Goal: Information Seeking & Learning: Learn about a topic

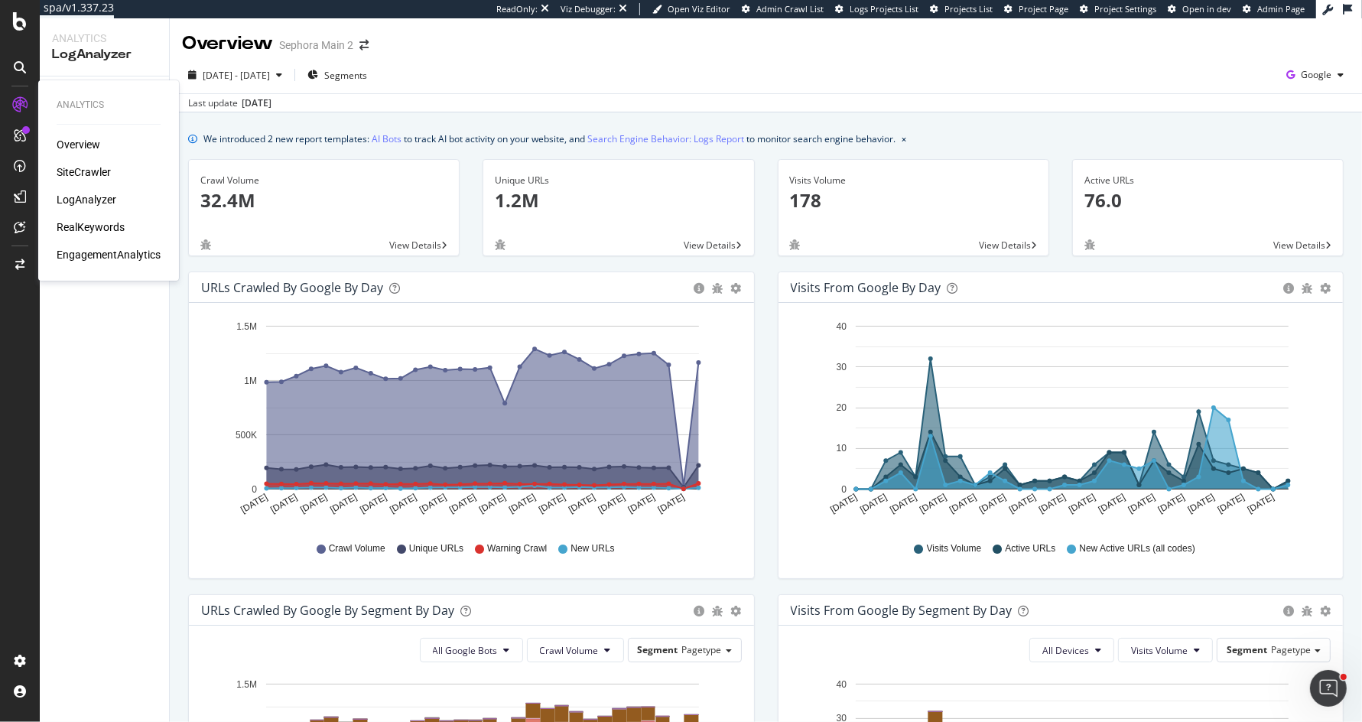
click at [93, 218] on div "Overview SiteCrawler LogAnalyzer RealKeywords EngagementAnalytics" at bounding box center [109, 199] width 104 height 125
click at [93, 231] on div "RealKeywords" at bounding box center [91, 226] width 68 height 15
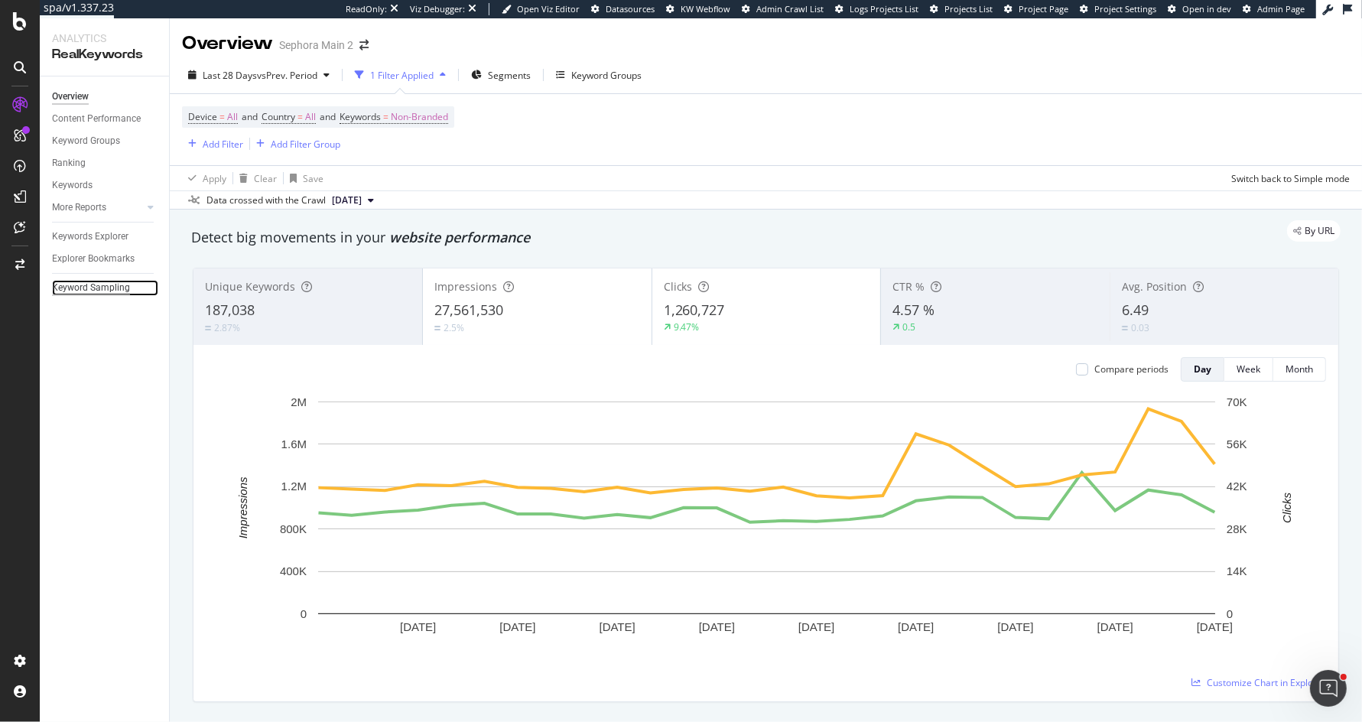
click at [94, 284] on div "Keyword Sampling" at bounding box center [91, 288] width 78 height 16
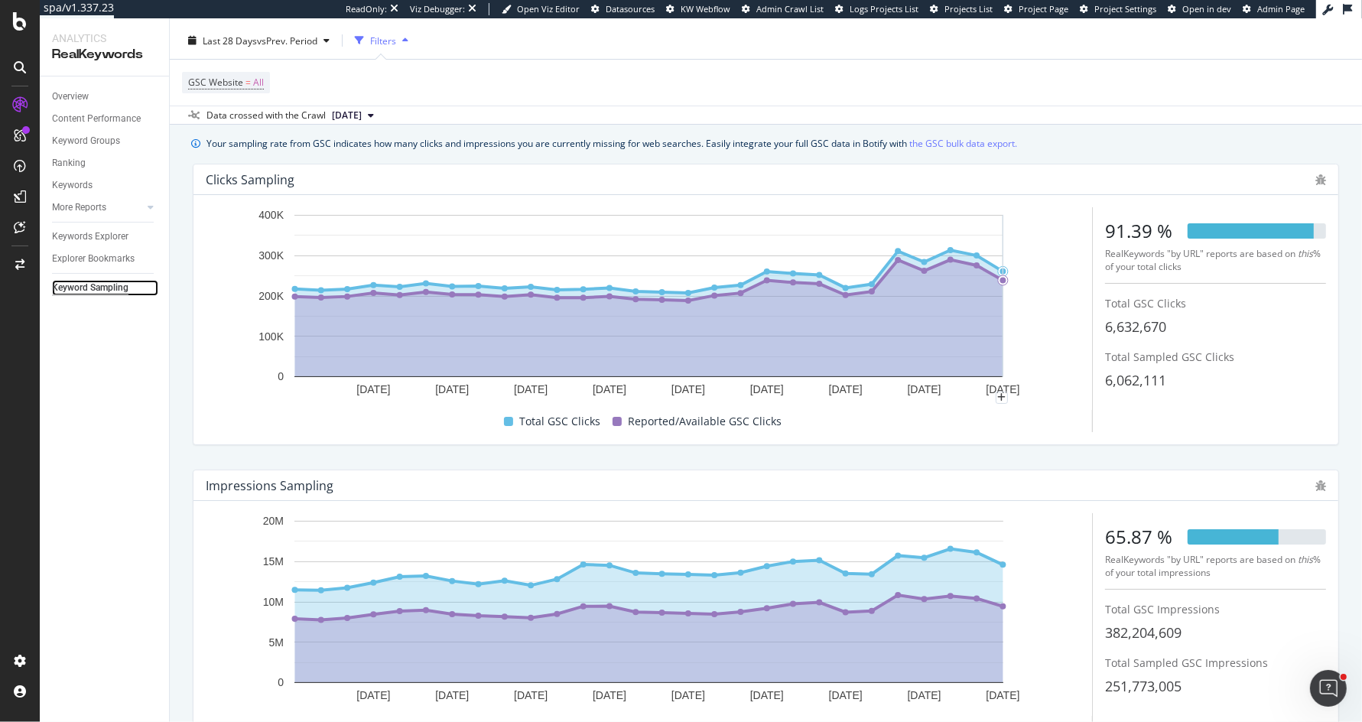
scroll to position [36, 0]
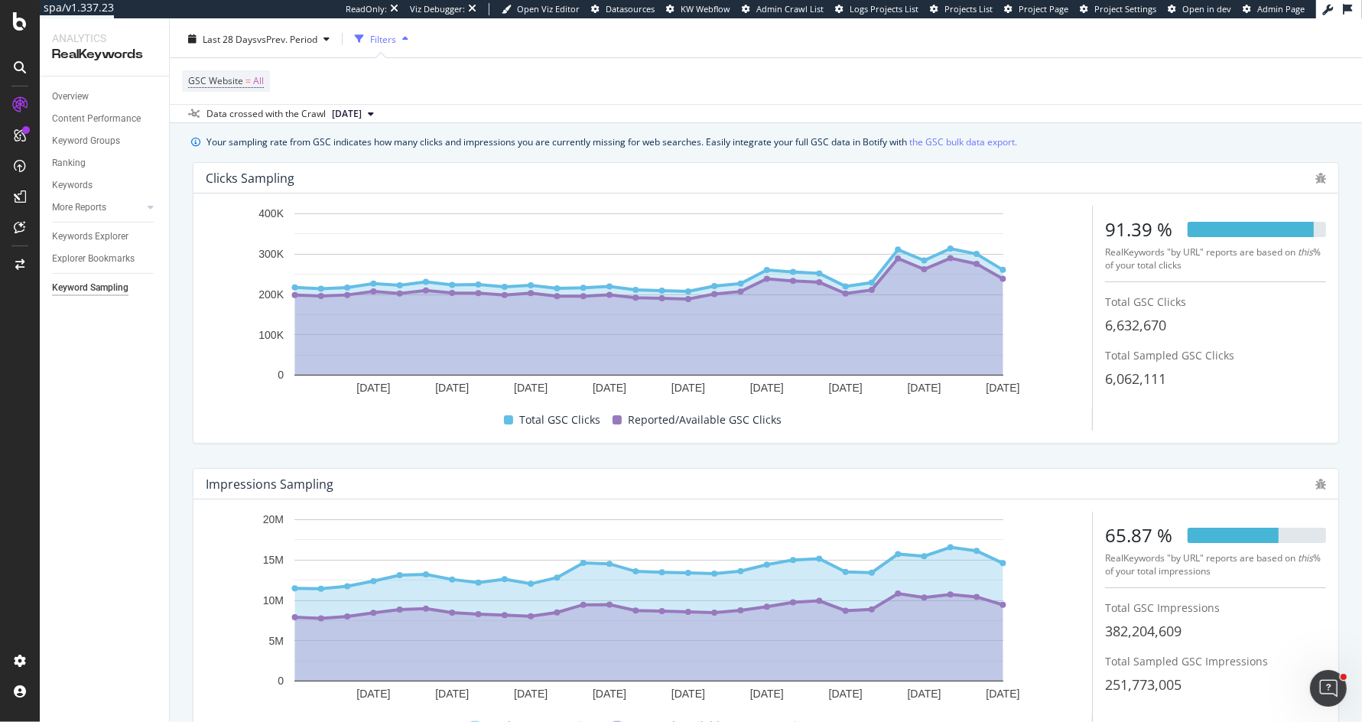
click at [707, 136] on div "Your sampling rate from GSC indicates how many clicks and impressions you are c…" at bounding box center [611, 142] width 810 height 16
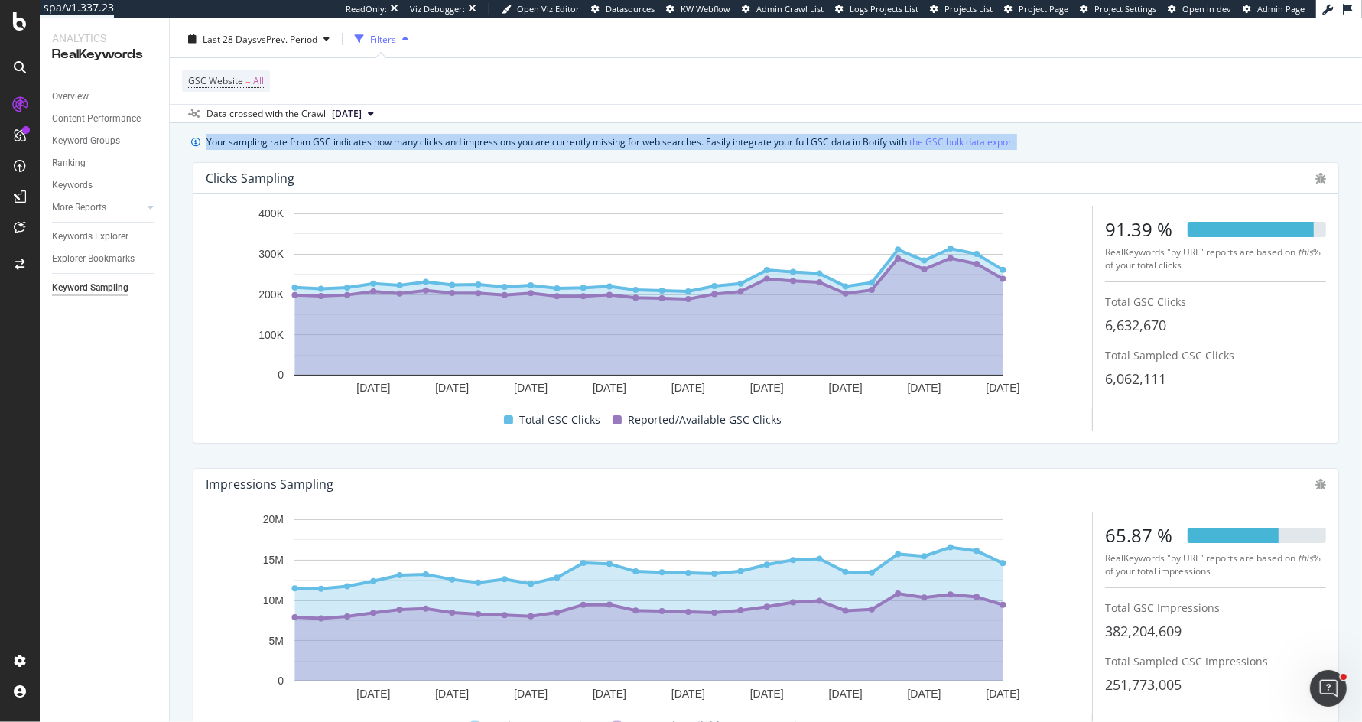
click at [707, 136] on div "Your sampling rate from GSC indicates how many clicks and impressions you are c…" at bounding box center [611, 142] width 810 height 16
click at [690, 138] on div "Your sampling rate from GSC indicates how many clicks and impressions you are c…" at bounding box center [611, 142] width 810 height 16
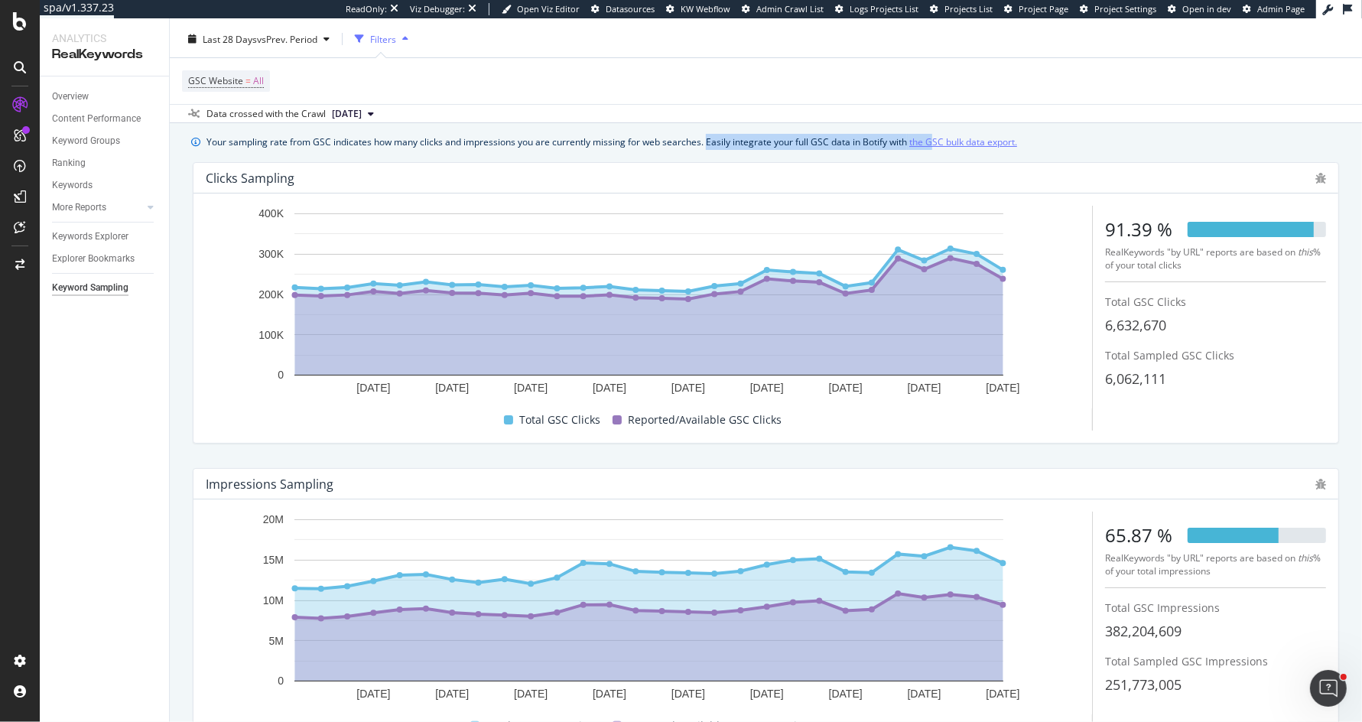
drag, startPoint x: 705, startPoint y: 145, endPoint x: 933, endPoint y: 146, distance: 227.9
click at [933, 146] on div "Your sampling rate from GSC indicates how many clicks and impressions you are c…" at bounding box center [611, 142] width 810 height 16
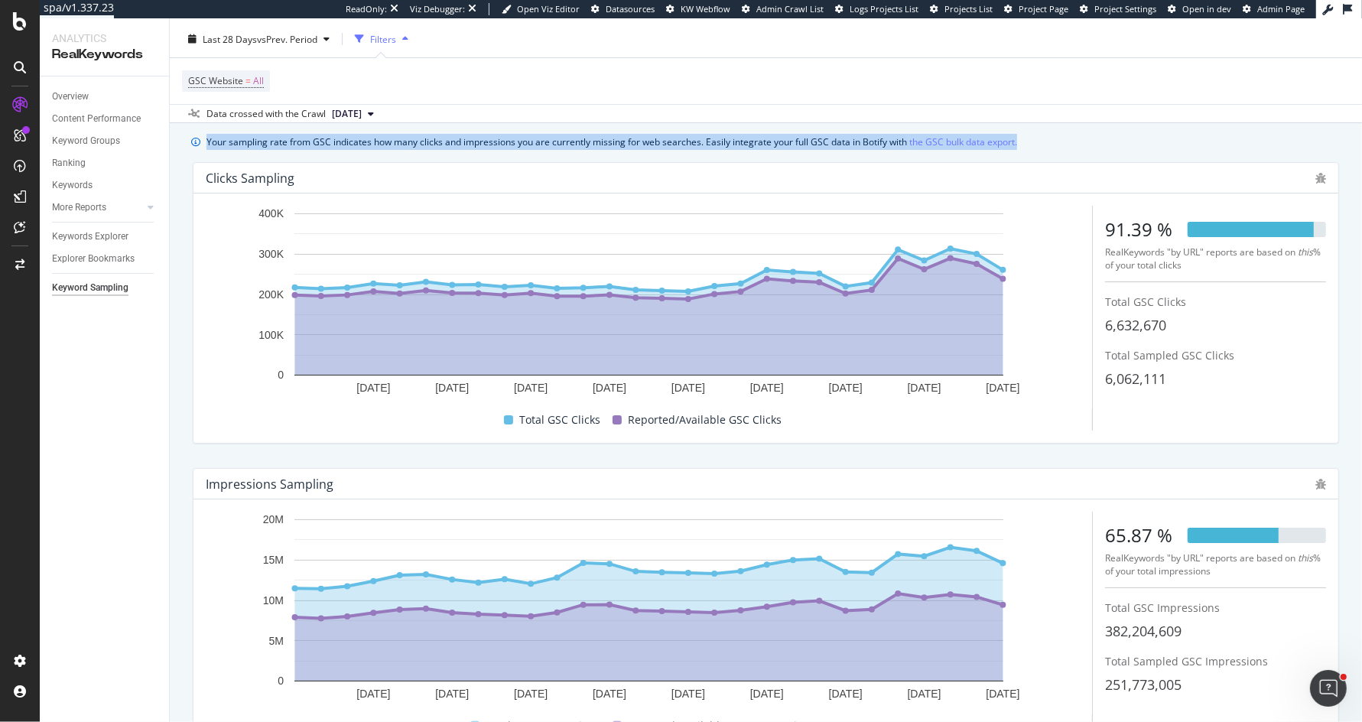
drag, startPoint x: 1024, startPoint y: 138, endPoint x: 1030, endPoint y: 117, distance: 22.3
click at [1030, 117] on div "Keyword Sampling Sephora Main 2 Last 28 Days vs Prev. Period Filters GSC Websit…" at bounding box center [766, 369] width 1192 height 703
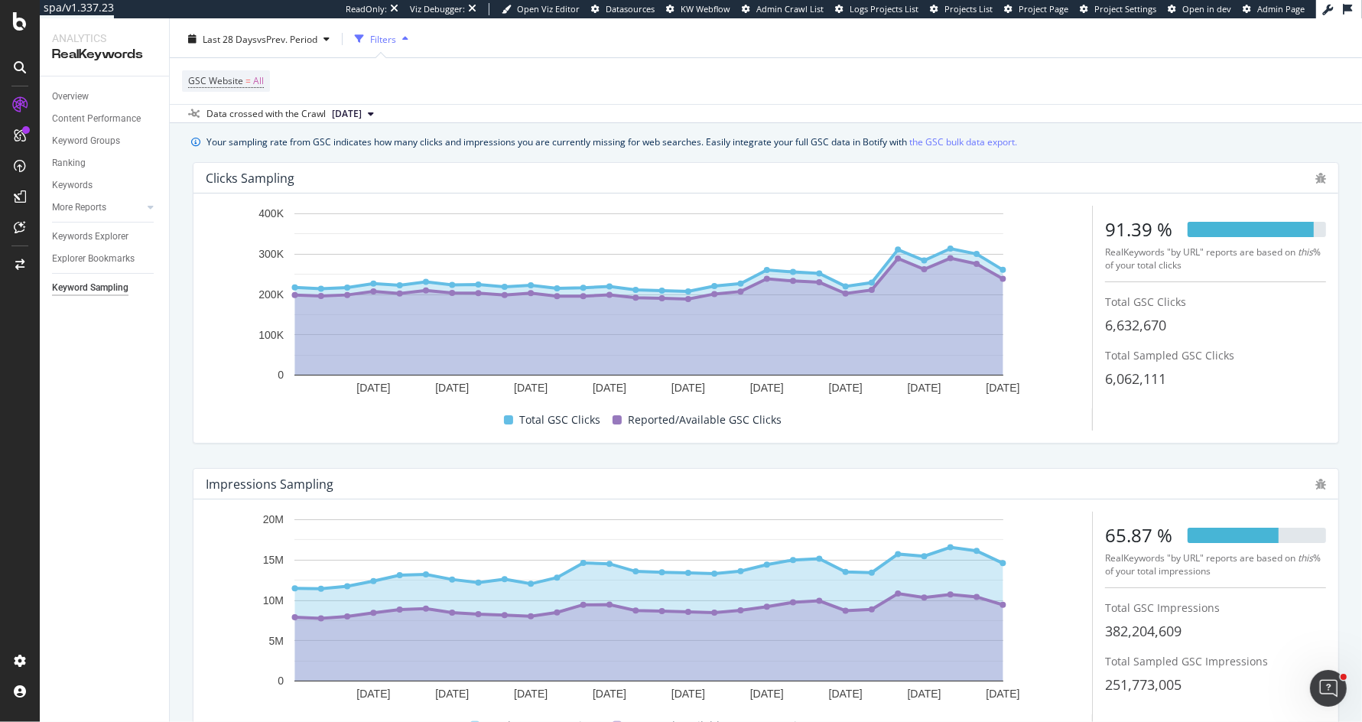
click at [1030, 117] on div "Data crossed with the Crawl [DATE]" at bounding box center [766, 113] width 1192 height 18
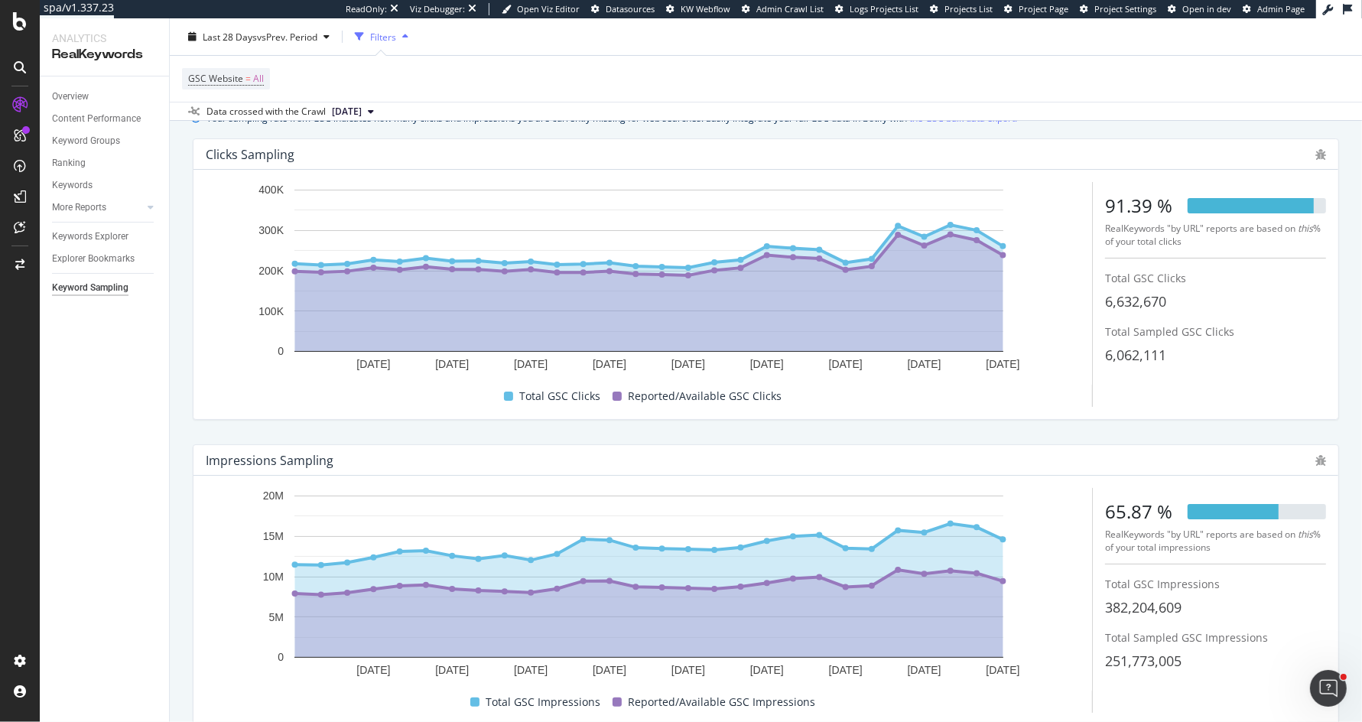
scroll to position [0, 0]
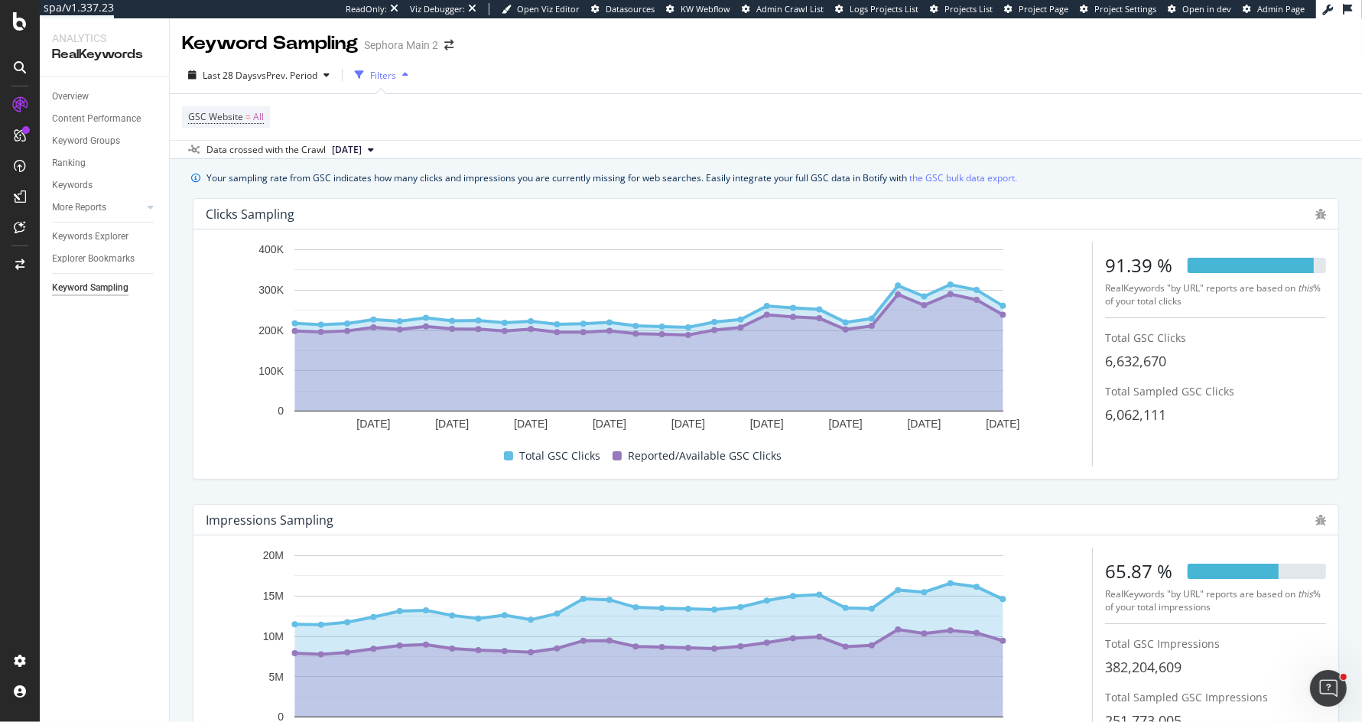
click at [1120, 268] on div "91.39 %" at bounding box center [1138, 265] width 67 height 26
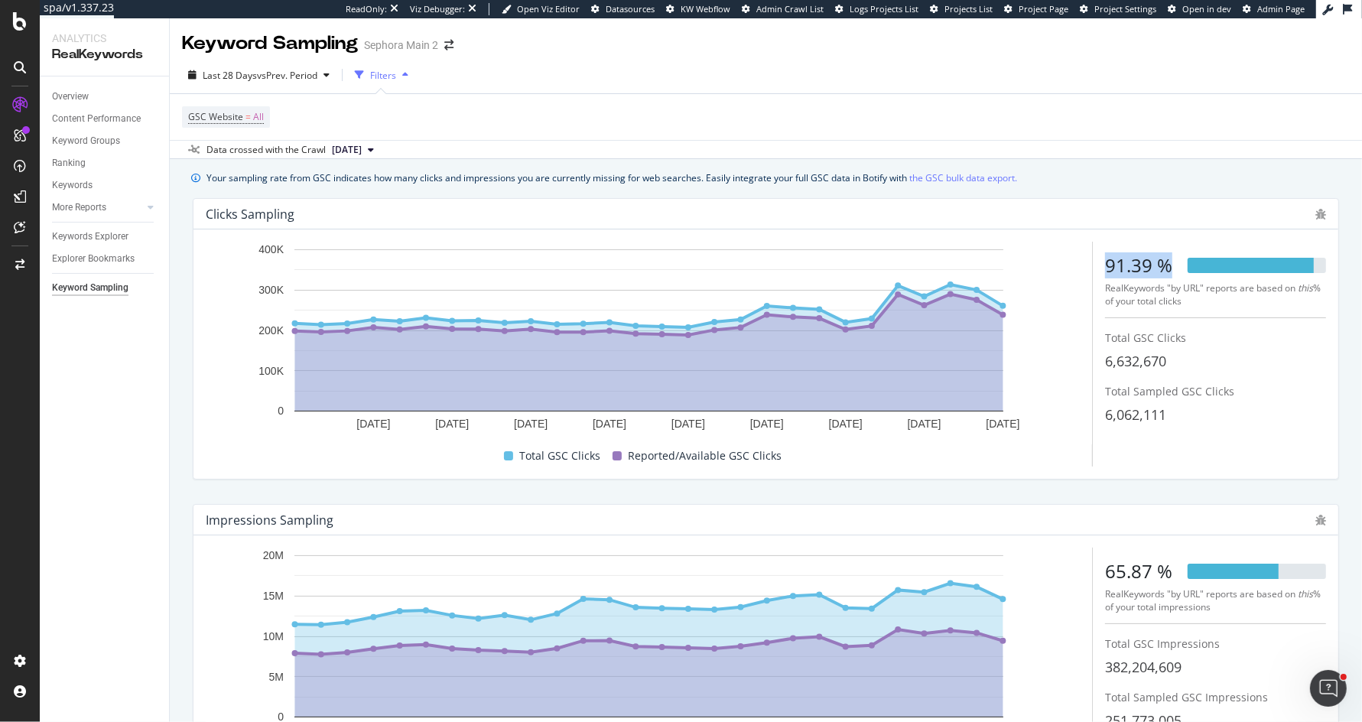
click at [1120, 269] on div "91.39 %" at bounding box center [1138, 265] width 67 height 26
click at [1096, 158] on div "Data crossed with the Crawl [DATE]" at bounding box center [766, 149] width 1192 height 18
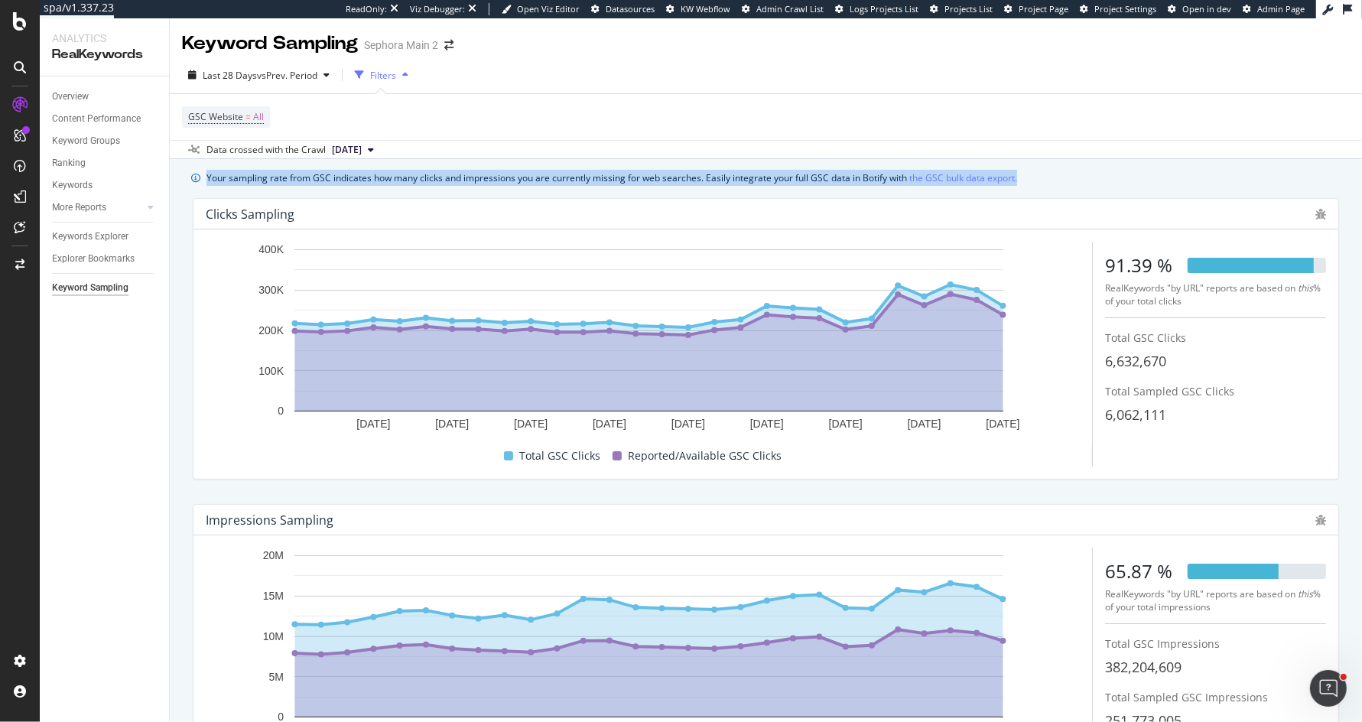
drag, startPoint x: 1042, startPoint y: 179, endPoint x: 1046, endPoint y: 160, distance: 19.5
click at [1046, 160] on div "Your sampling rate from GSC indicates how many clicks and impressions you are c…" at bounding box center [766, 505] width 1192 height 692
drag, startPoint x: 1070, startPoint y: 172, endPoint x: 809, endPoint y: 162, distance: 260.9
click at [809, 163] on div "Your sampling rate from GSC indicates how many clicks and impressions you are c…" at bounding box center [766, 505] width 1192 height 692
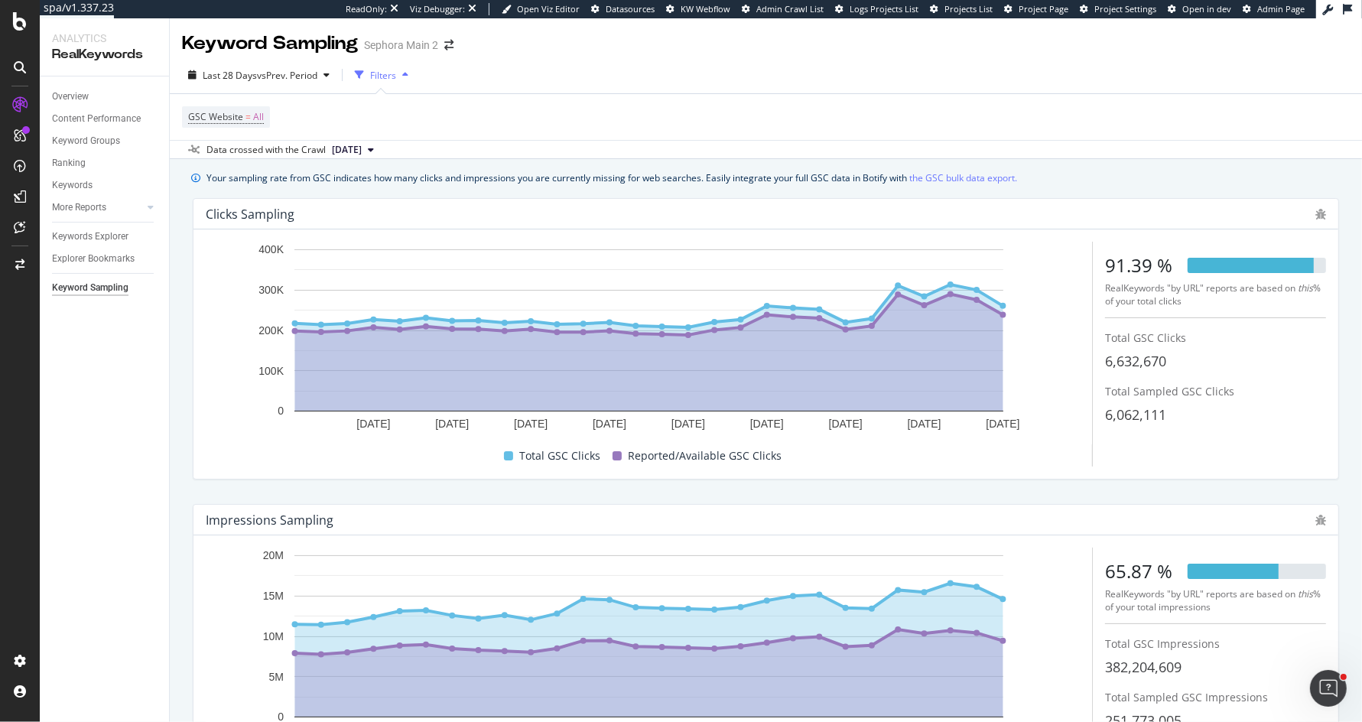
click at [688, 151] on div "Data crossed with the Crawl [DATE]" at bounding box center [766, 149] width 1192 height 18
click at [957, 179] on link "the GSC bulk data export." at bounding box center [963, 178] width 108 height 16
click at [91, 202] on div "LogAnalyzer" at bounding box center [87, 199] width 60 height 15
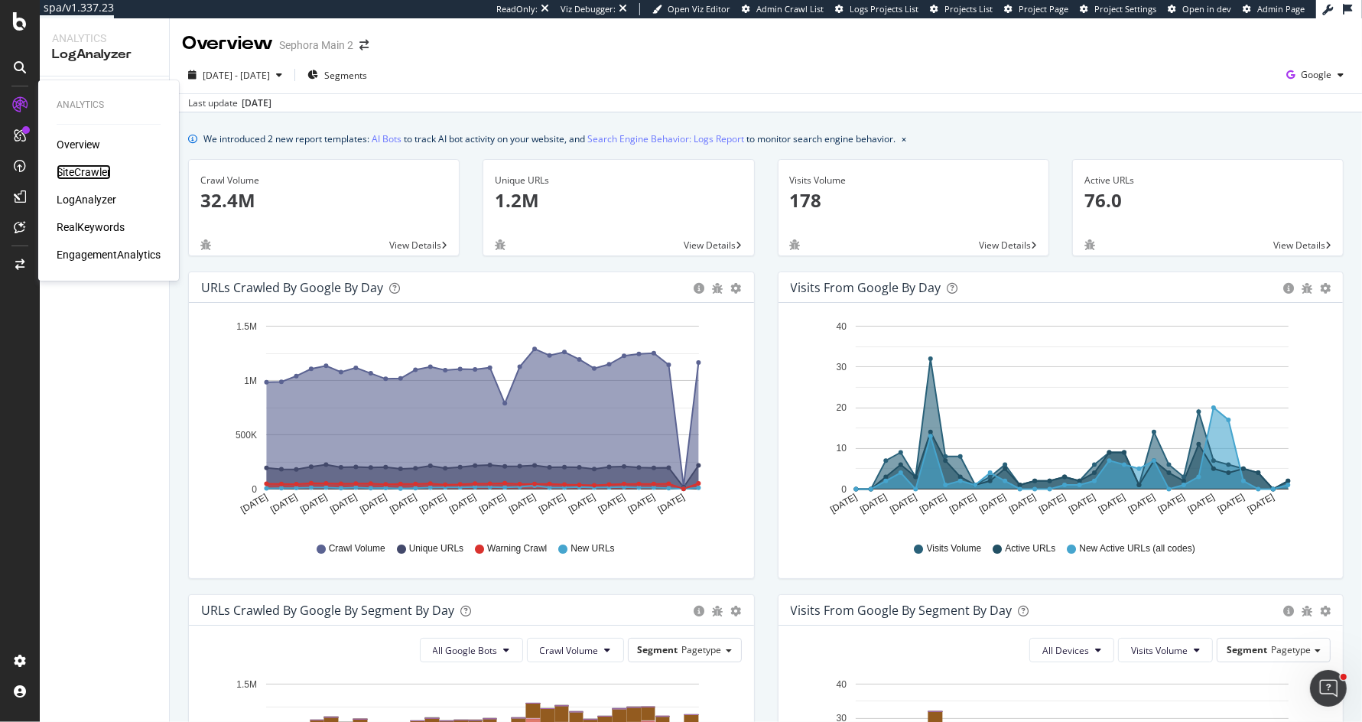
click at [72, 167] on div "SiteCrawler" at bounding box center [84, 171] width 54 height 15
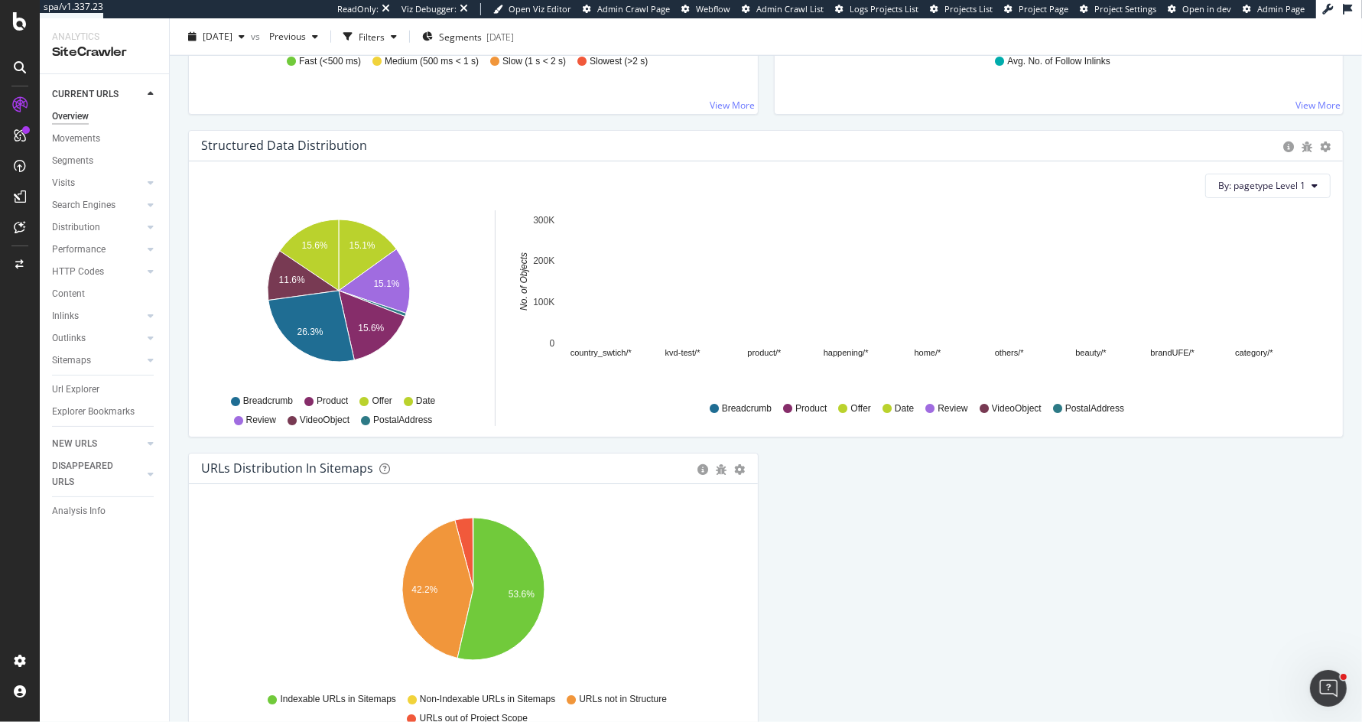
scroll to position [1510, 0]
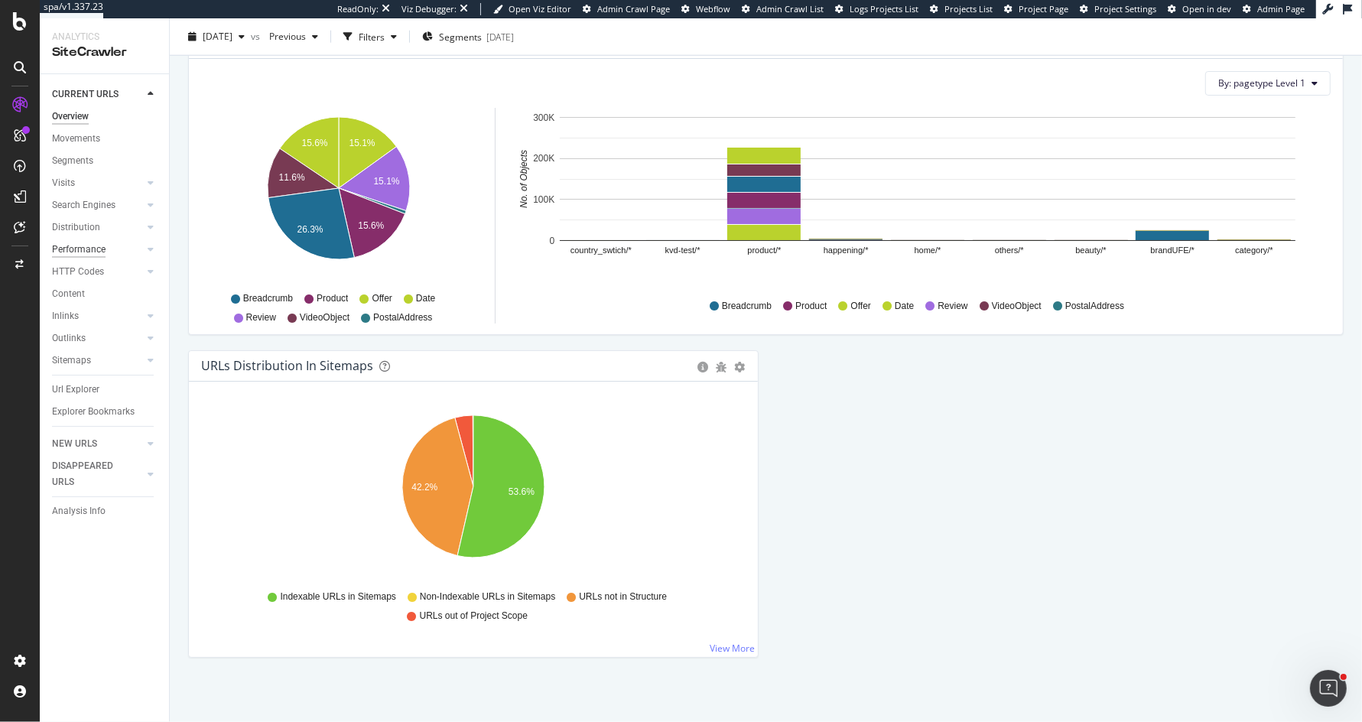
click at [80, 251] on div "Performance" at bounding box center [79, 250] width 54 height 16
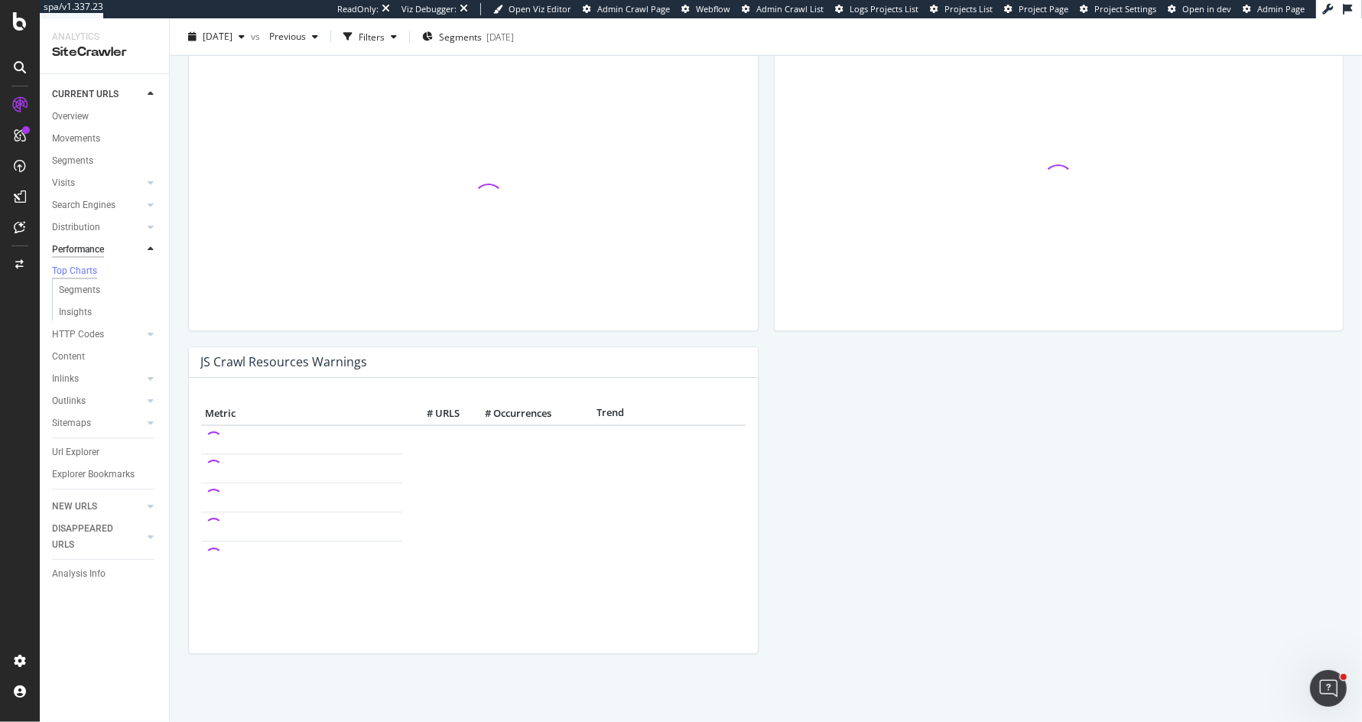
scroll to position [1214, 0]
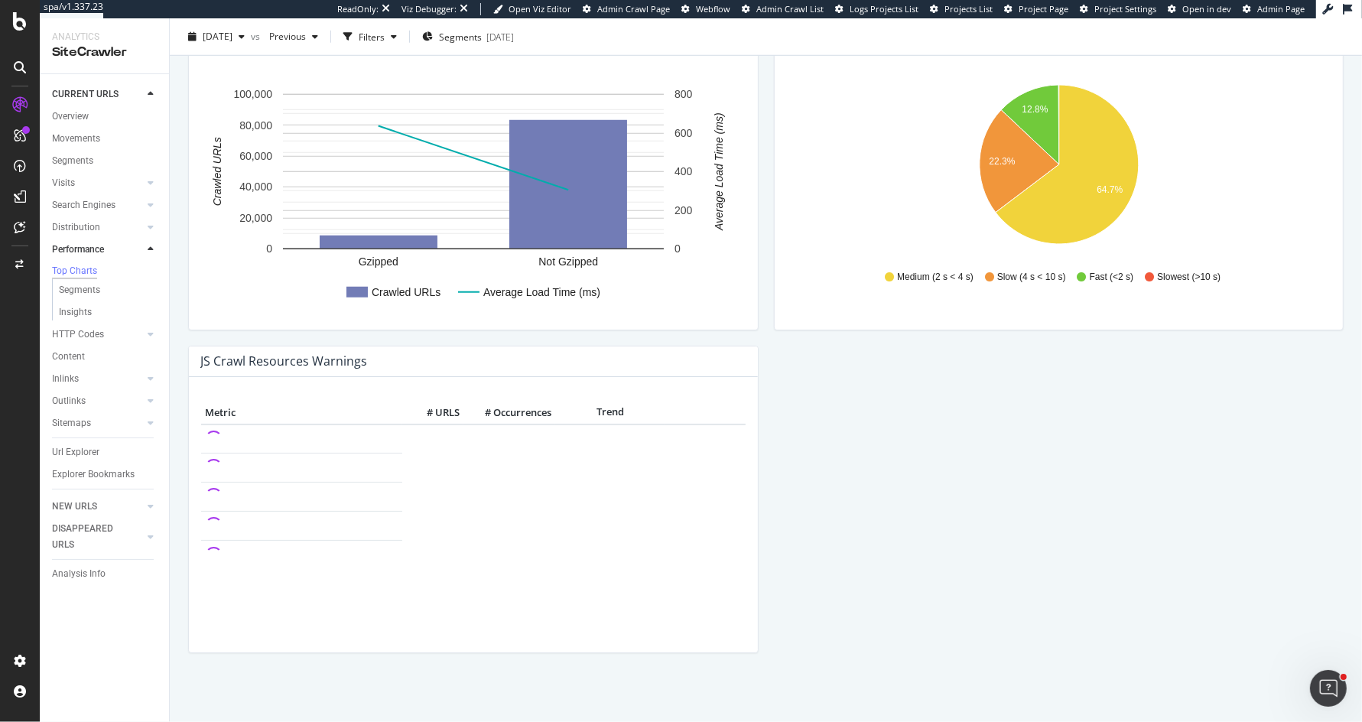
click at [172, 330] on div "Performance Sephora Main 2 [DATE] vs Previous Filters Segments [DATE] The perfo…" at bounding box center [766, 369] width 1192 height 703
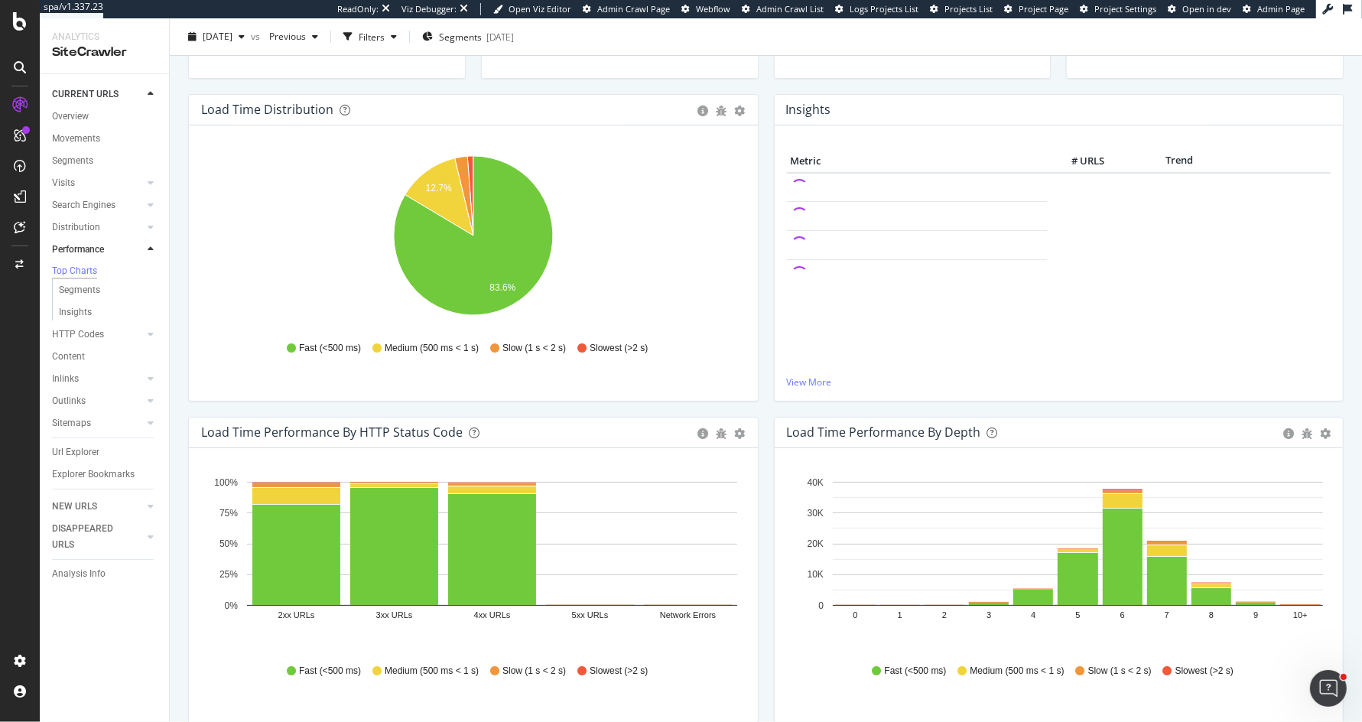
scroll to position [0, 0]
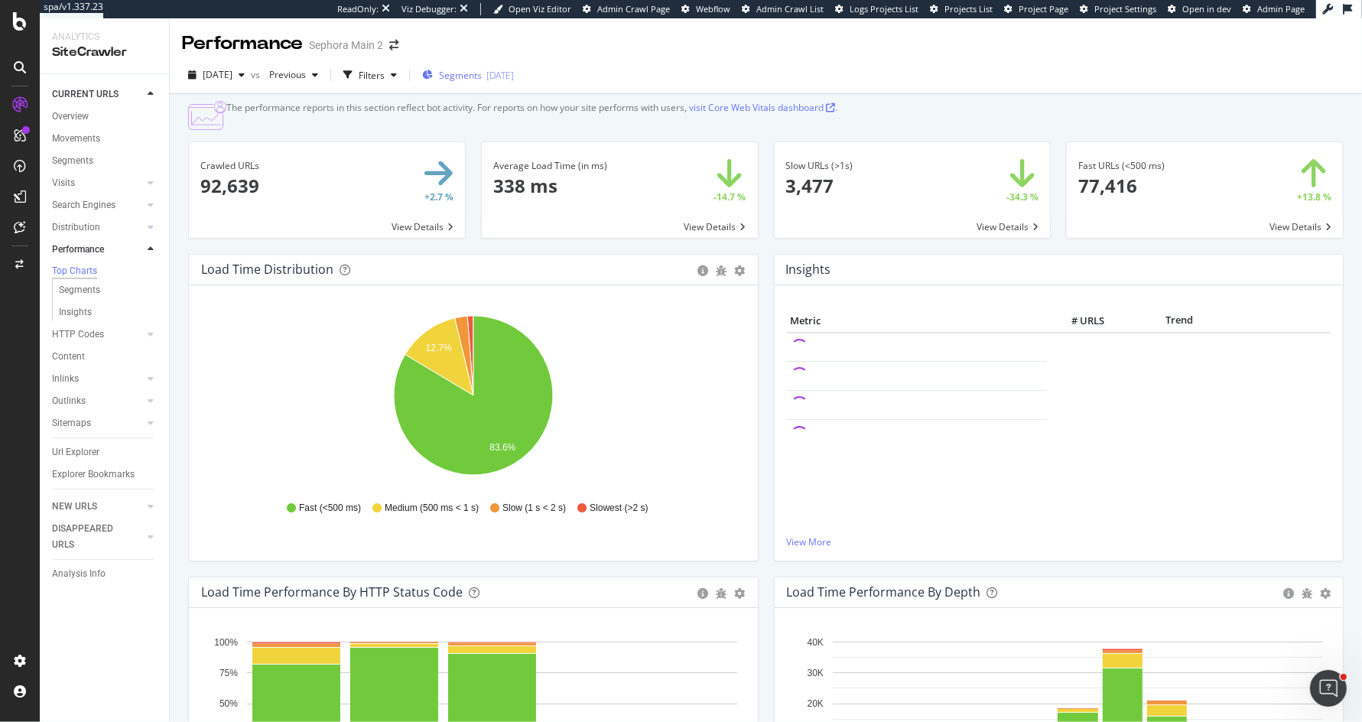
click at [482, 70] on span "Segments" at bounding box center [460, 75] width 43 height 13
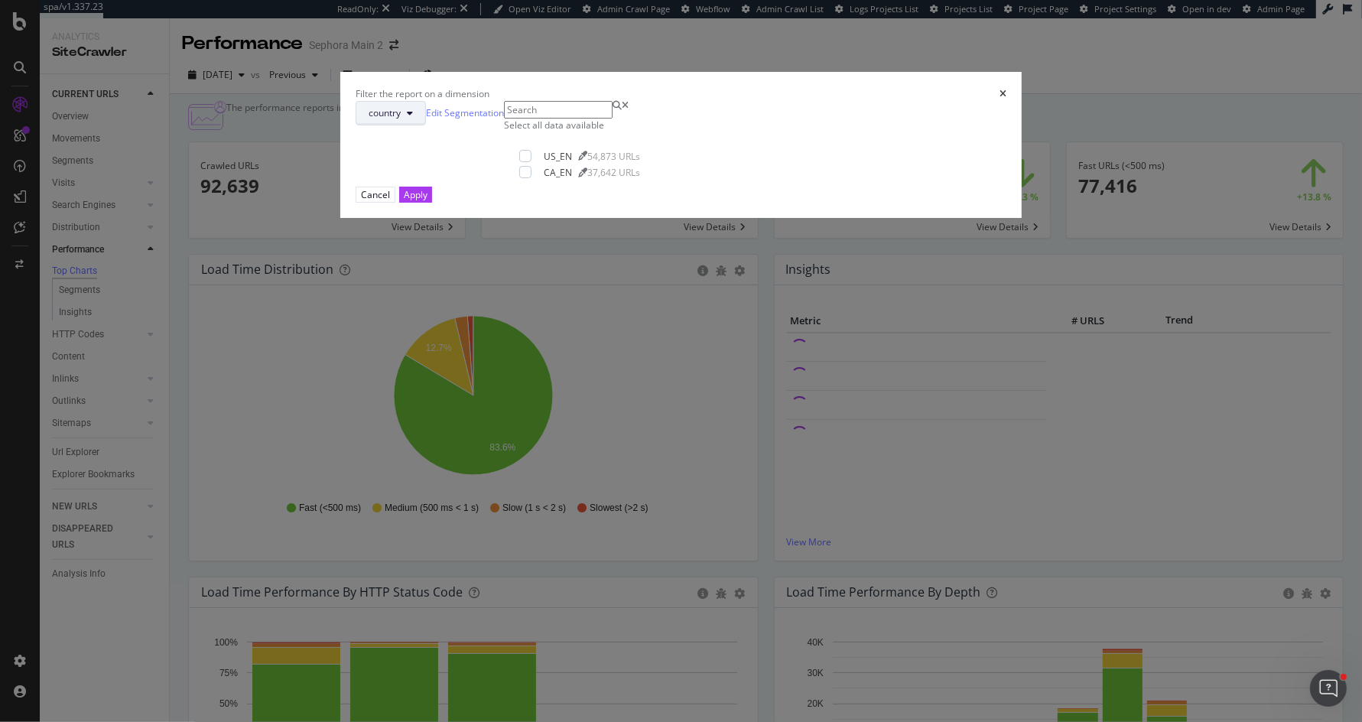
click at [401, 119] on span "country" at bounding box center [385, 112] width 32 height 13
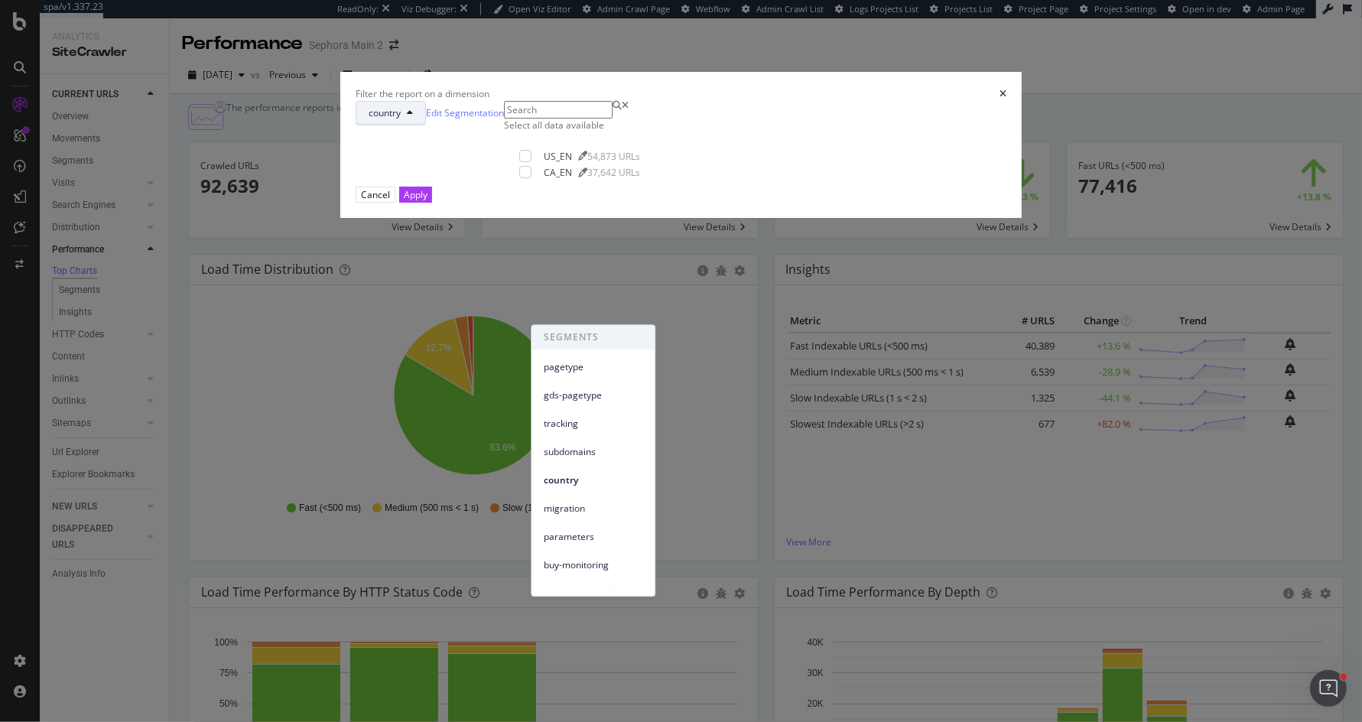
click at [586, 466] on div "country" at bounding box center [592, 477] width 123 height 28
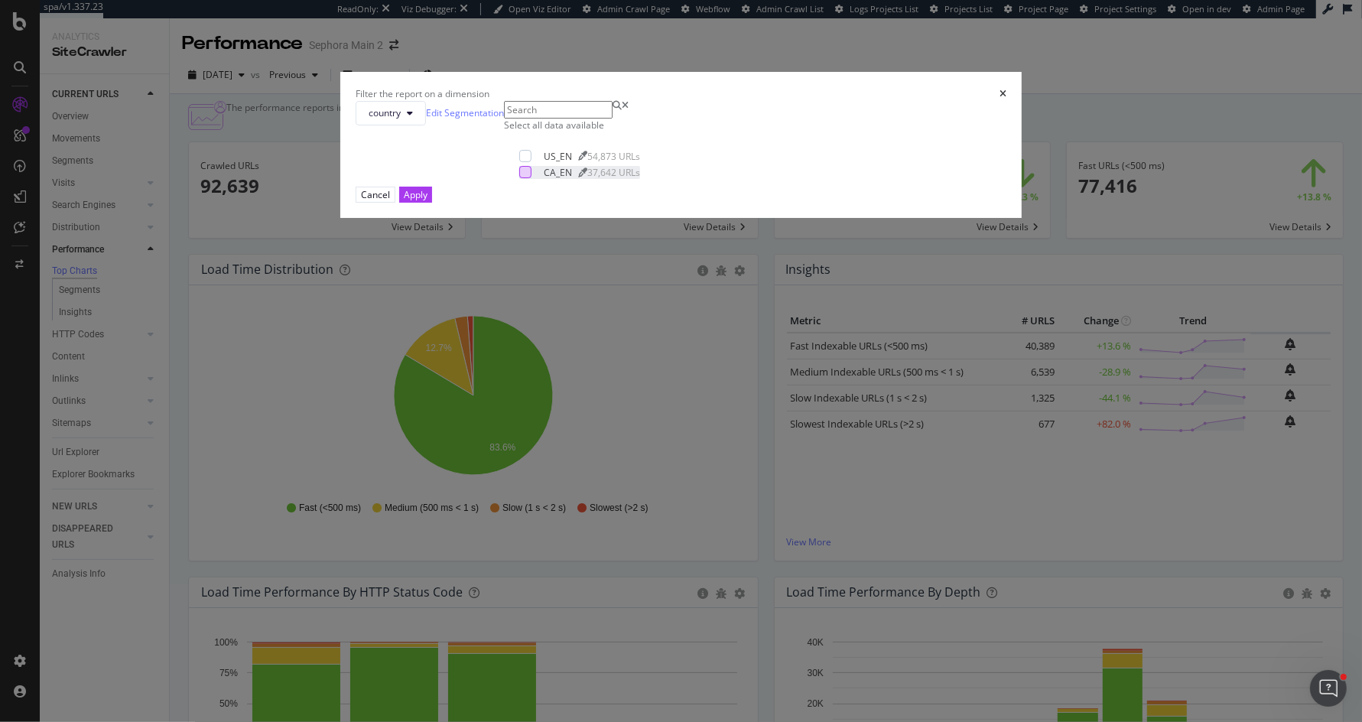
click at [531, 178] on div "modal" at bounding box center [525, 172] width 12 height 12
click at [432, 203] on button "Apply" at bounding box center [415, 195] width 33 height 16
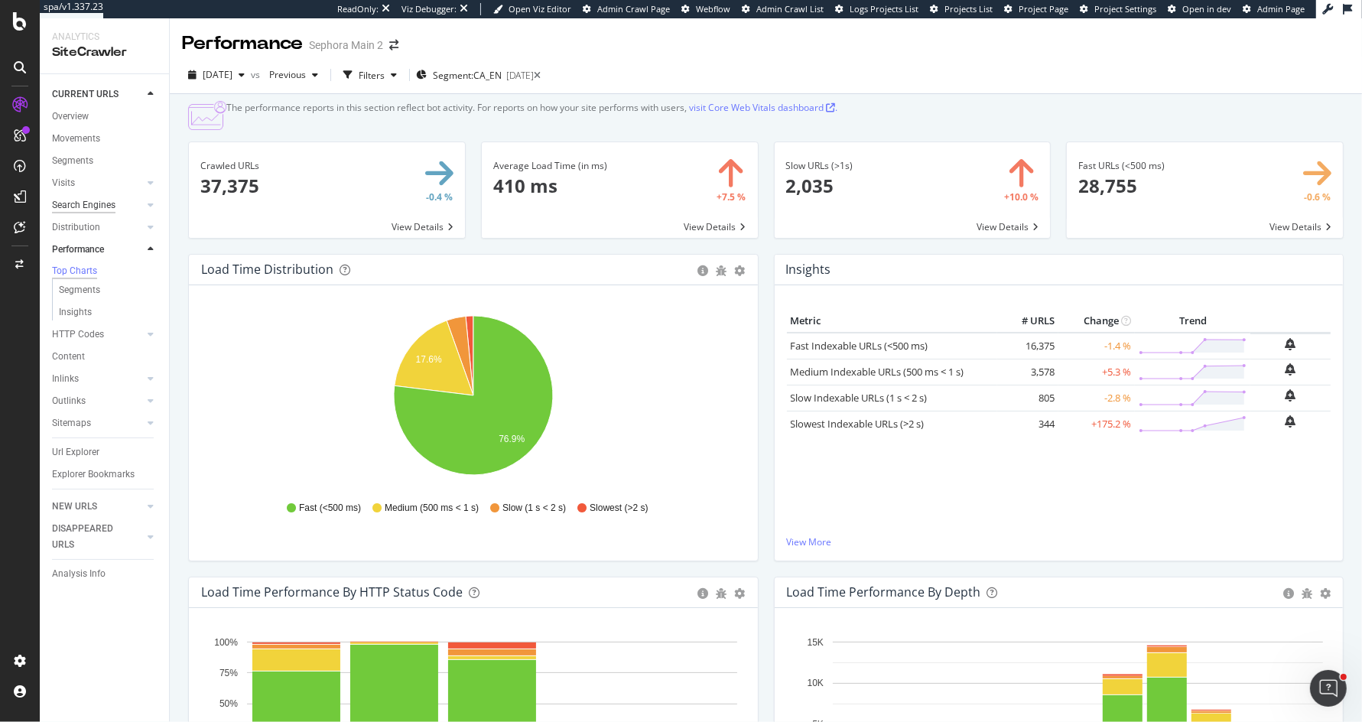
click at [98, 206] on div "Search Engines" at bounding box center [83, 205] width 63 height 16
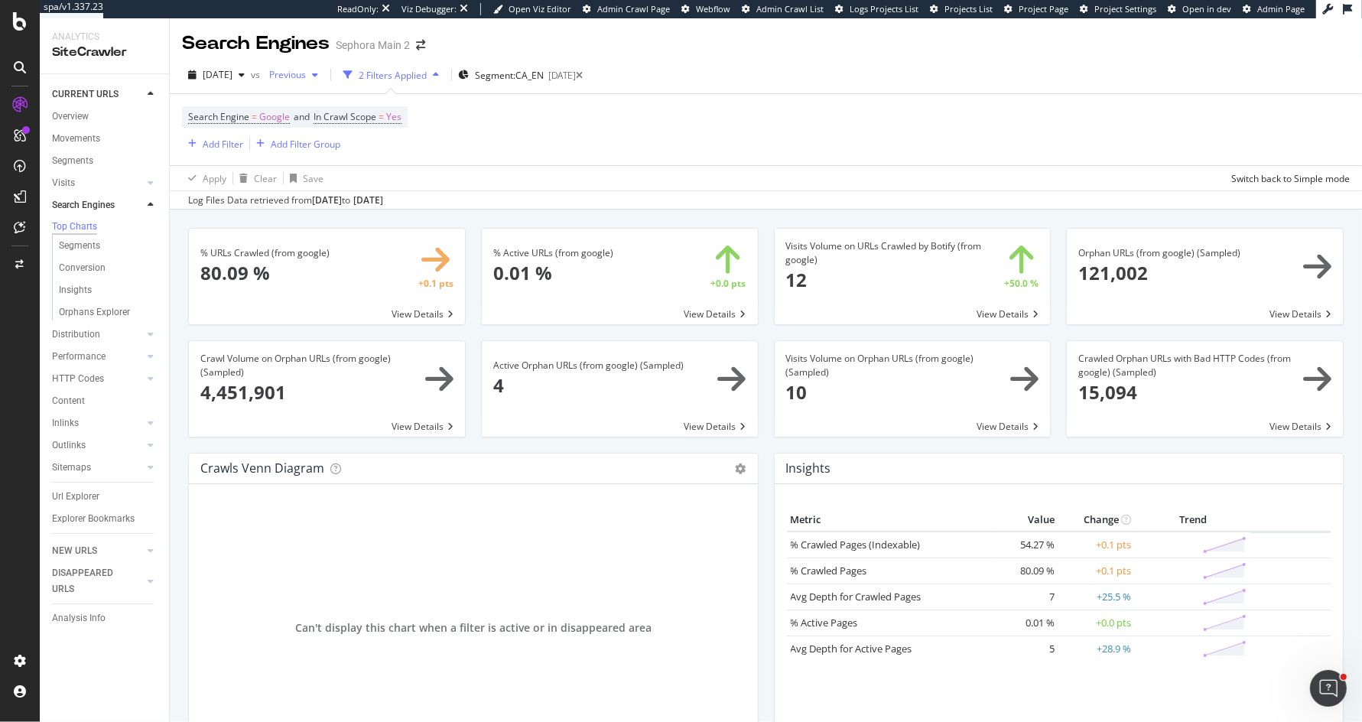
click at [306, 76] on span "Previous" at bounding box center [284, 74] width 43 height 13
click at [330, 196] on div "[DATE] 22.4K URLs" at bounding box center [377, 186] width 182 height 22
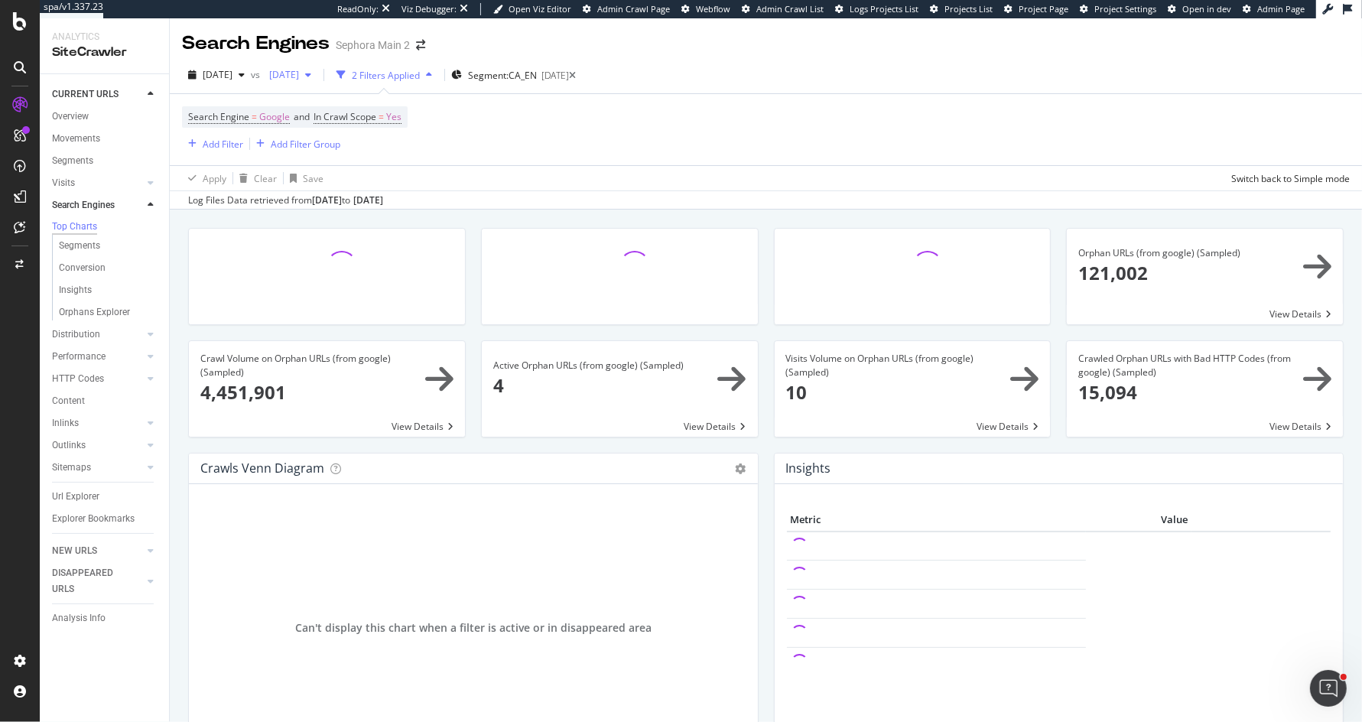
click at [299, 76] on span "[DATE]" at bounding box center [281, 74] width 36 height 13
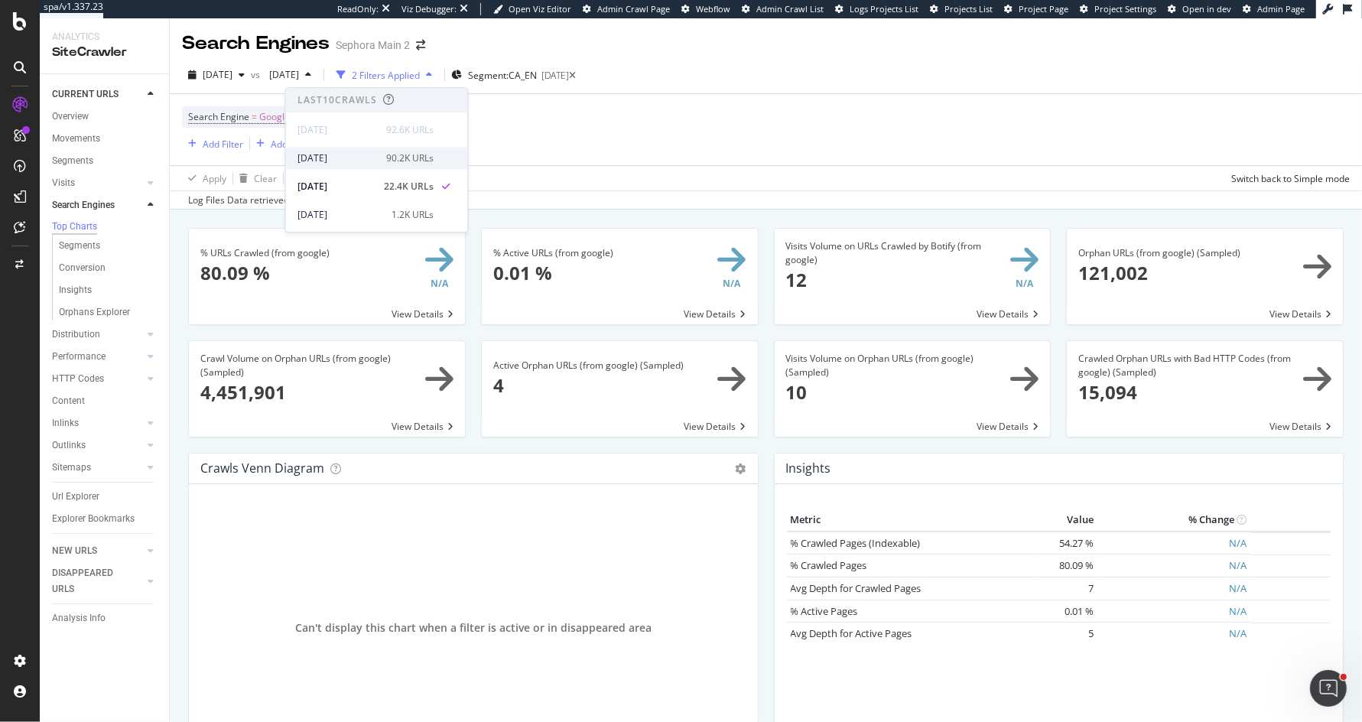
click at [418, 150] on div "[DATE] 90.2K URLs" at bounding box center [377, 158] width 182 height 22
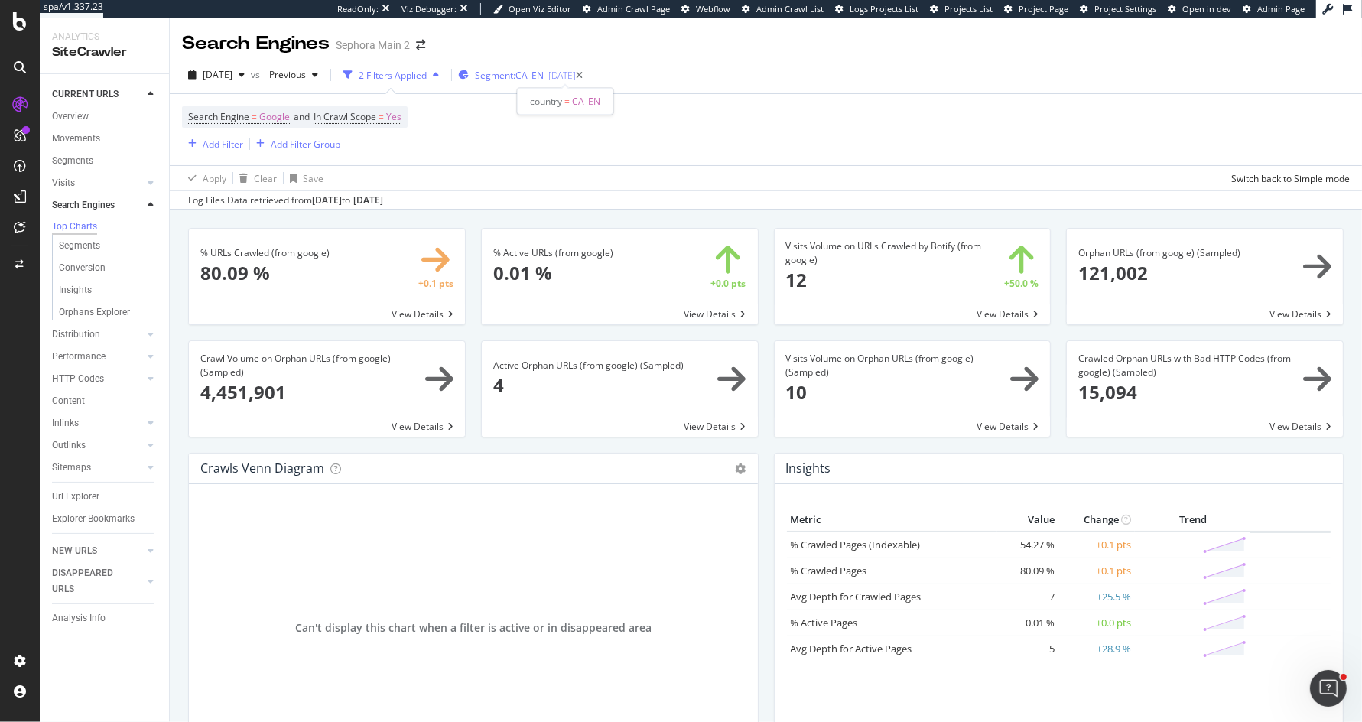
click at [544, 70] on span "Segment: CA_EN" at bounding box center [509, 75] width 69 height 13
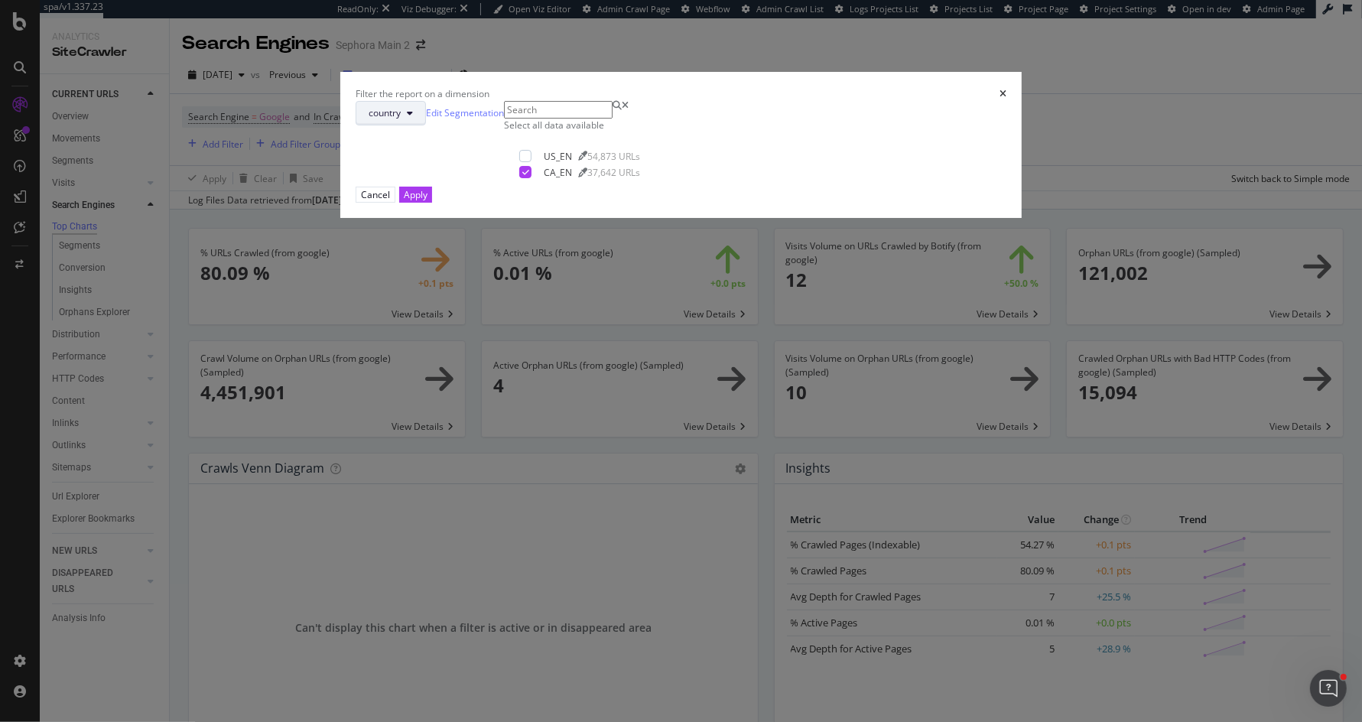
click at [401, 119] on span "country" at bounding box center [385, 112] width 32 height 13
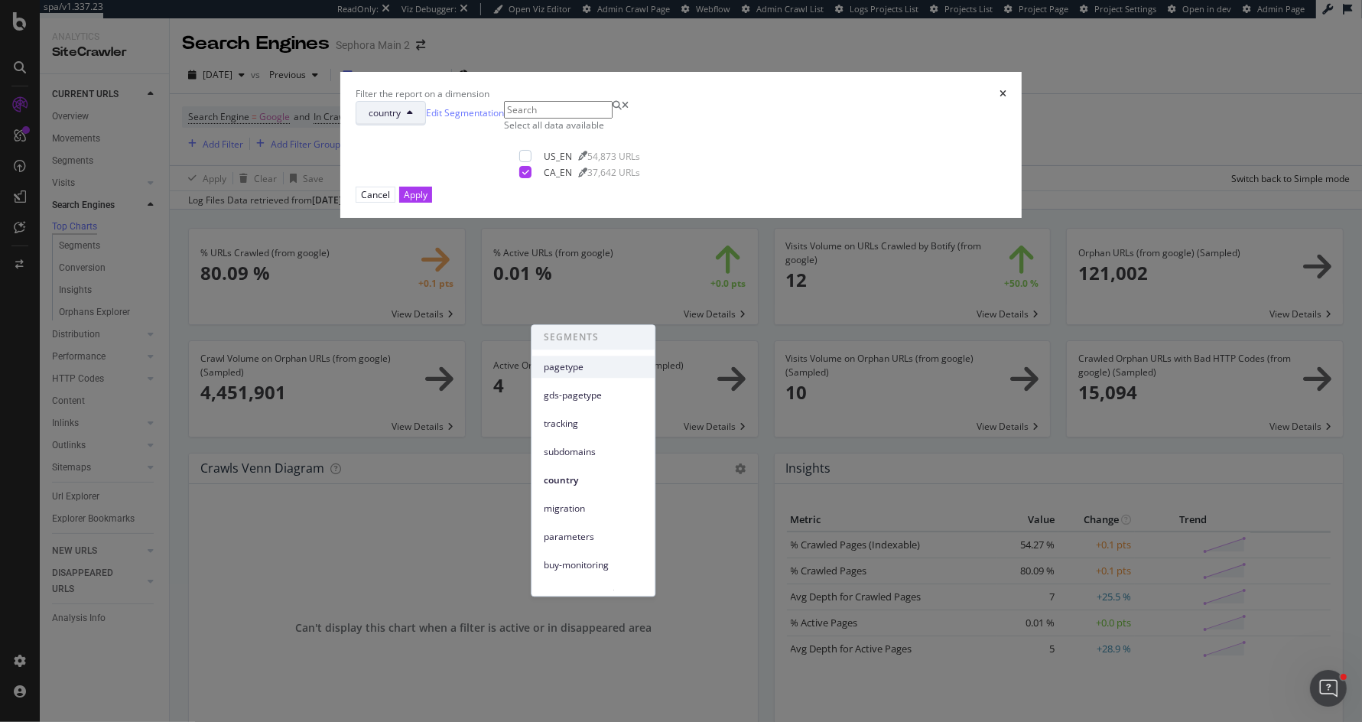
click at [623, 373] on span "pagetype" at bounding box center [593, 367] width 99 height 14
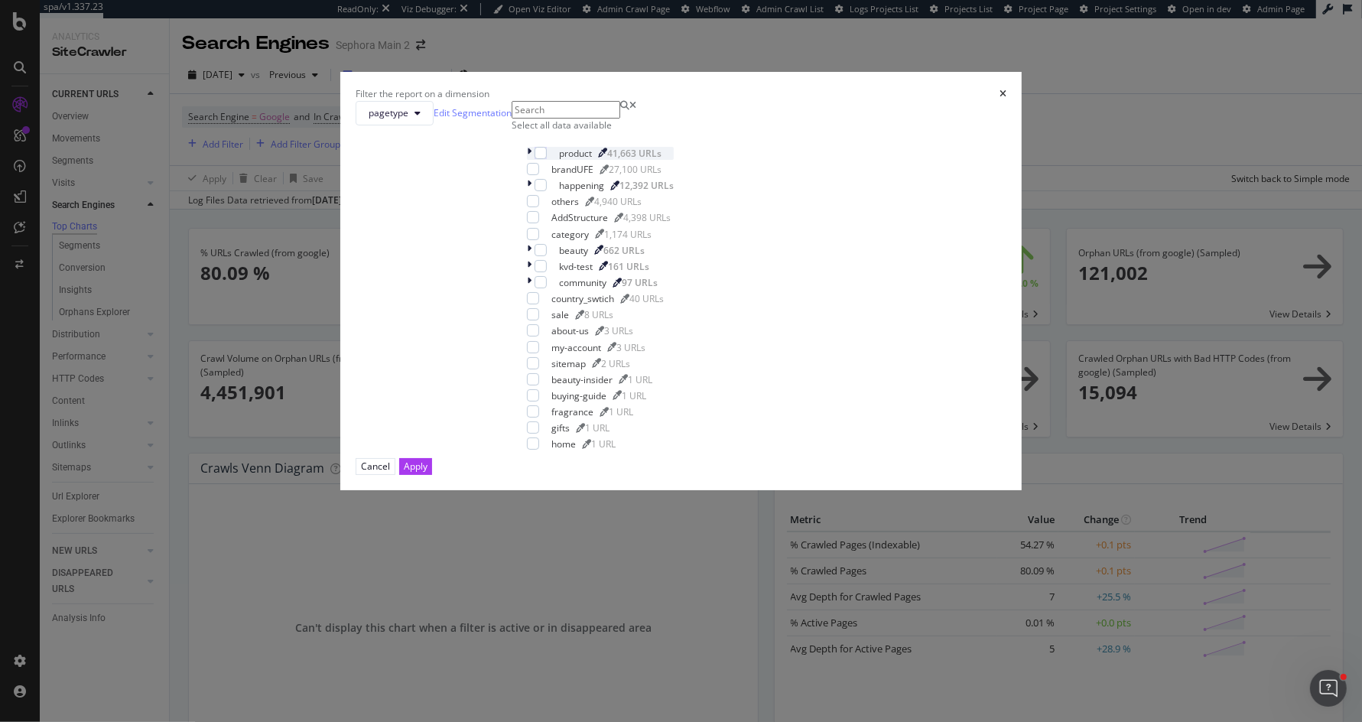
click at [531, 160] on icon "modal" at bounding box center [529, 153] width 5 height 13
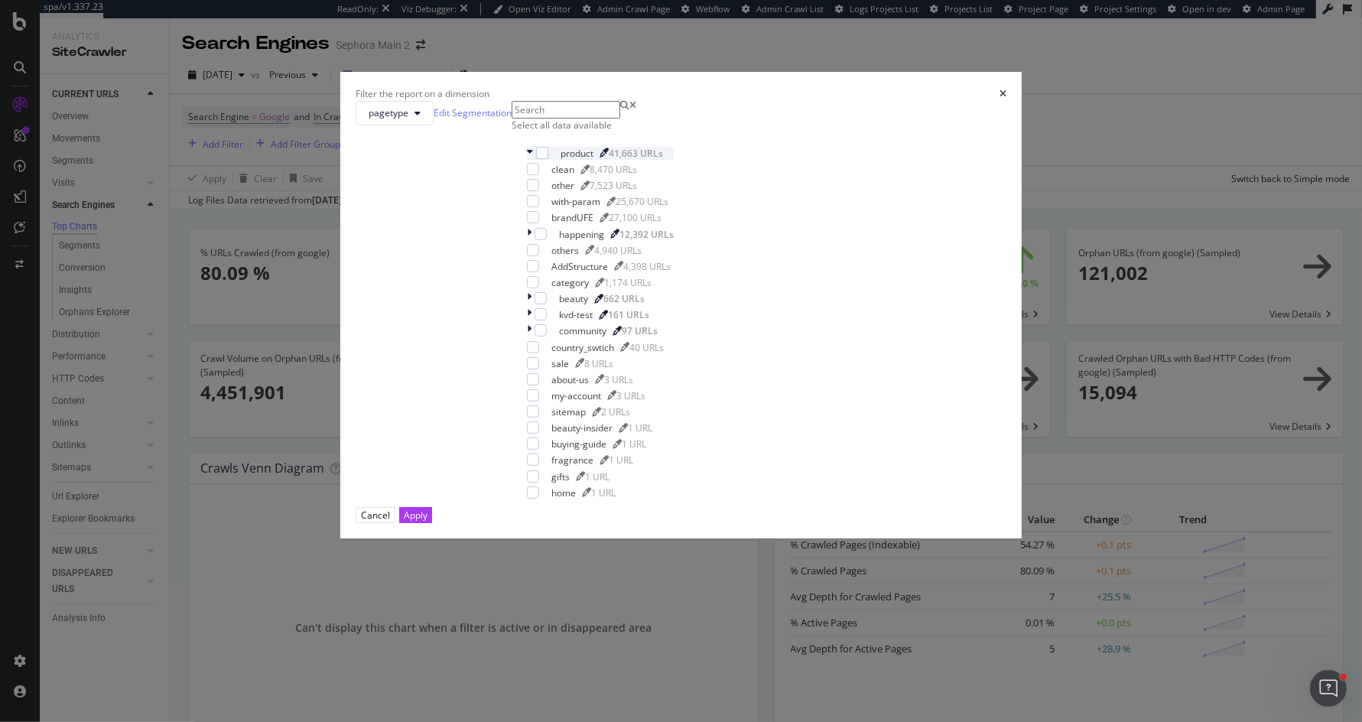
click at [533, 160] on icon "modal" at bounding box center [530, 153] width 6 height 13
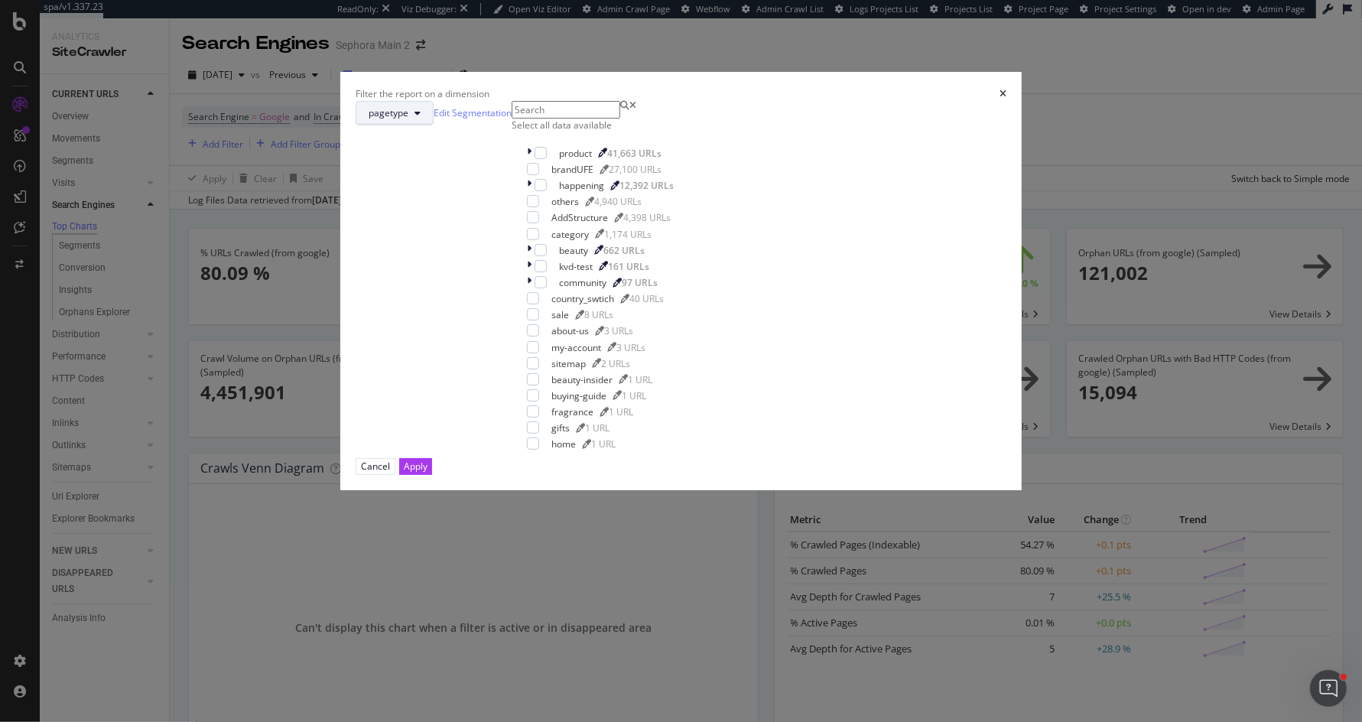
click at [434, 125] on button "pagetype" at bounding box center [395, 113] width 78 height 24
click at [582, 271] on span "gds-pagetype" at bounding box center [593, 272] width 99 height 14
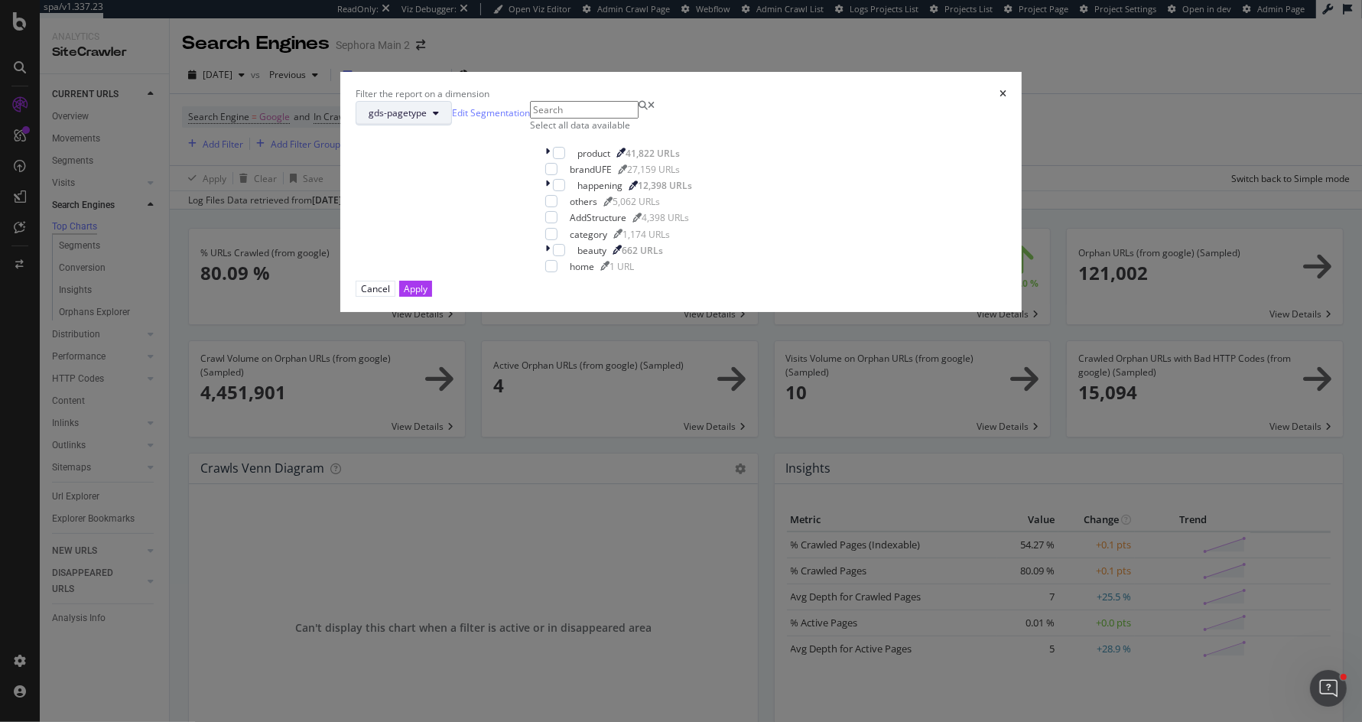
click at [427, 119] on span "gds-pagetype" at bounding box center [398, 112] width 58 height 13
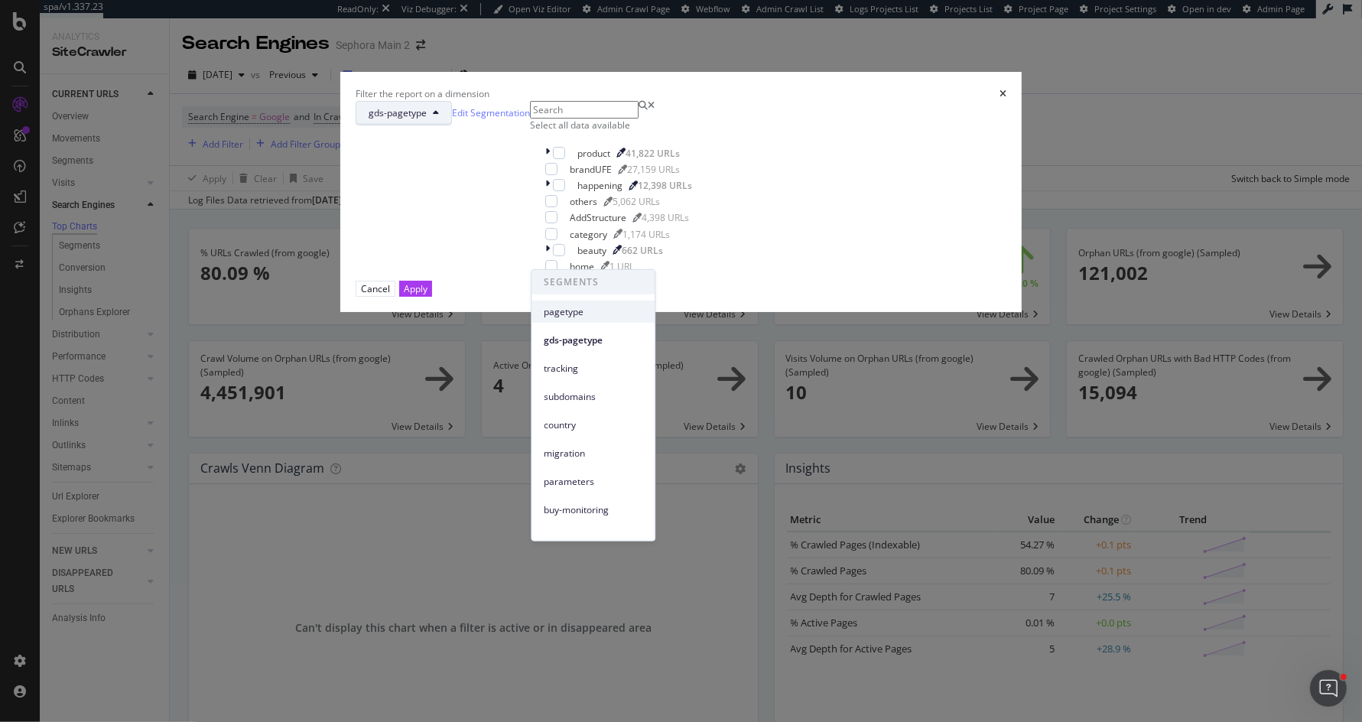
click at [597, 305] on span "pagetype" at bounding box center [593, 311] width 99 height 14
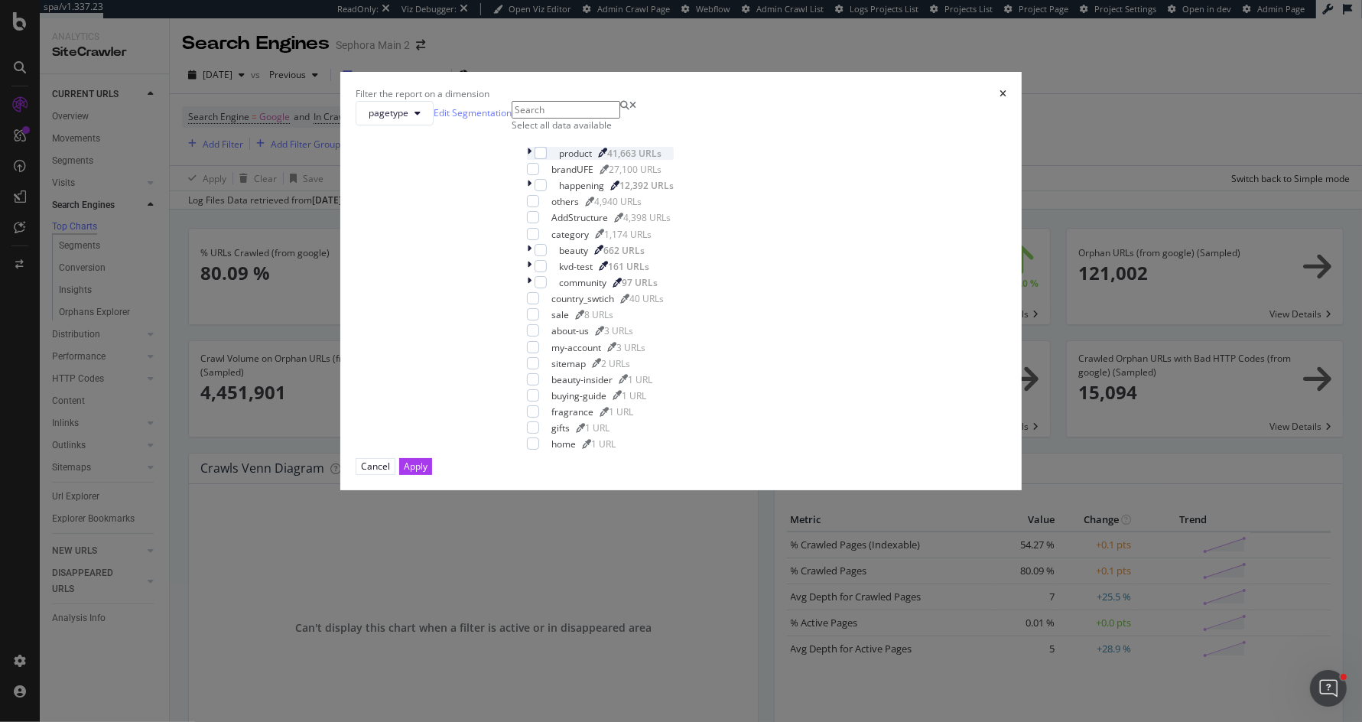
click at [531, 160] on icon "modal" at bounding box center [529, 153] width 5 height 13
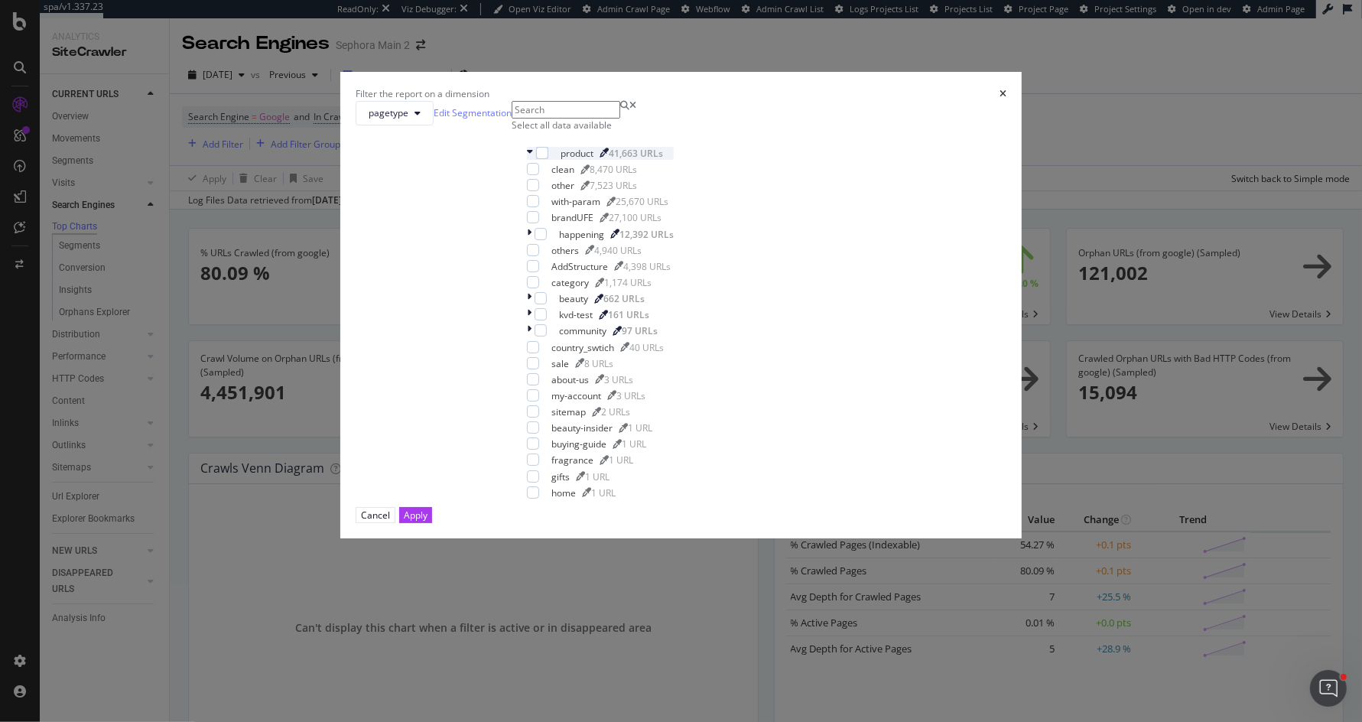
click at [533, 160] on icon "modal" at bounding box center [530, 153] width 6 height 13
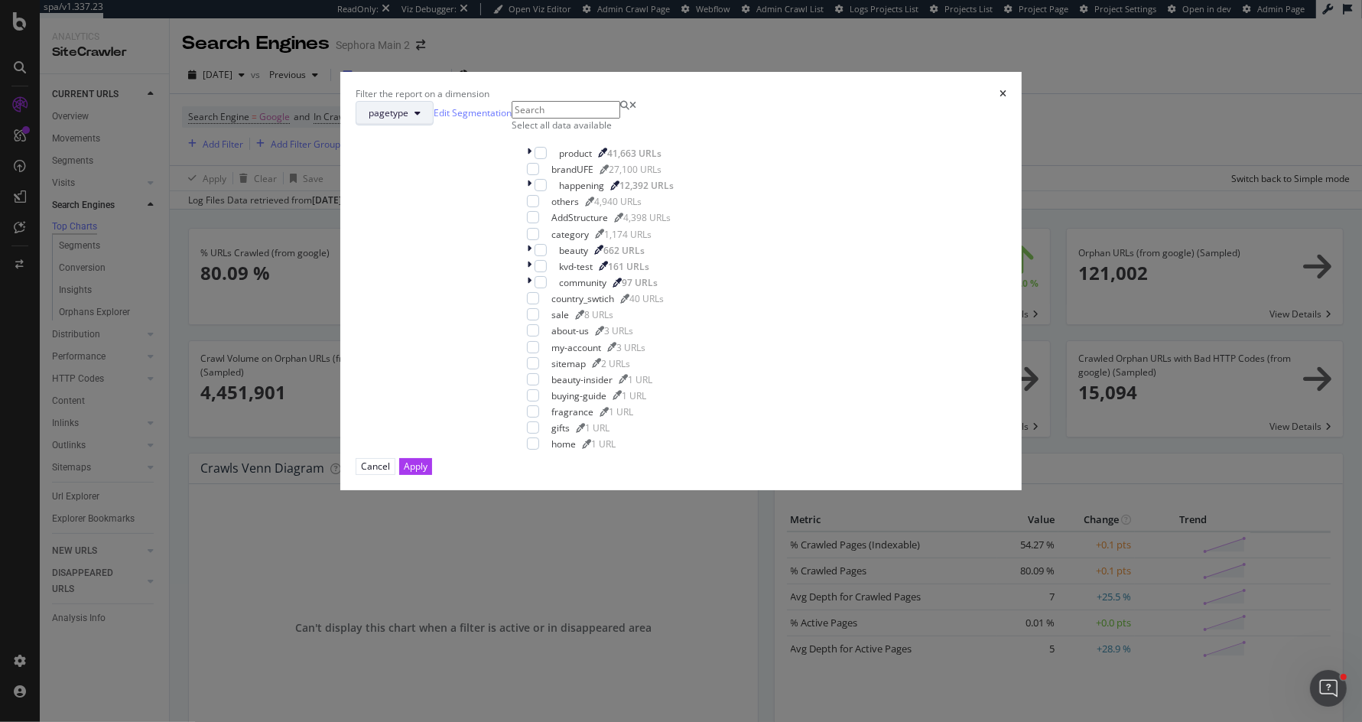
click at [434, 125] on button "pagetype" at bounding box center [395, 113] width 78 height 24
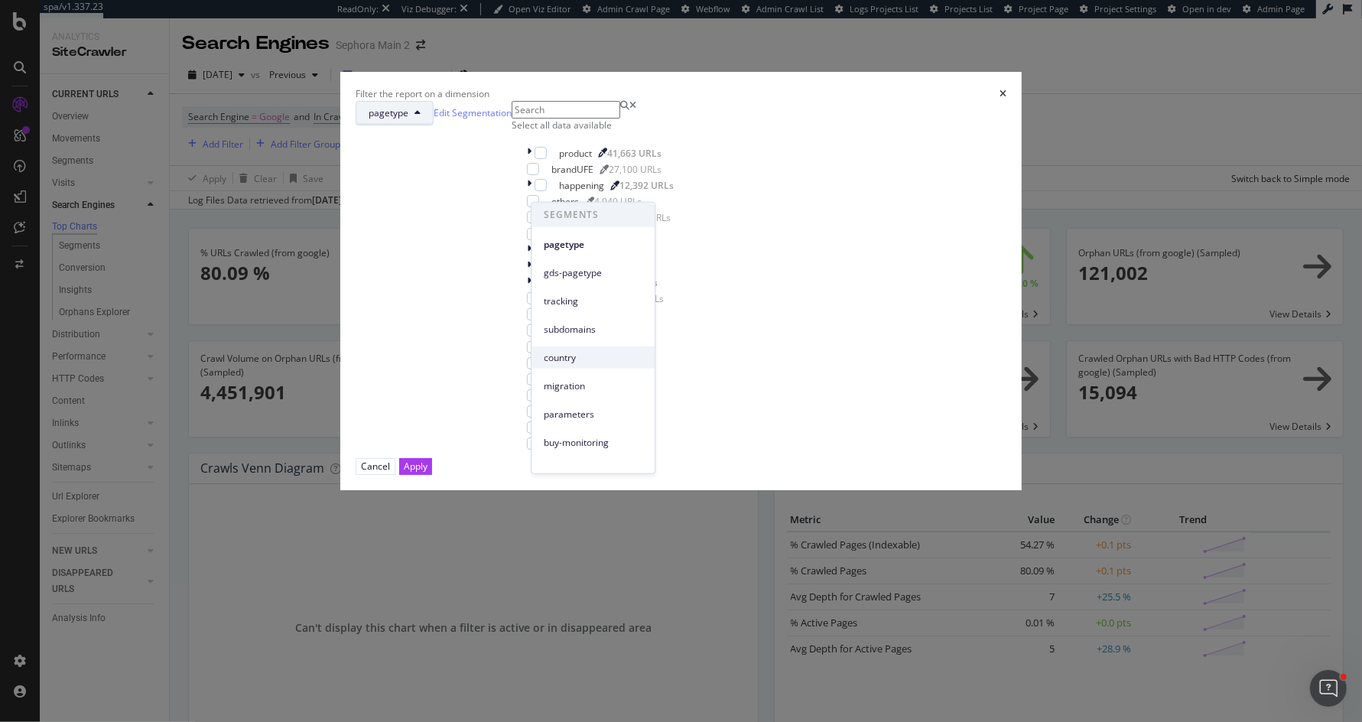
click at [605, 357] on span "country" at bounding box center [593, 357] width 99 height 14
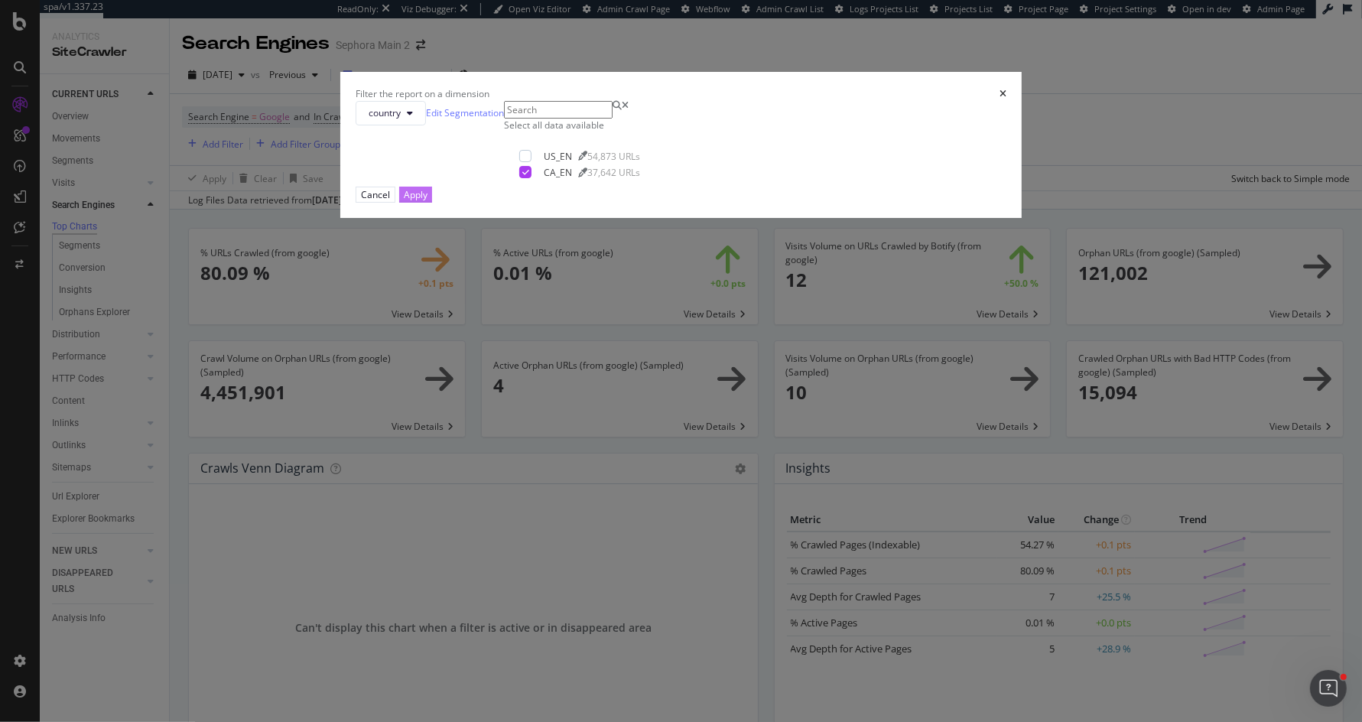
click at [432, 203] on button "Apply" at bounding box center [415, 195] width 33 height 16
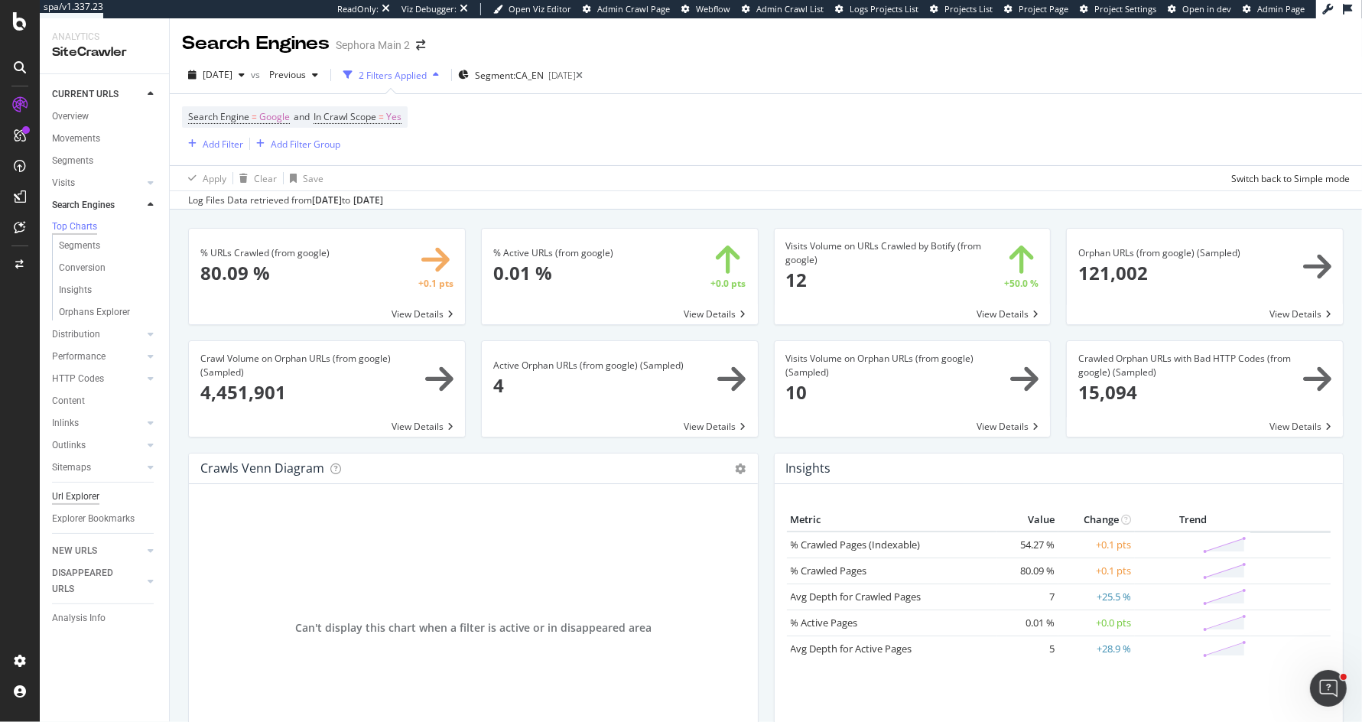
click at [82, 496] on div "Url Explorer" at bounding box center [75, 497] width 47 height 16
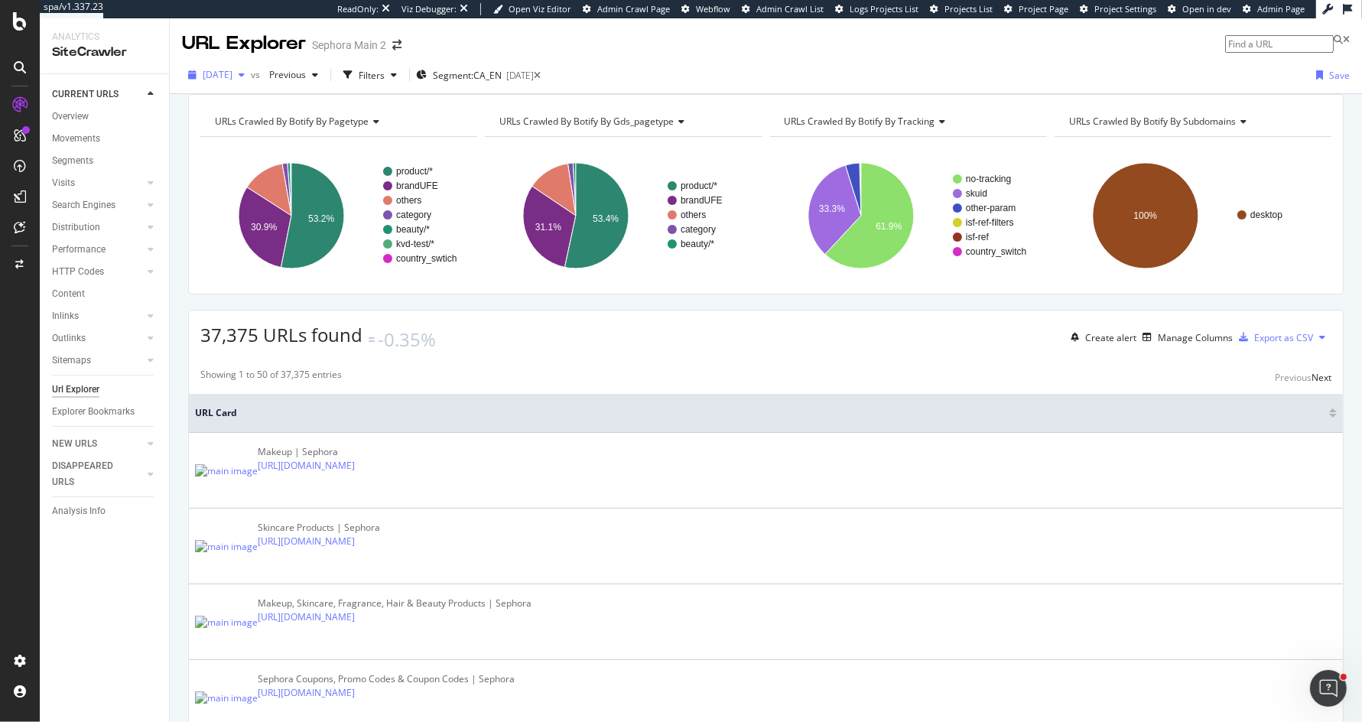
click at [221, 75] on span "[DATE]" at bounding box center [218, 74] width 30 height 13
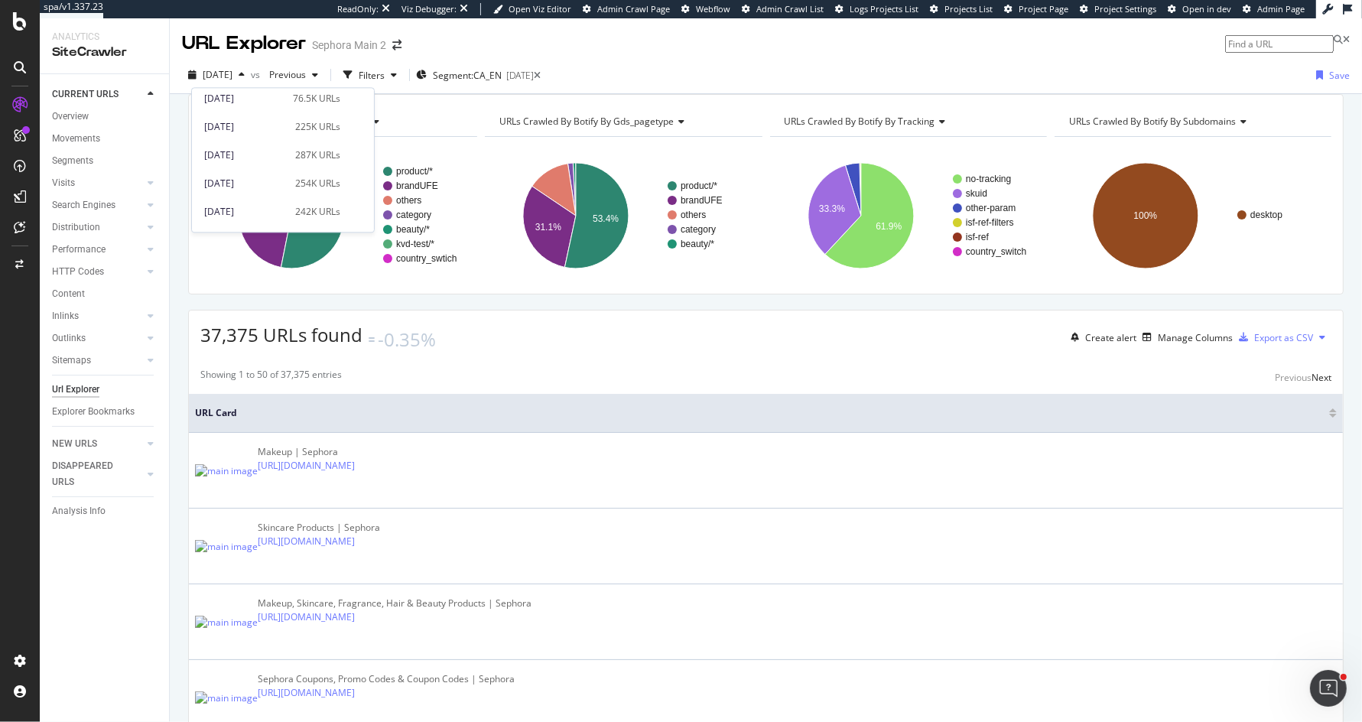
scroll to position [658, 0]
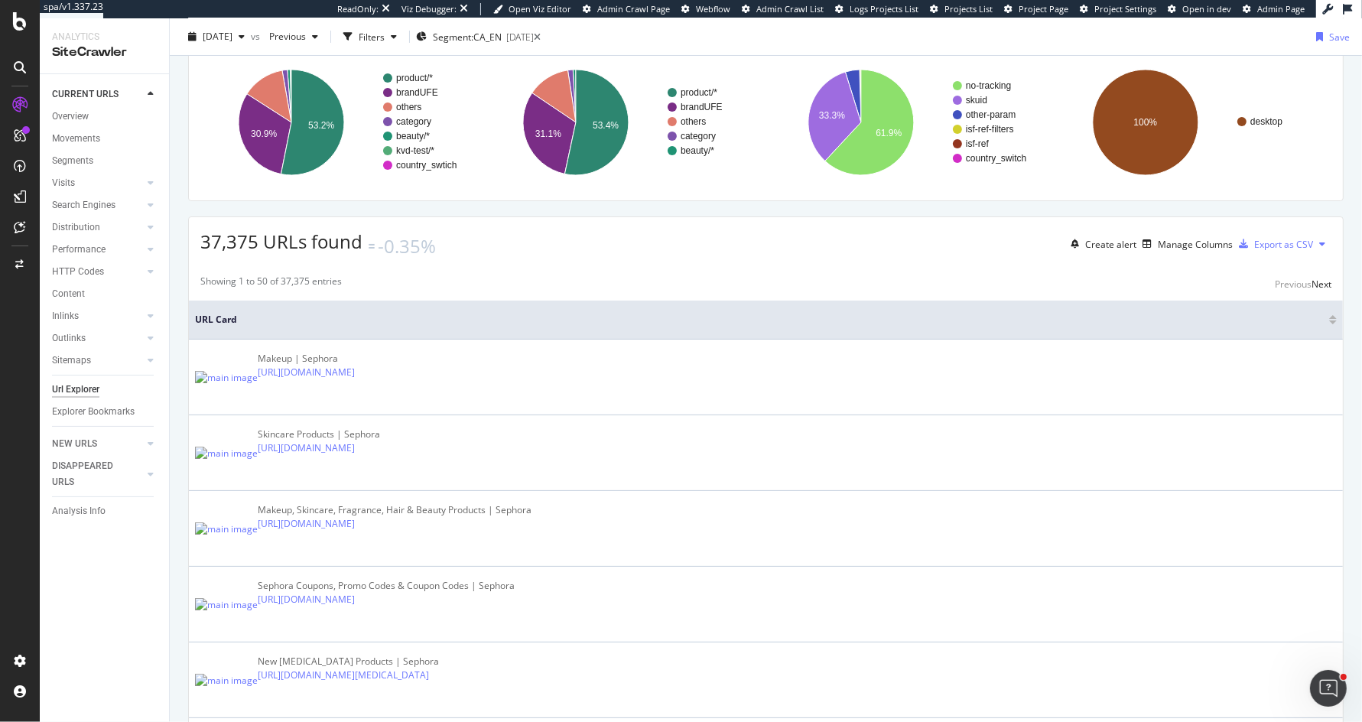
scroll to position [6, 0]
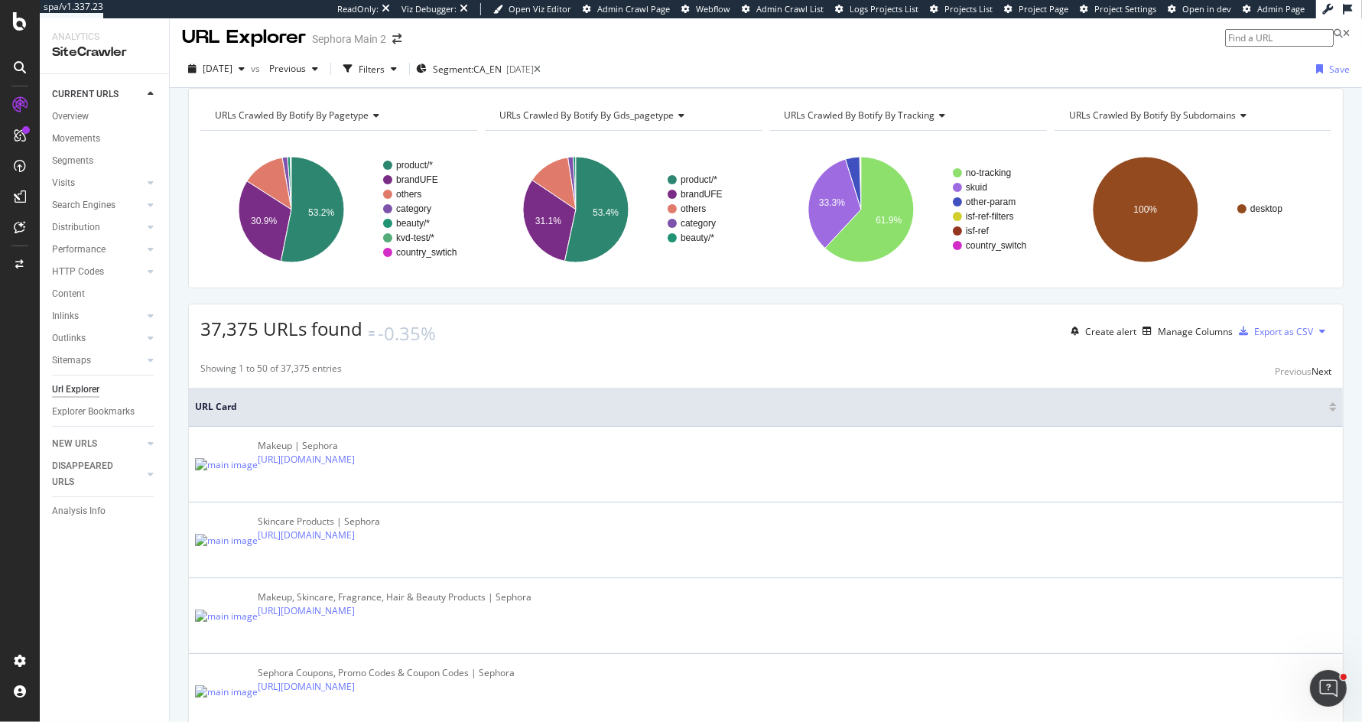
click at [379, 128] on div "URLs Crawled By Botify By pagetype" at bounding box center [338, 115] width 252 height 24
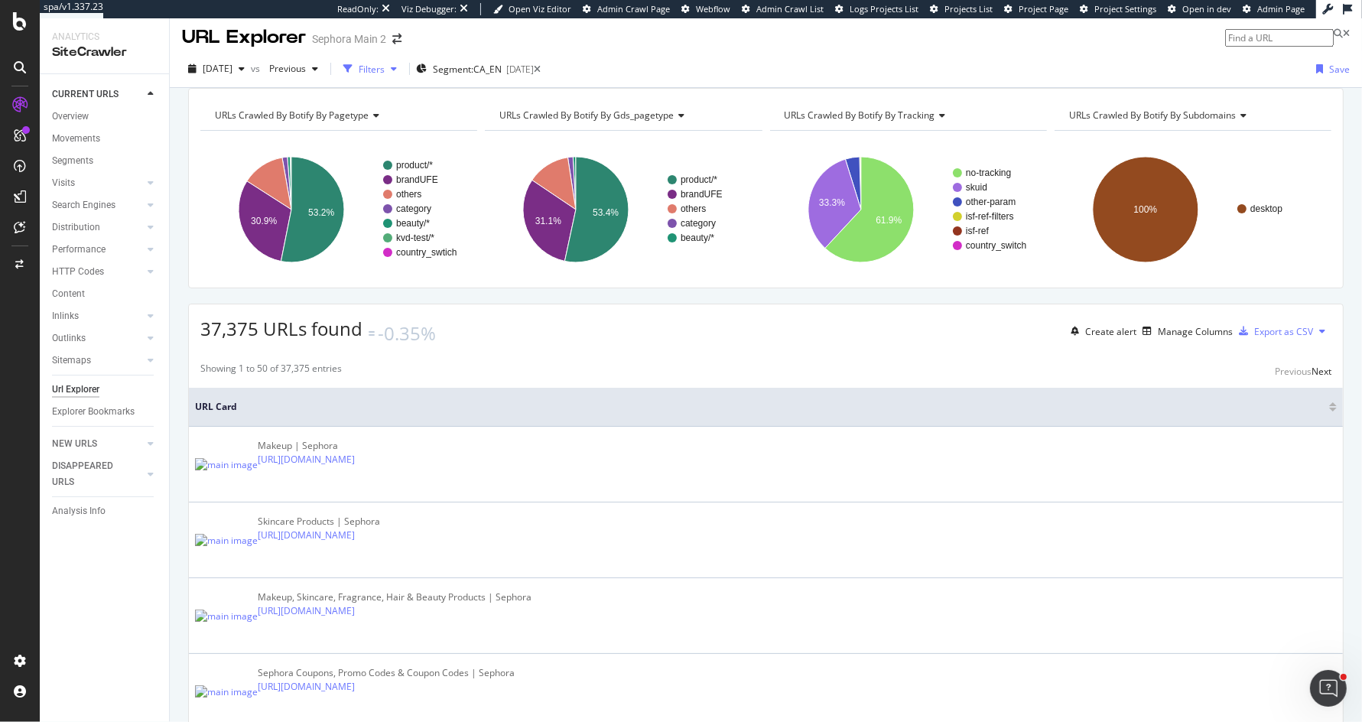
click at [385, 70] on div "Filters" at bounding box center [372, 69] width 26 height 13
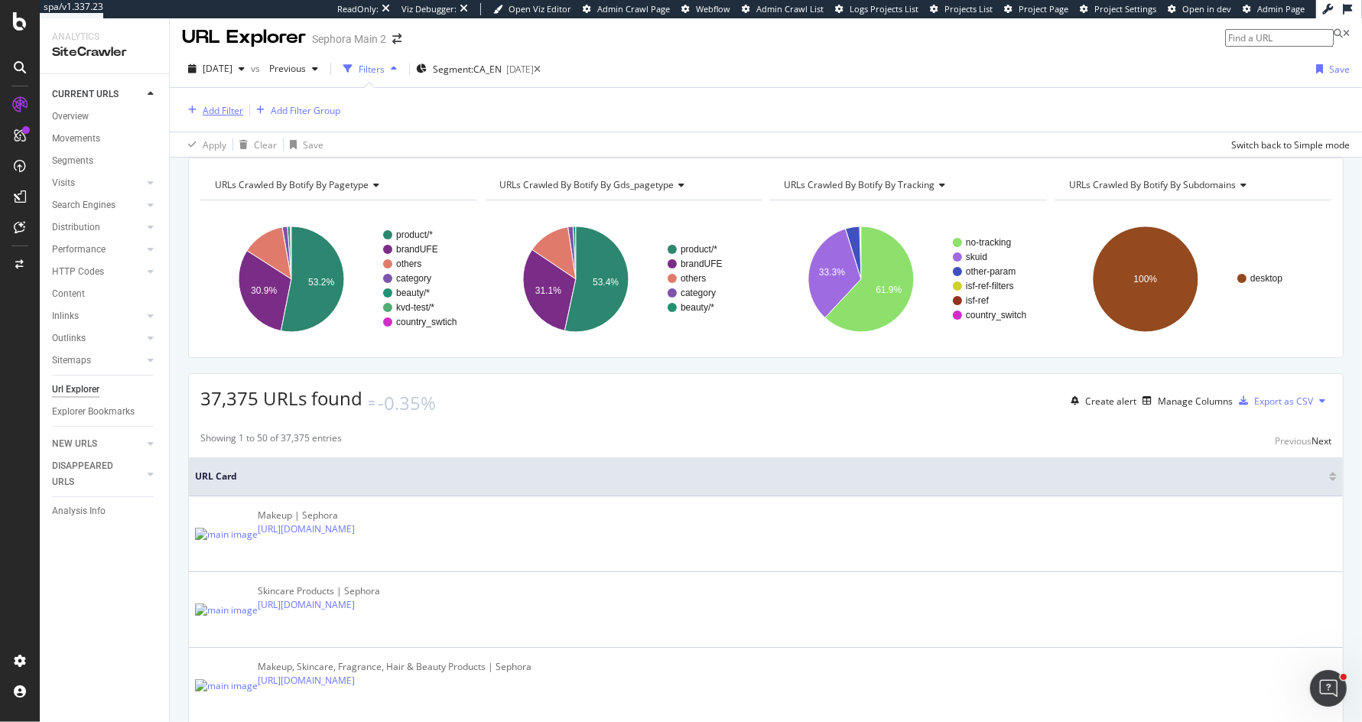
click at [203, 112] on div "Add Filter" at bounding box center [223, 110] width 41 height 13
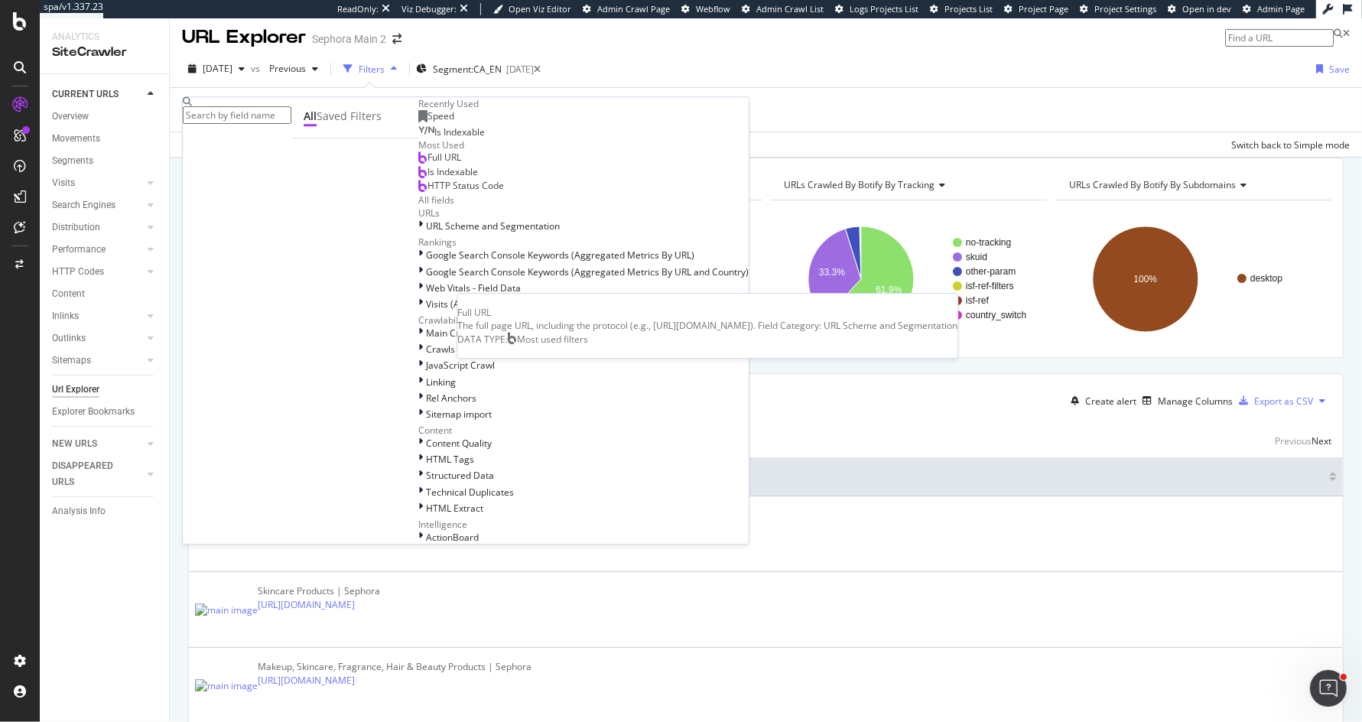
click at [427, 164] on span "Full URL" at bounding box center [444, 157] width 34 height 13
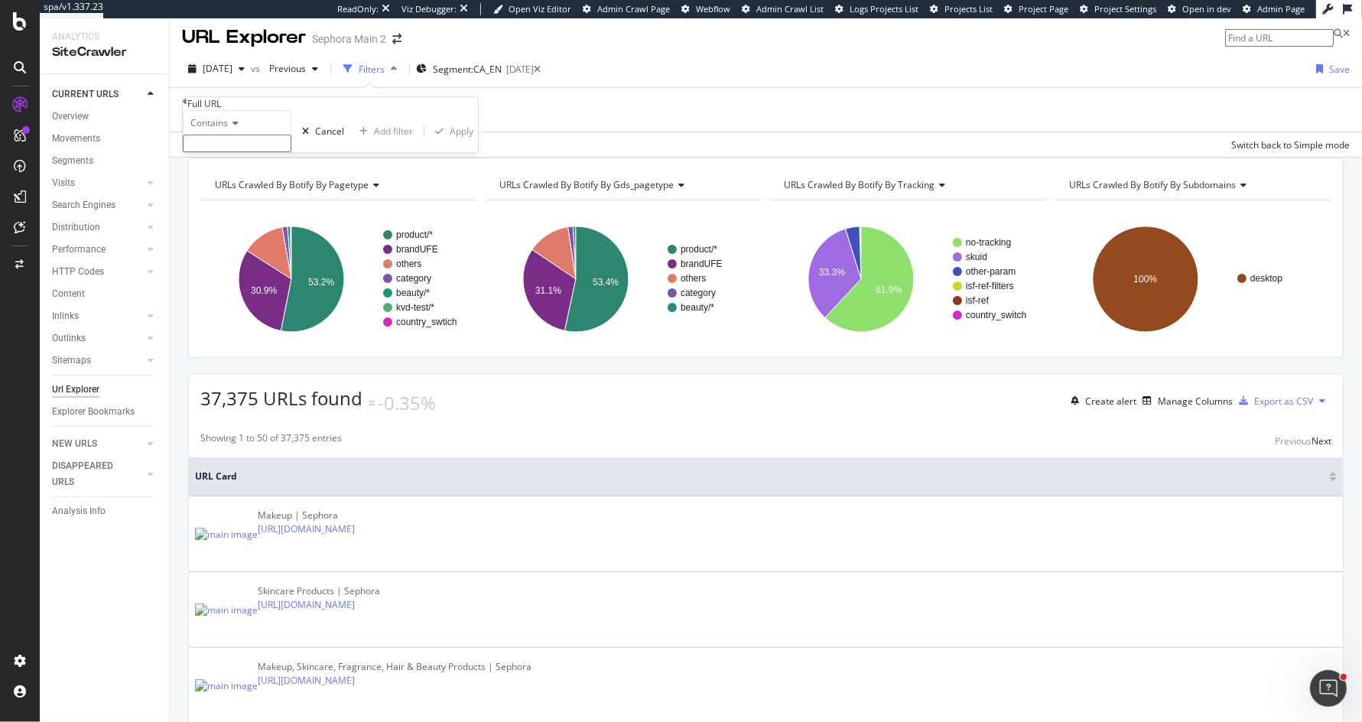
click at [270, 152] on input "text" at bounding box center [237, 144] width 109 height 18
type input "c"
type input "/ca/fr/"
click at [450, 142] on div "Apply" at bounding box center [462, 135] width 24 height 13
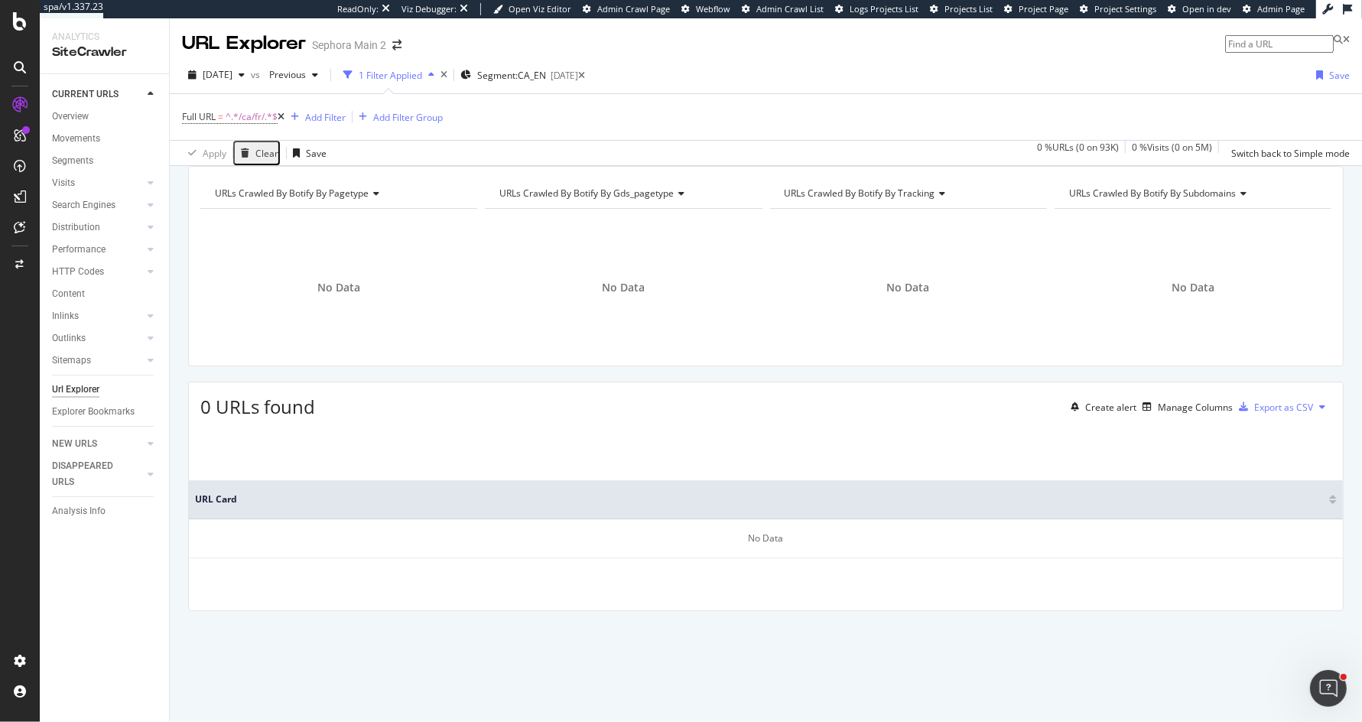
click at [280, 116] on icon at bounding box center [281, 116] width 7 height 9
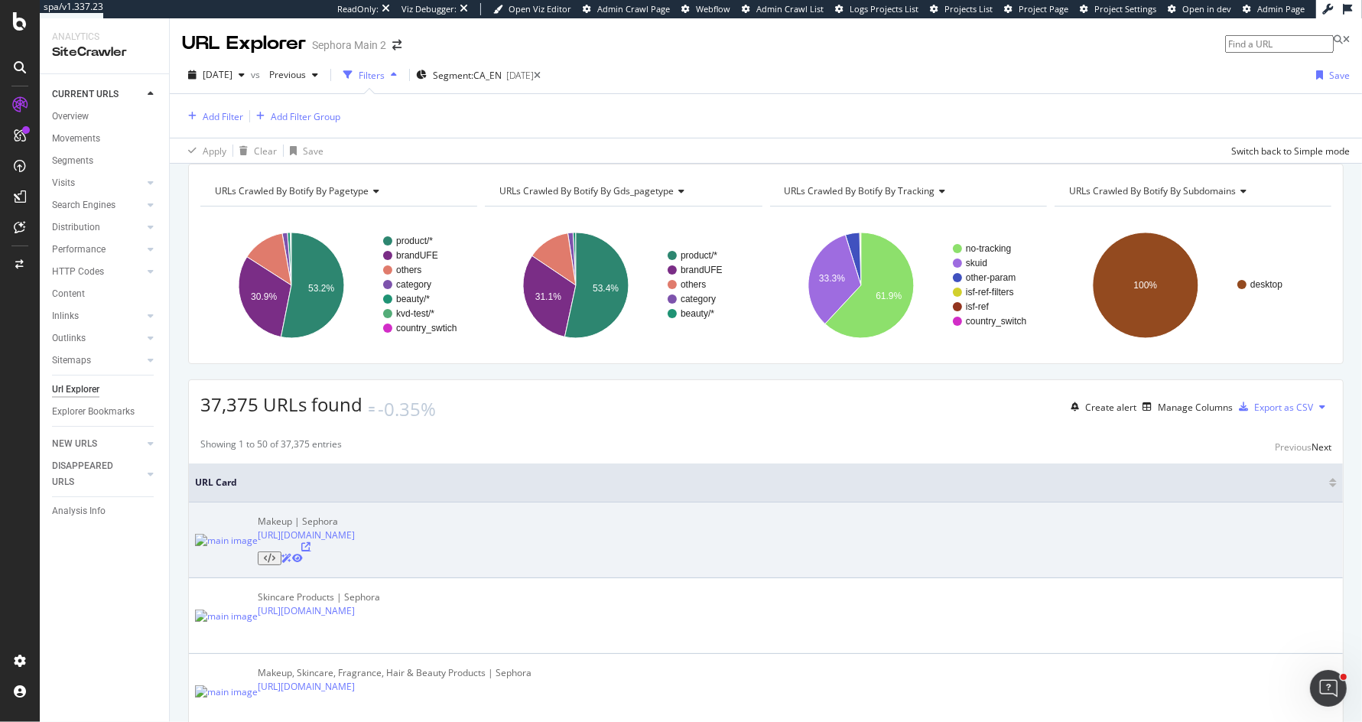
click at [311, 551] on icon at bounding box center [306, 546] width 9 height 9
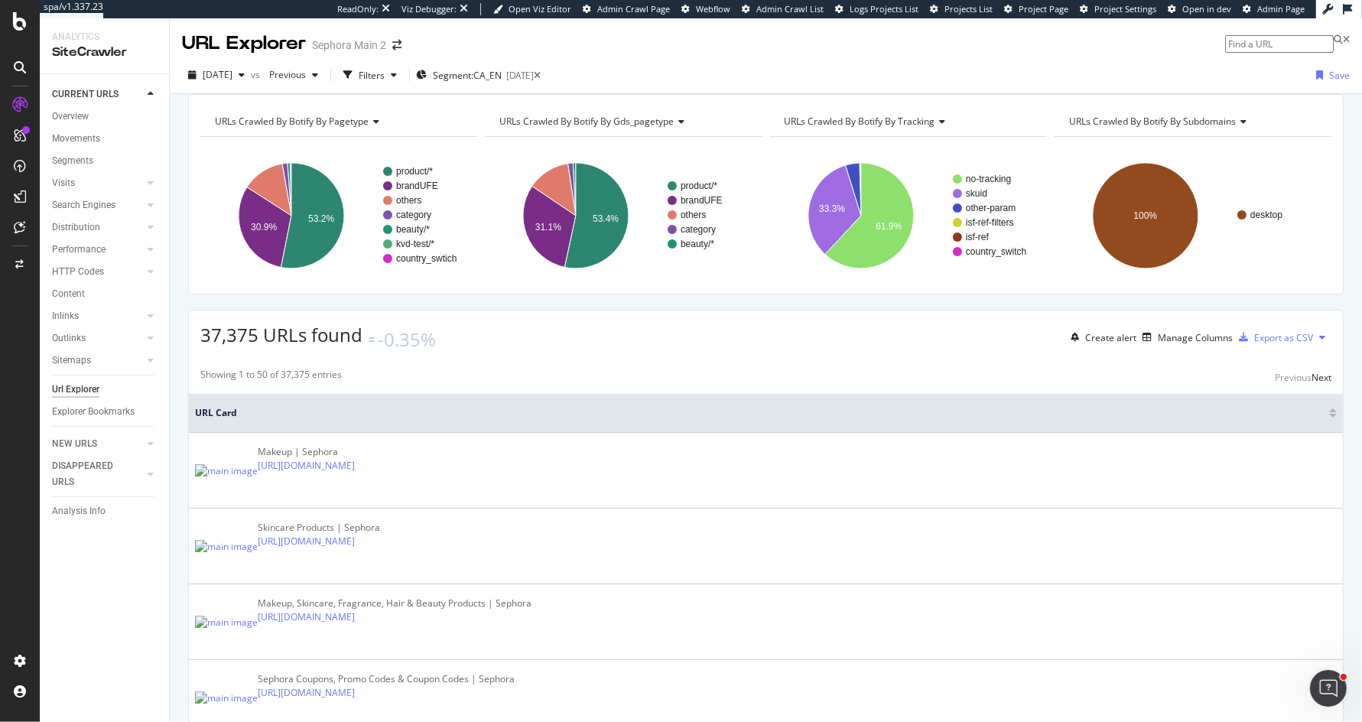
scroll to position [5, 0]
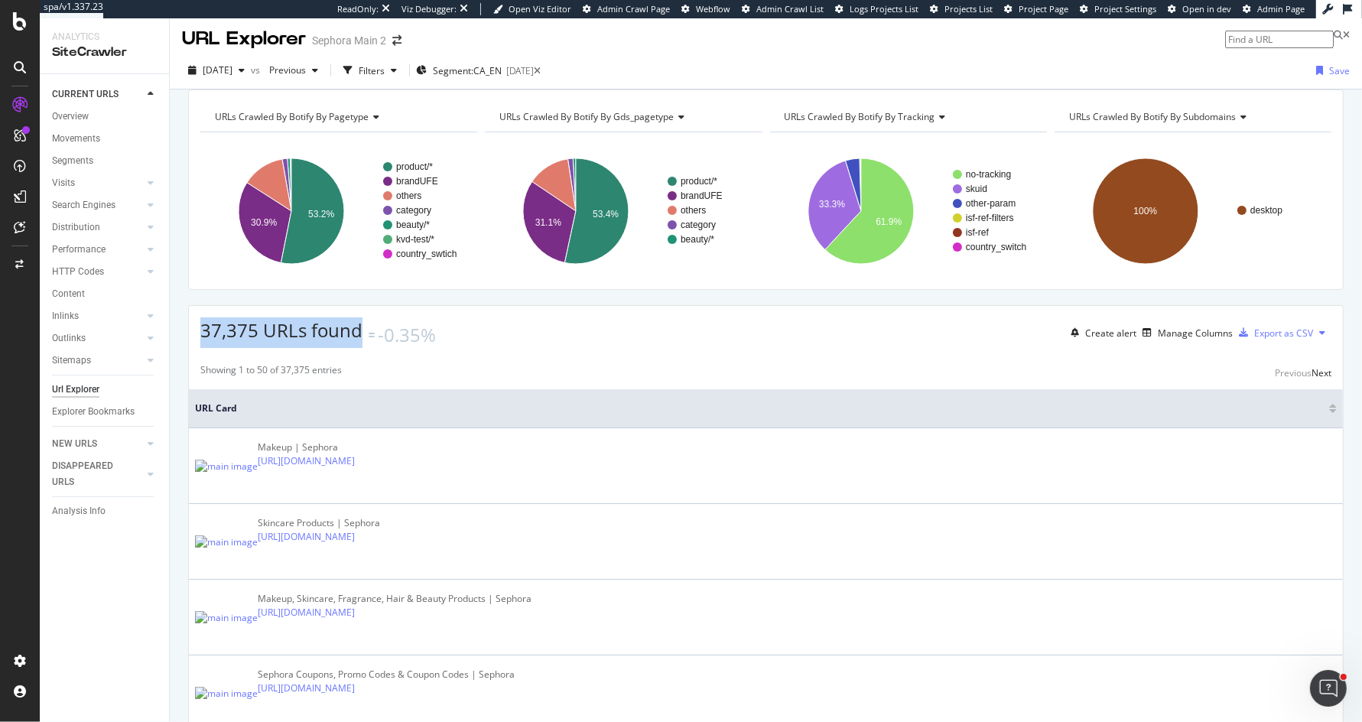
drag, startPoint x: 358, startPoint y: 347, endPoint x: 182, endPoint y: 349, distance: 175.9
click at [226, 343] on span "37,375 URLs found" at bounding box center [281, 329] width 162 height 25
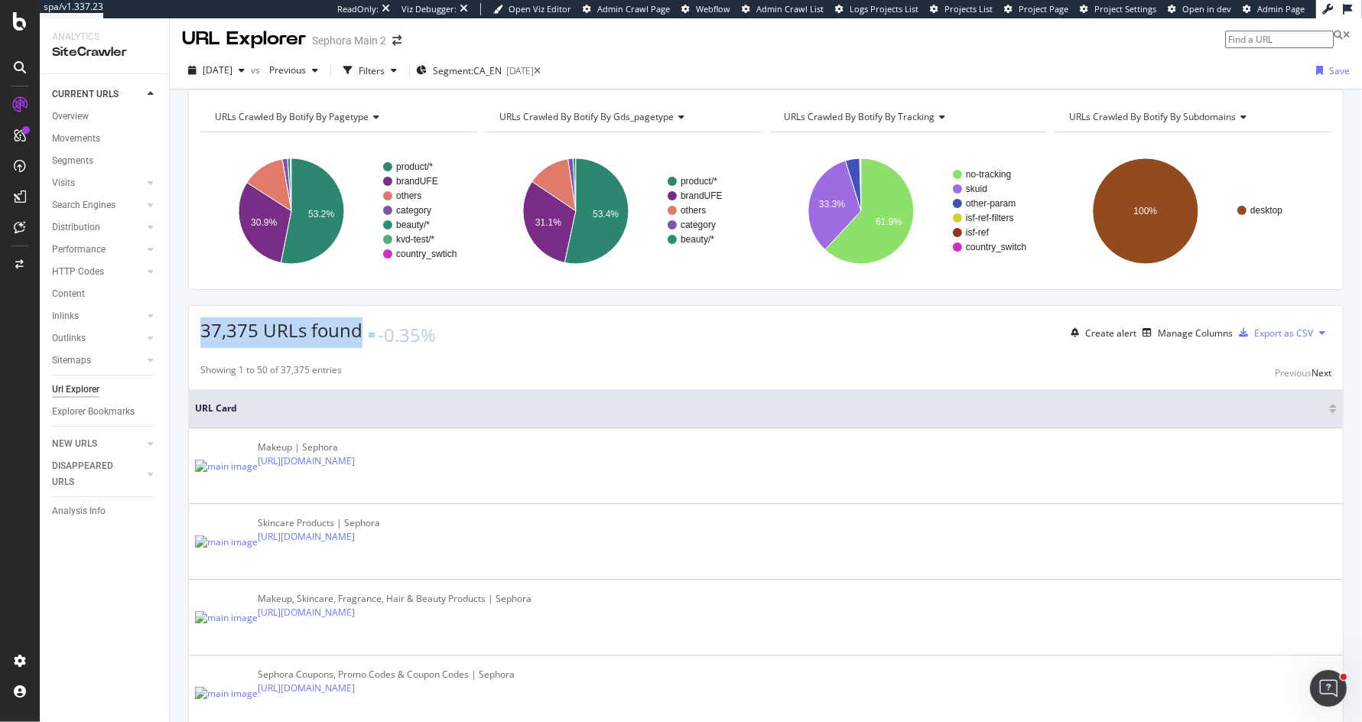
click at [226, 343] on span "37,375 URLs found" at bounding box center [281, 329] width 162 height 25
click at [598, 348] on div "37,375 URLs found -0.35% Create alert Manage Columns Export as CSV" at bounding box center [766, 327] width 1154 height 42
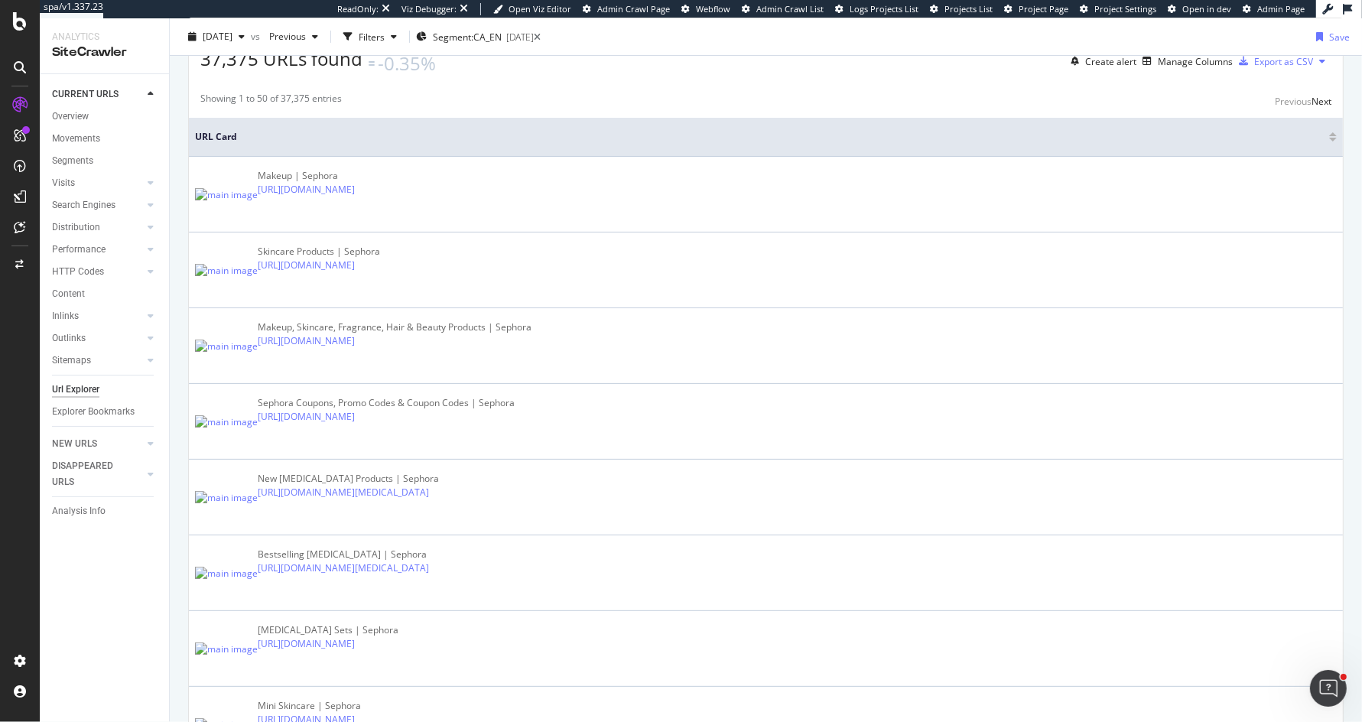
scroll to position [0, 0]
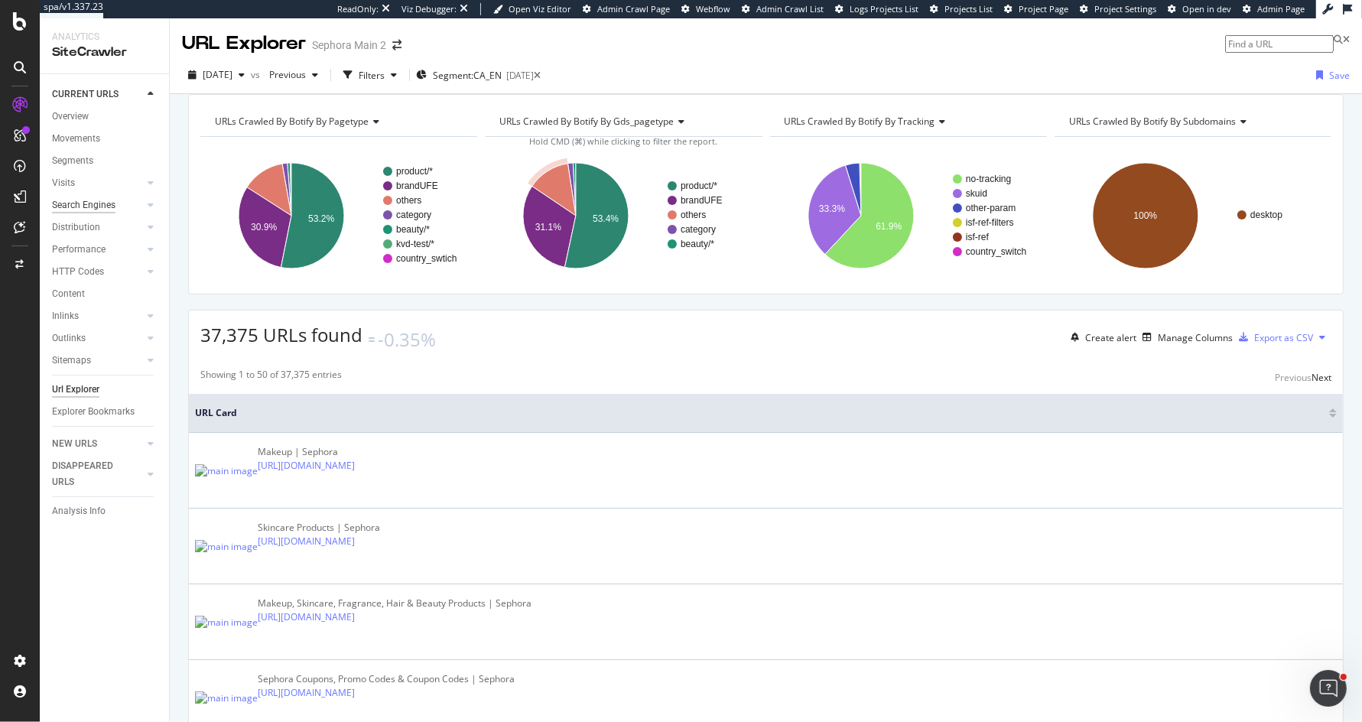
click at [96, 202] on div "Search Engines" at bounding box center [83, 205] width 63 height 16
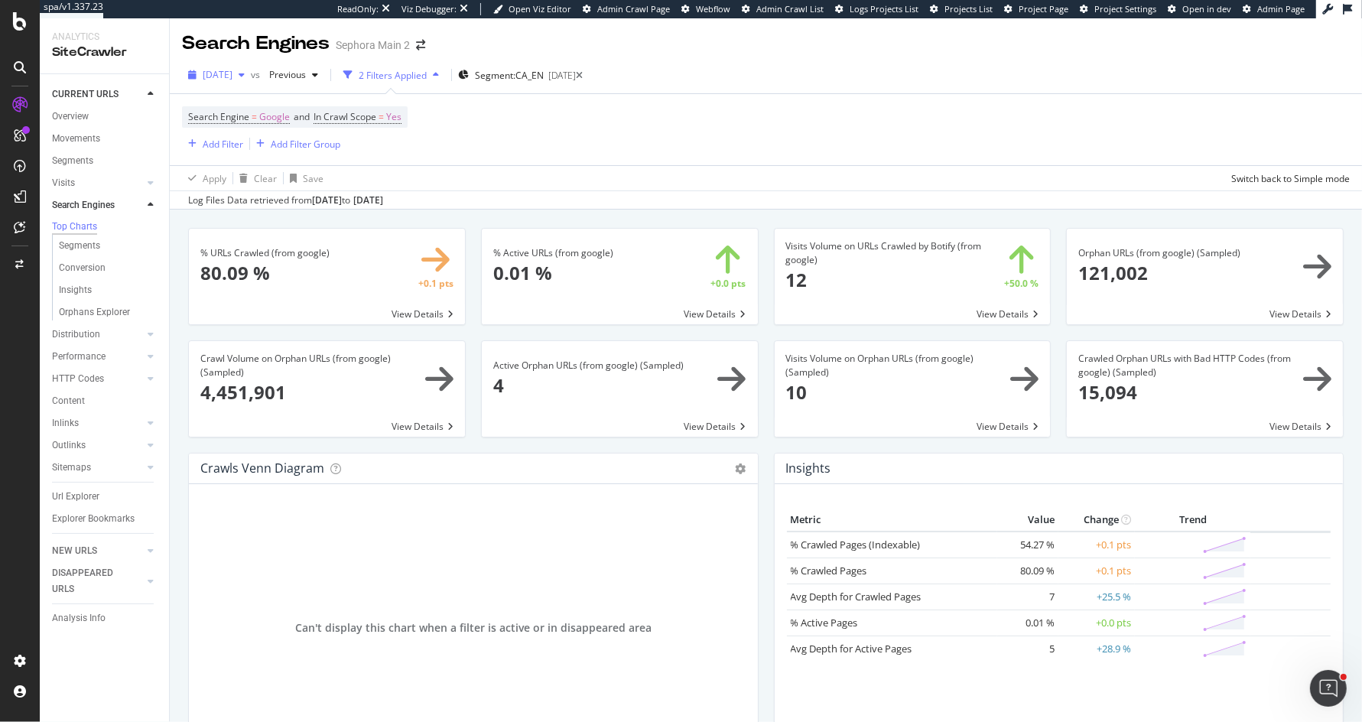
click at [246, 64] on div "[DATE]" at bounding box center [216, 74] width 69 height 23
click at [82, 498] on div "Url Explorer" at bounding box center [75, 497] width 47 height 16
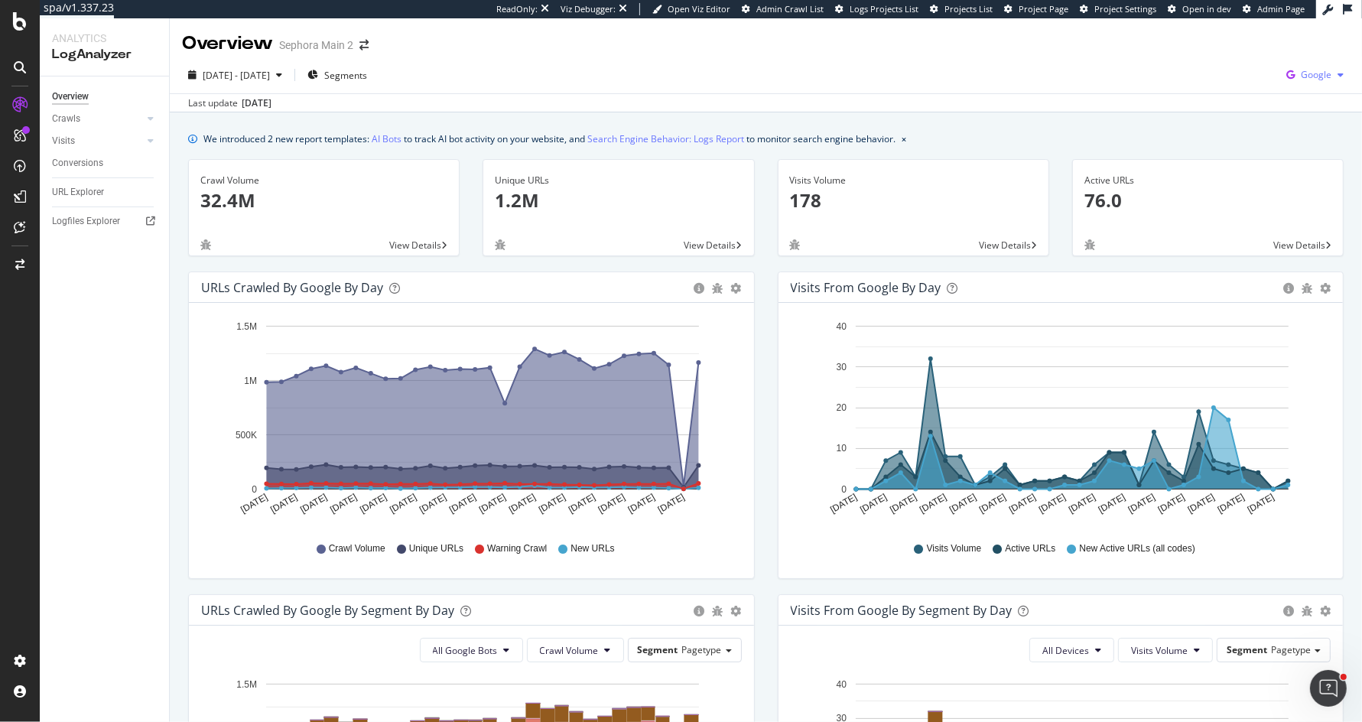
click at [1317, 76] on span "Google" at bounding box center [1316, 74] width 31 height 13
click at [1252, 83] on span "OpenAI" at bounding box center [1239, 90] width 57 height 14
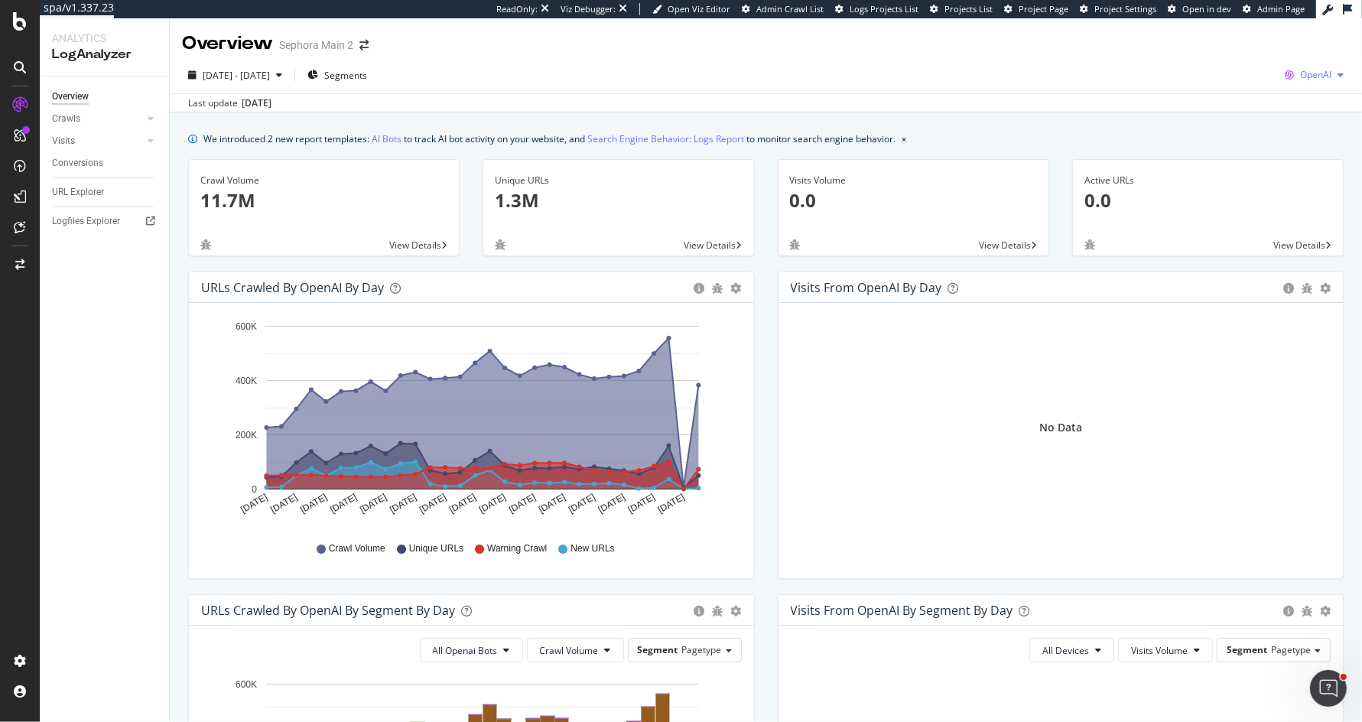
click at [1302, 76] on span "OpenAI" at bounding box center [1315, 74] width 31 height 13
click at [1241, 117] on span "Other AI Bots" at bounding box center [1237, 118] width 57 height 14
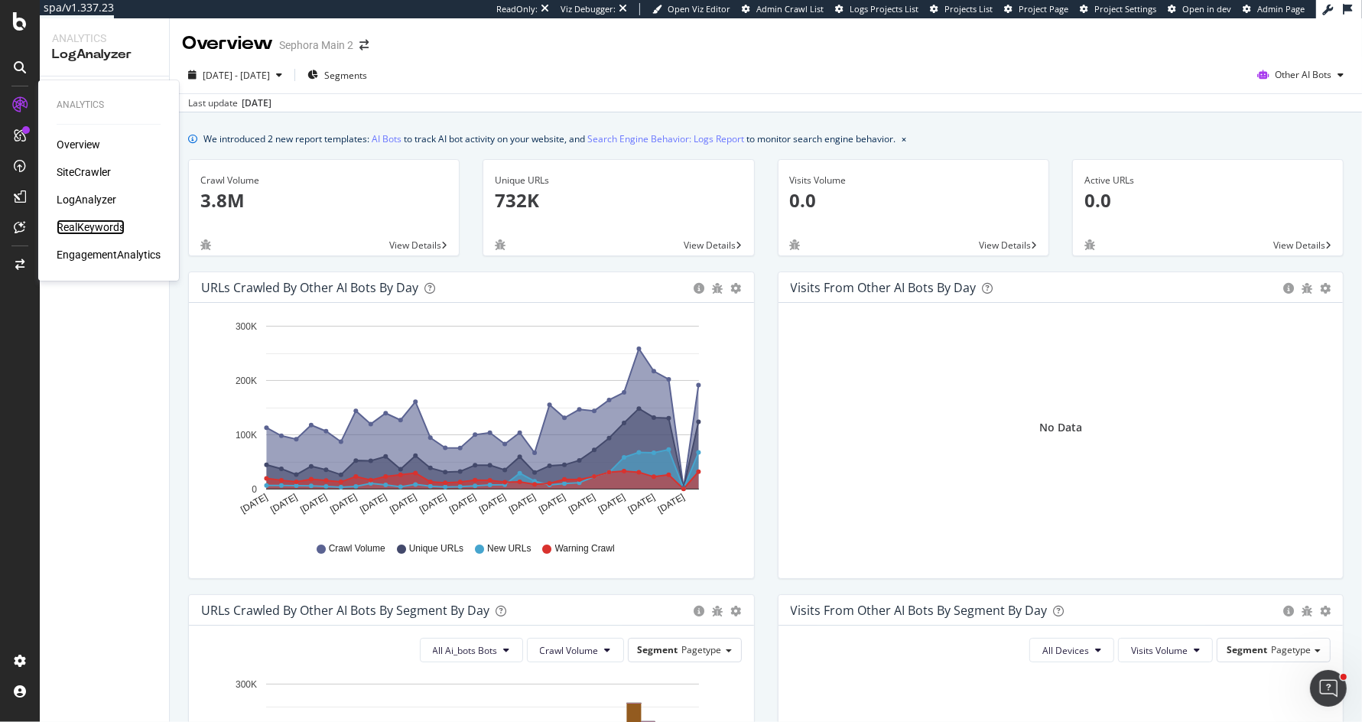
click at [64, 223] on div "RealKeywords" at bounding box center [91, 226] width 68 height 15
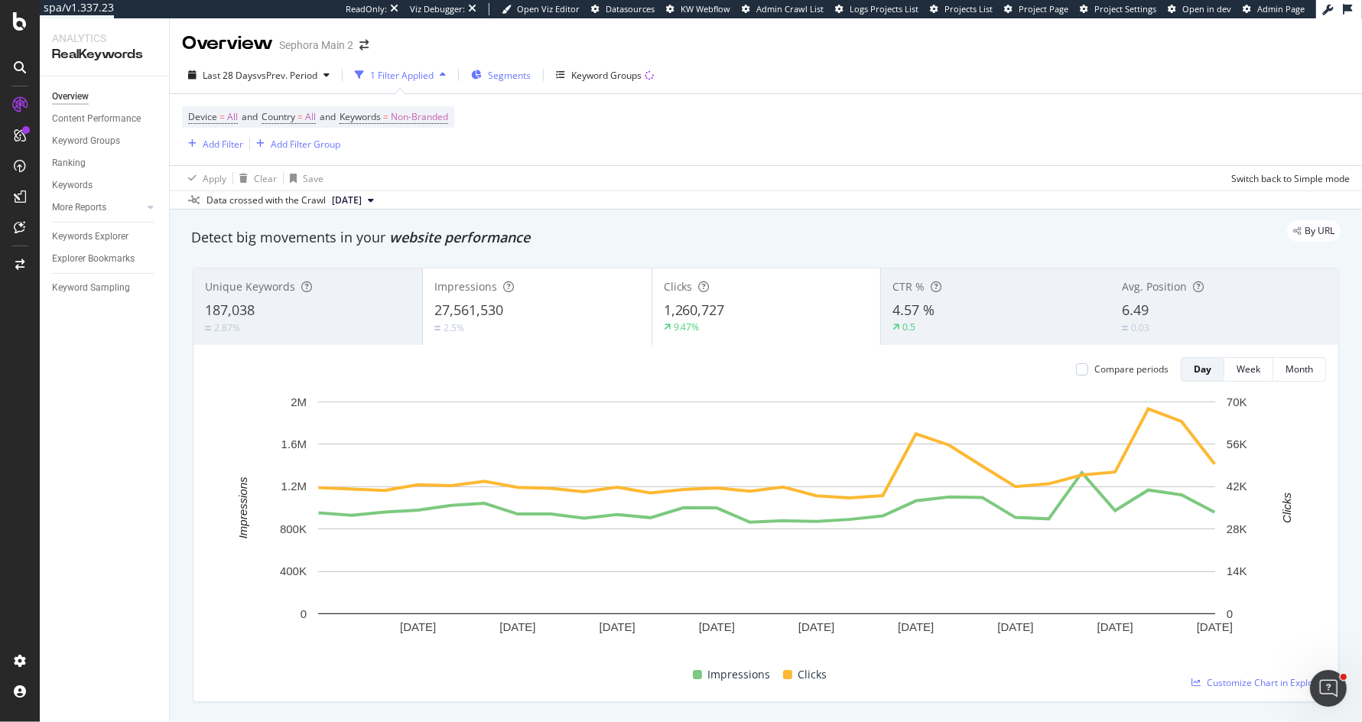
click at [512, 76] on span "Segments" at bounding box center [509, 75] width 43 height 13
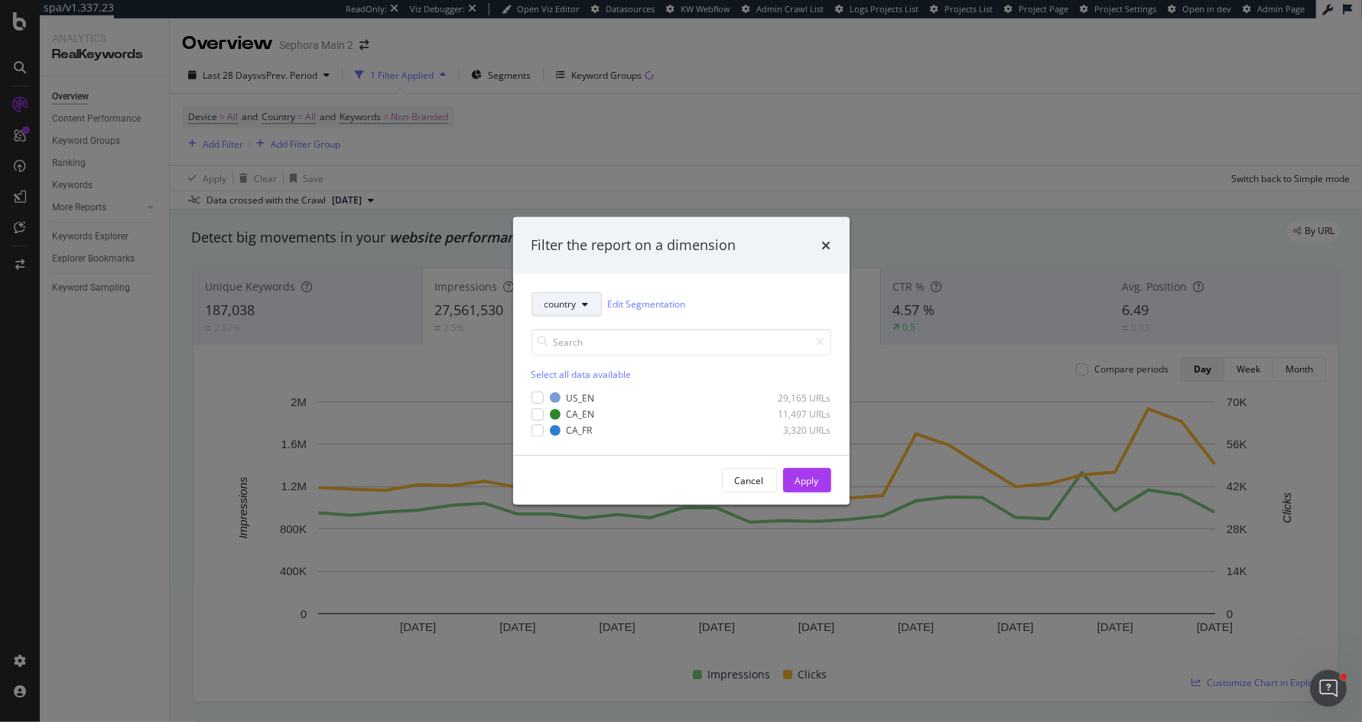
click at [577, 302] on button "country" at bounding box center [566, 304] width 70 height 24
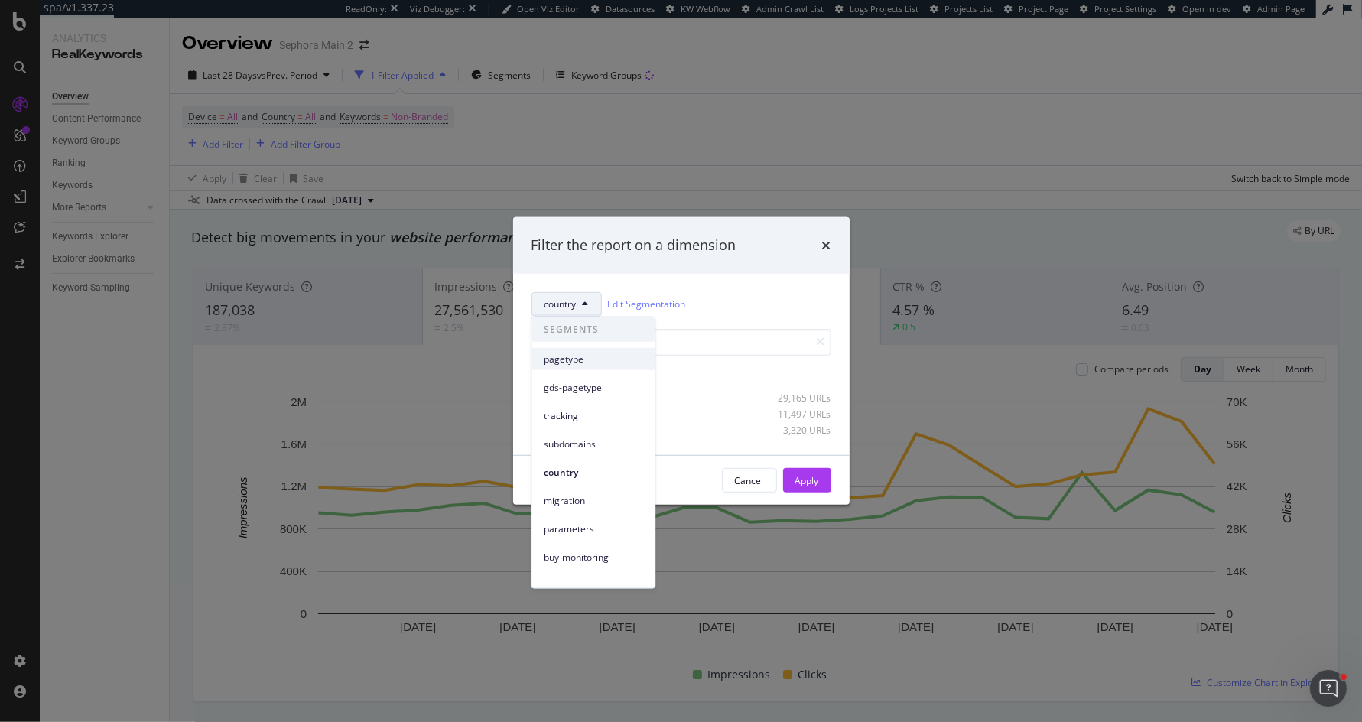
click at [618, 352] on span "pagetype" at bounding box center [593, 359] width 99 height 14
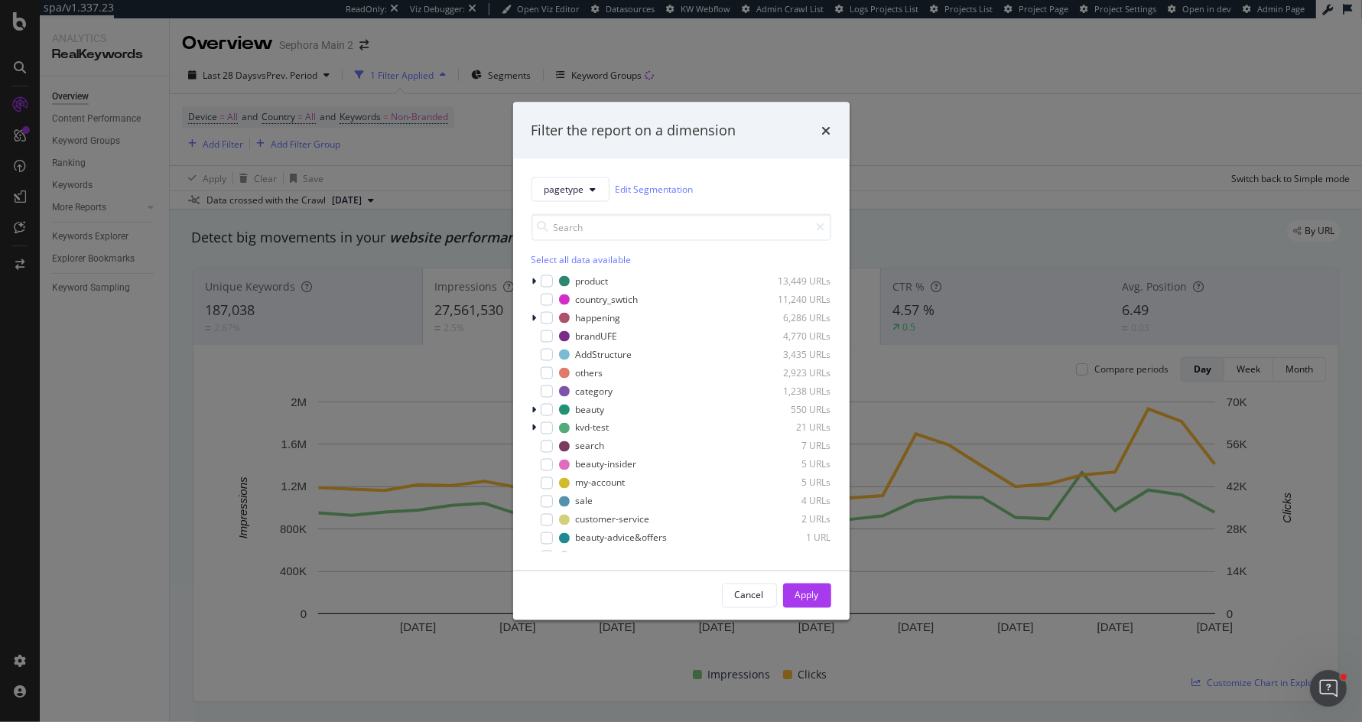
click at [817, 123] on div "Filter the report on a dimension" at bounding box center [681, 131] width 300 height 20
click at [822, 124] on icon "times" at bounding box center [826, 130] width 9 height 12
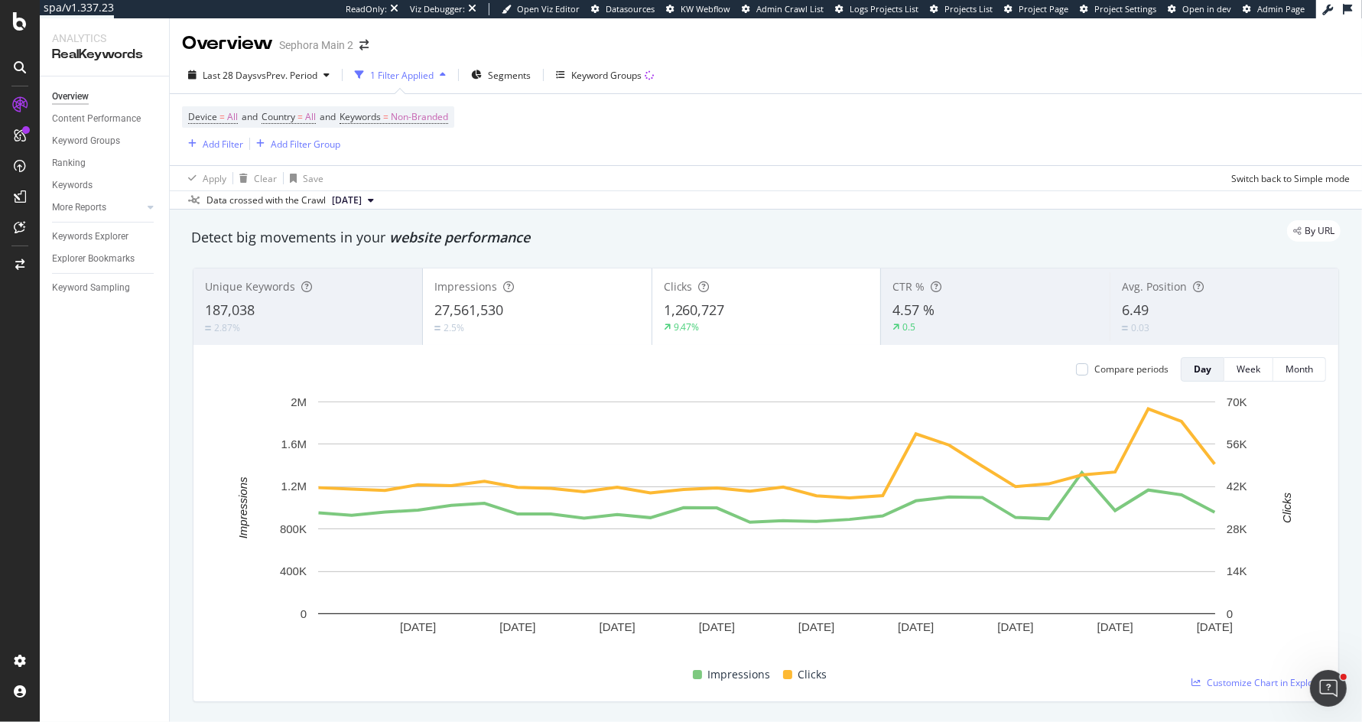
scroll to position [31, 0]
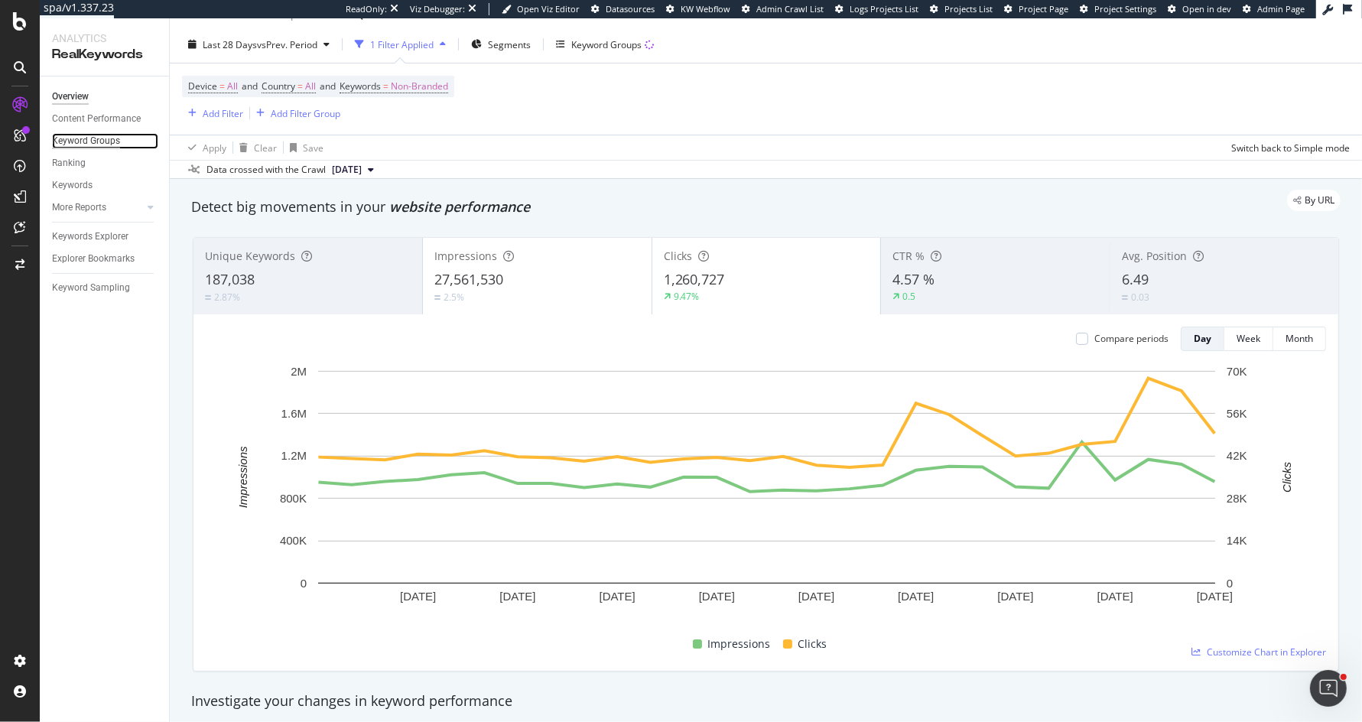
click at [98, 146] on div "Keyword Groups" at bounding box center [86, 141] width 68 height 16
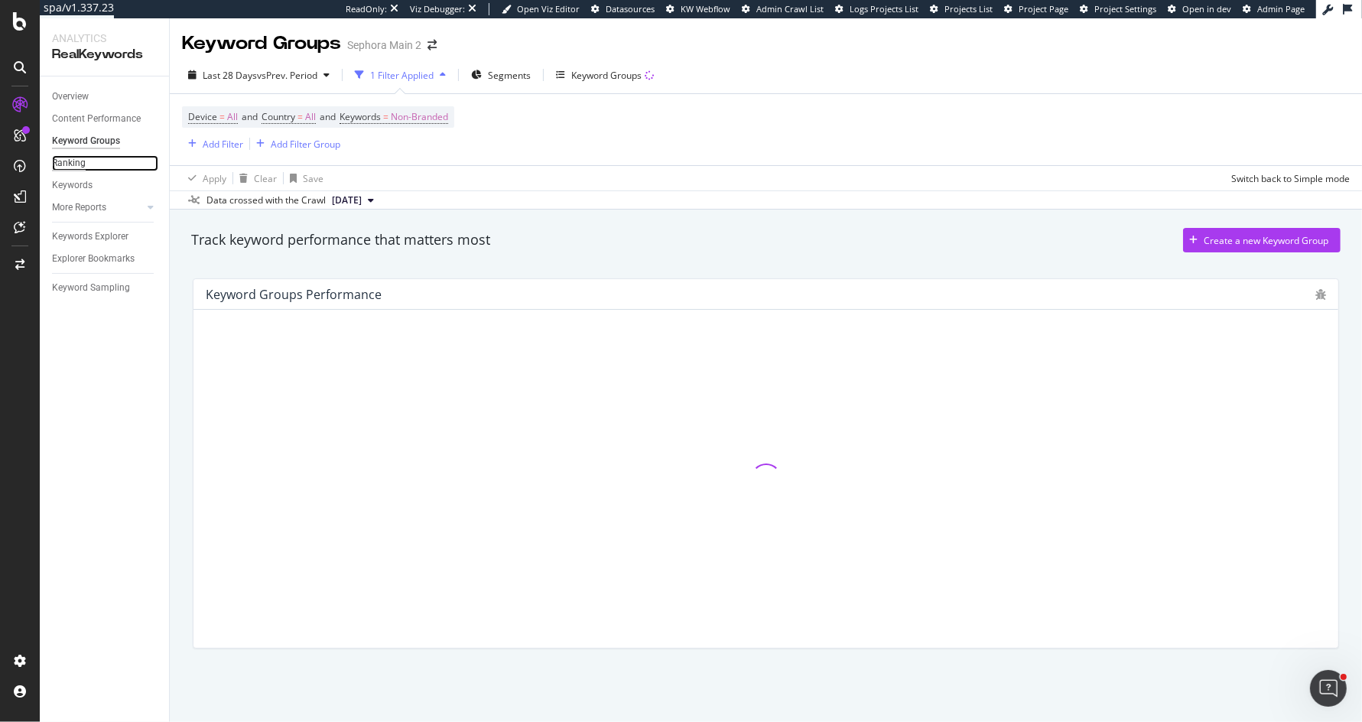
click at [70, 168] on div "Ranking" at bounding box center [69, 163] width 34 height 16
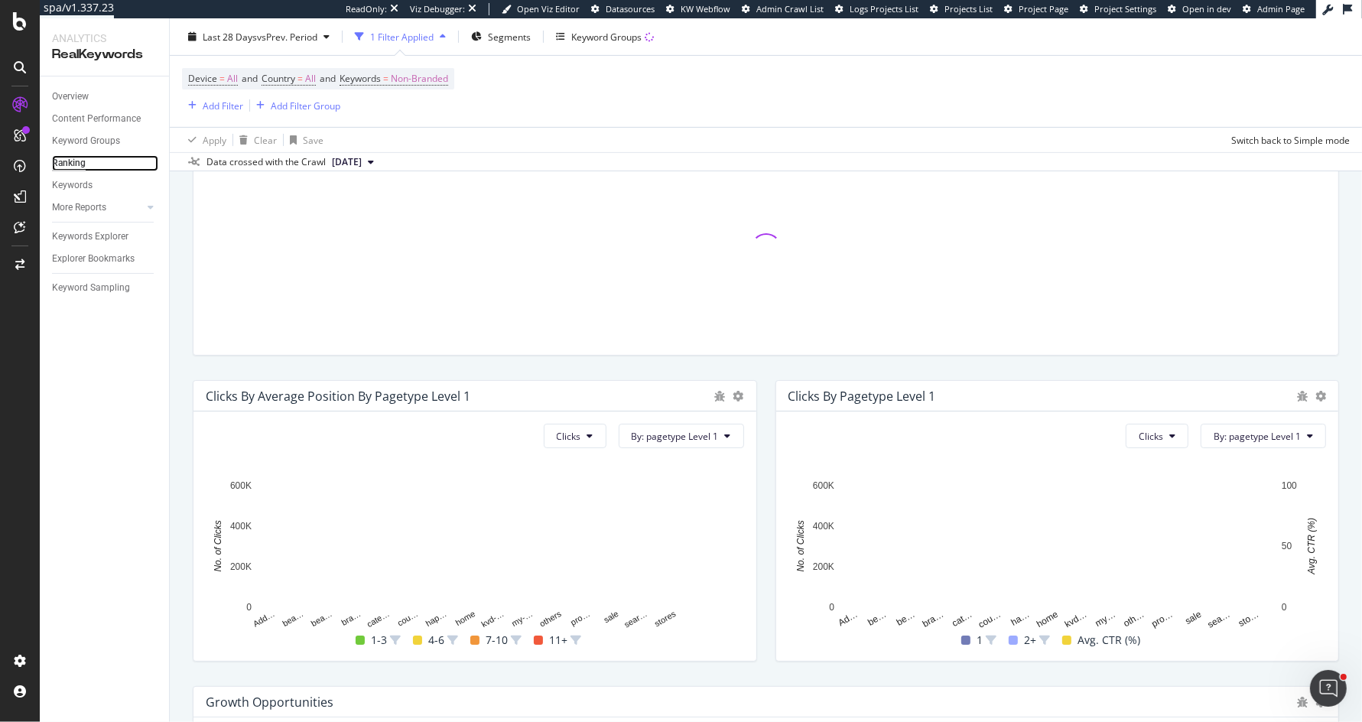
scroll to position [515, 0]
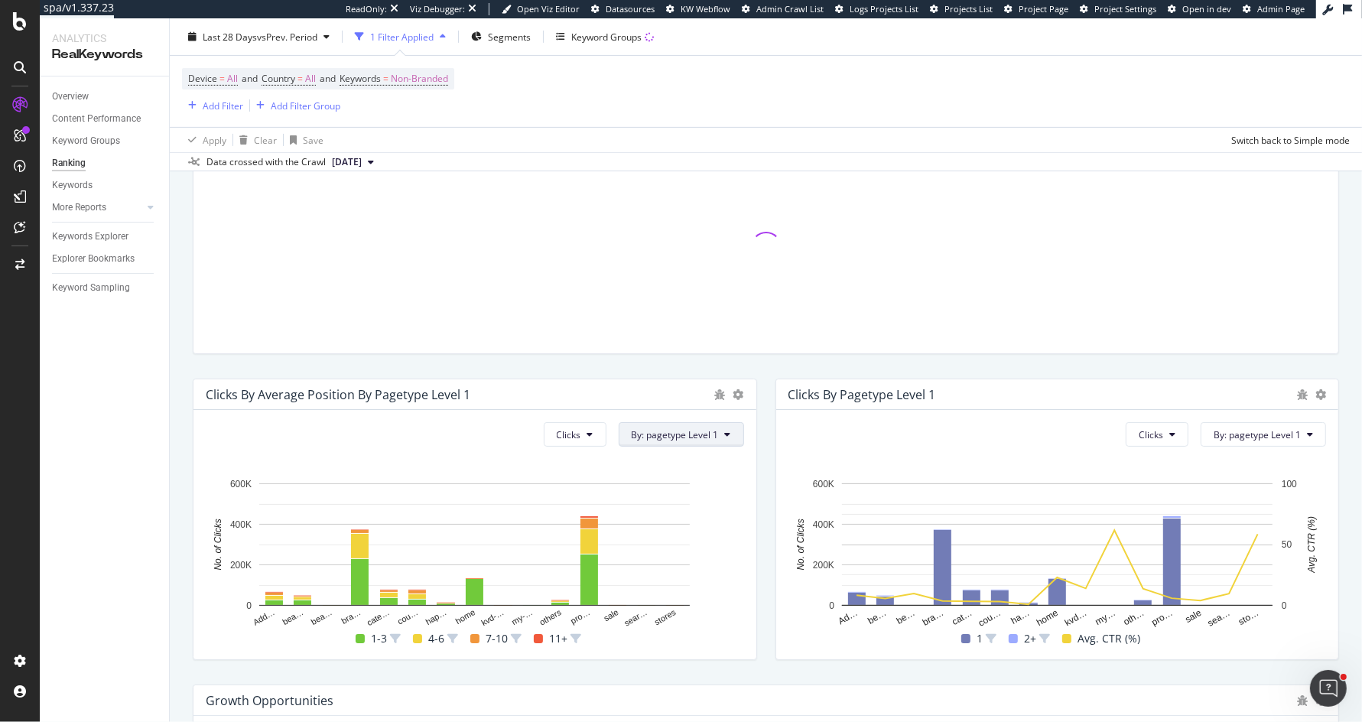
click at [682, 437] on span "By: pagetype Level 1" at bounding box center [675, 434] width 87 height 13
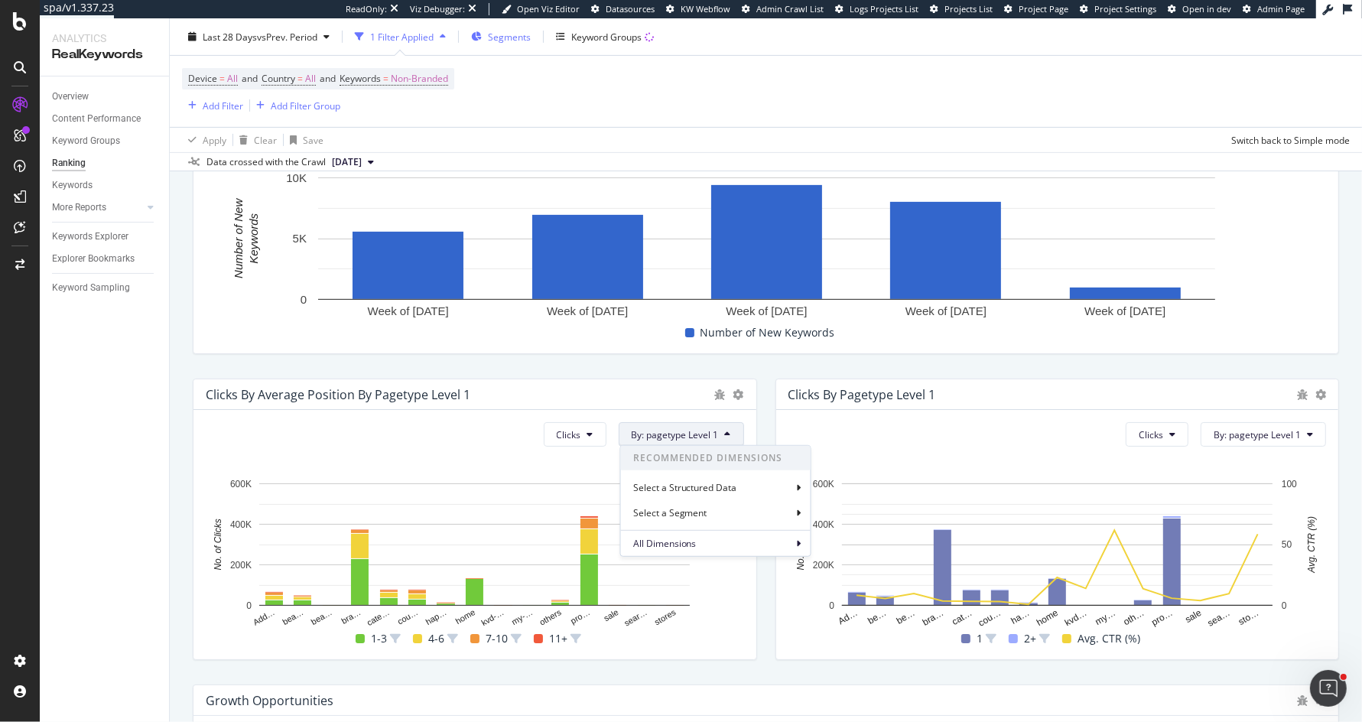
click at [516, 43] on div "Segments" at bounding box center [509, 36] width 43 height 13
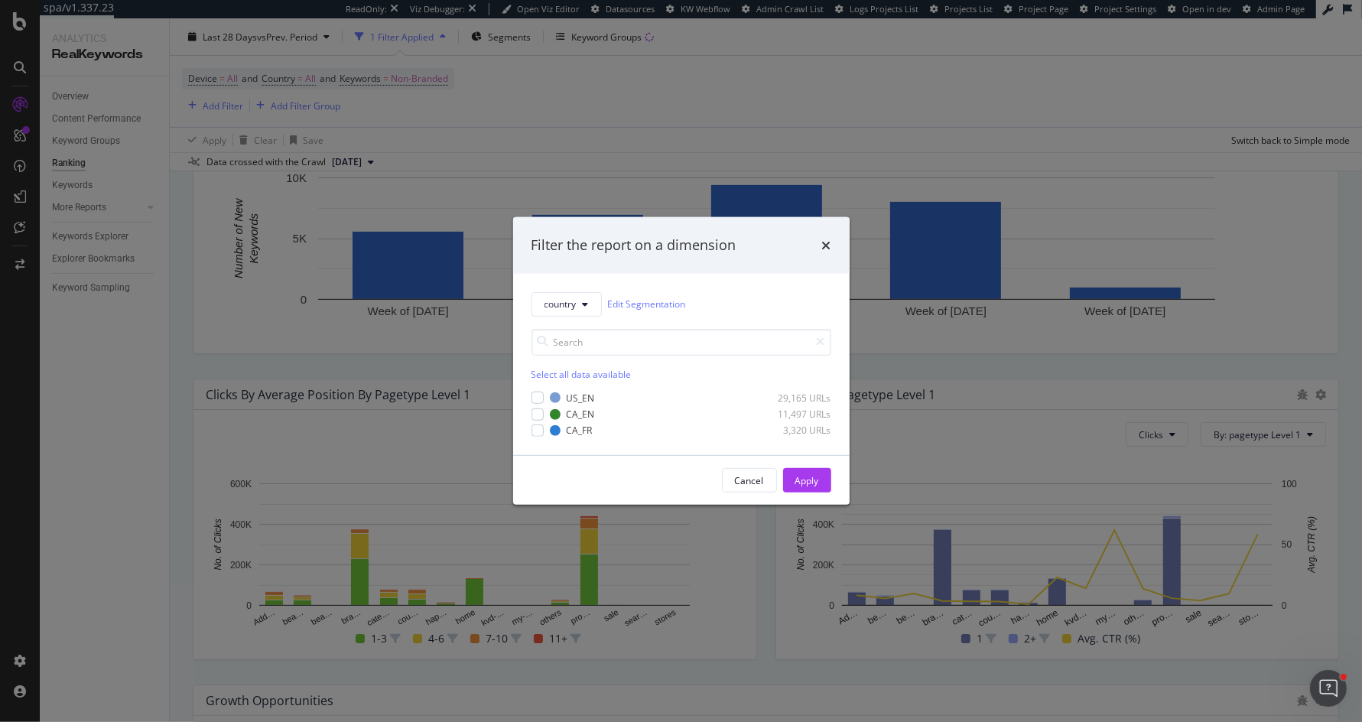
click at [577, 318] on div "Select all data available US_EN 29,165 URLs CA_EN 11,497 URLs CA_FR 3,320 URLs" at bounding box center [681, 377] width 300 height 121
click at [583, 300] on icon "modal" at bounding box center [586, 304] width 6 height 9
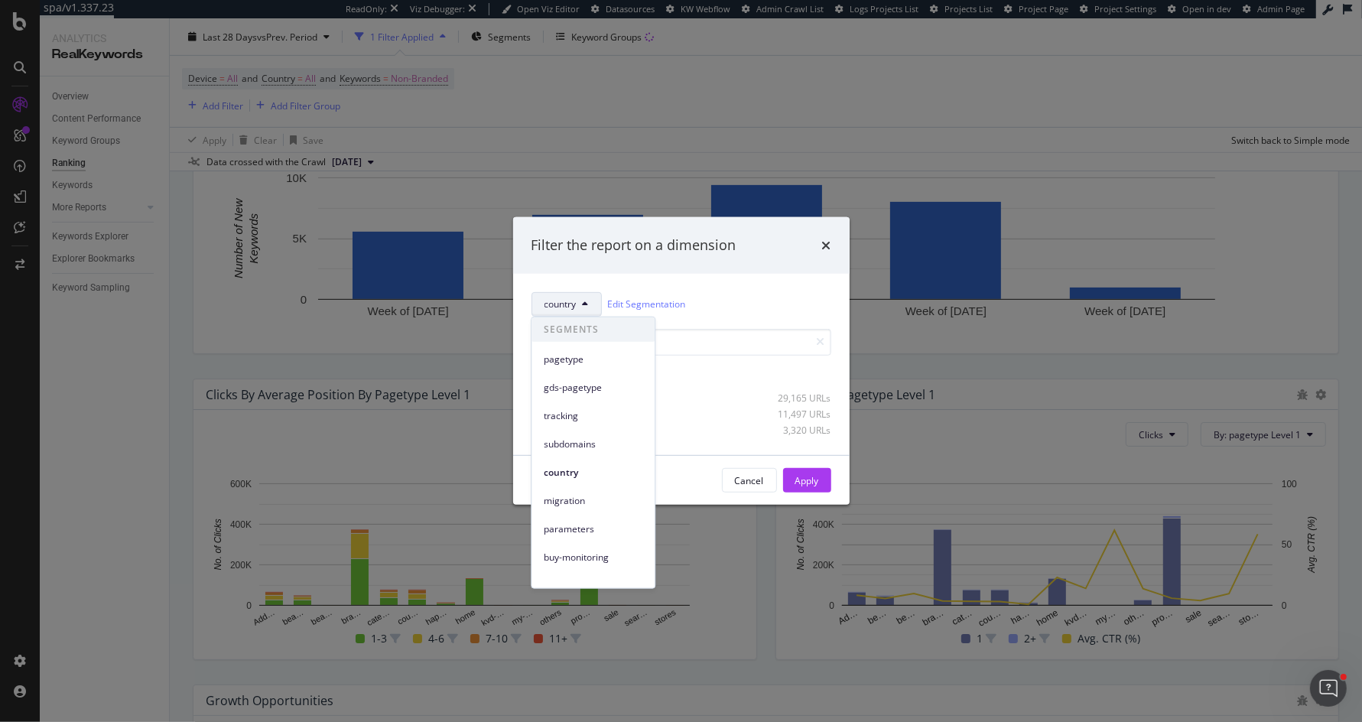
click at [807, 94] on div "Filter the report on a dimension country Edit Segmentation Select all data avai…" at bounding box center [681, 361] width 1362 height 722
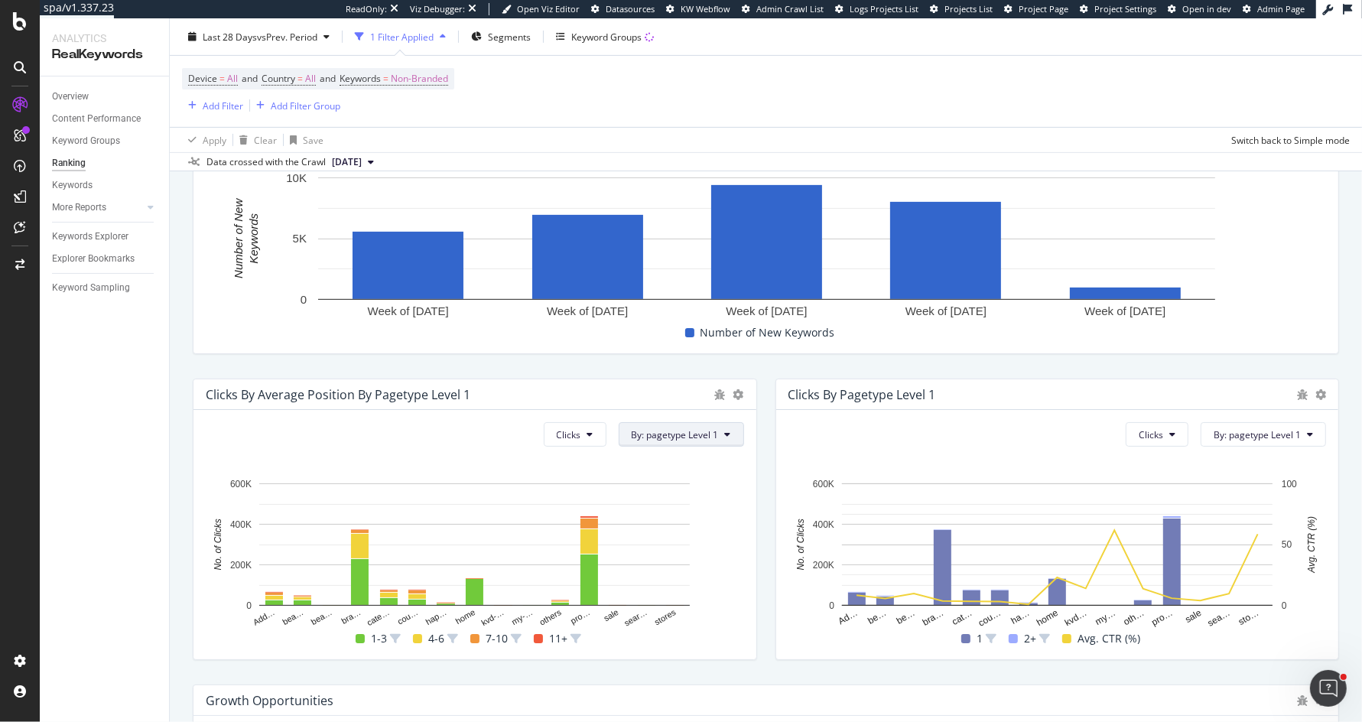
click at [667, 433] on span "By: pagetype Level 1" at bounding box center [675, 434] width 87 height 13
click at [685, 517] on div "Select a Segment" at bounding box center [671, 512] width 77 height 13
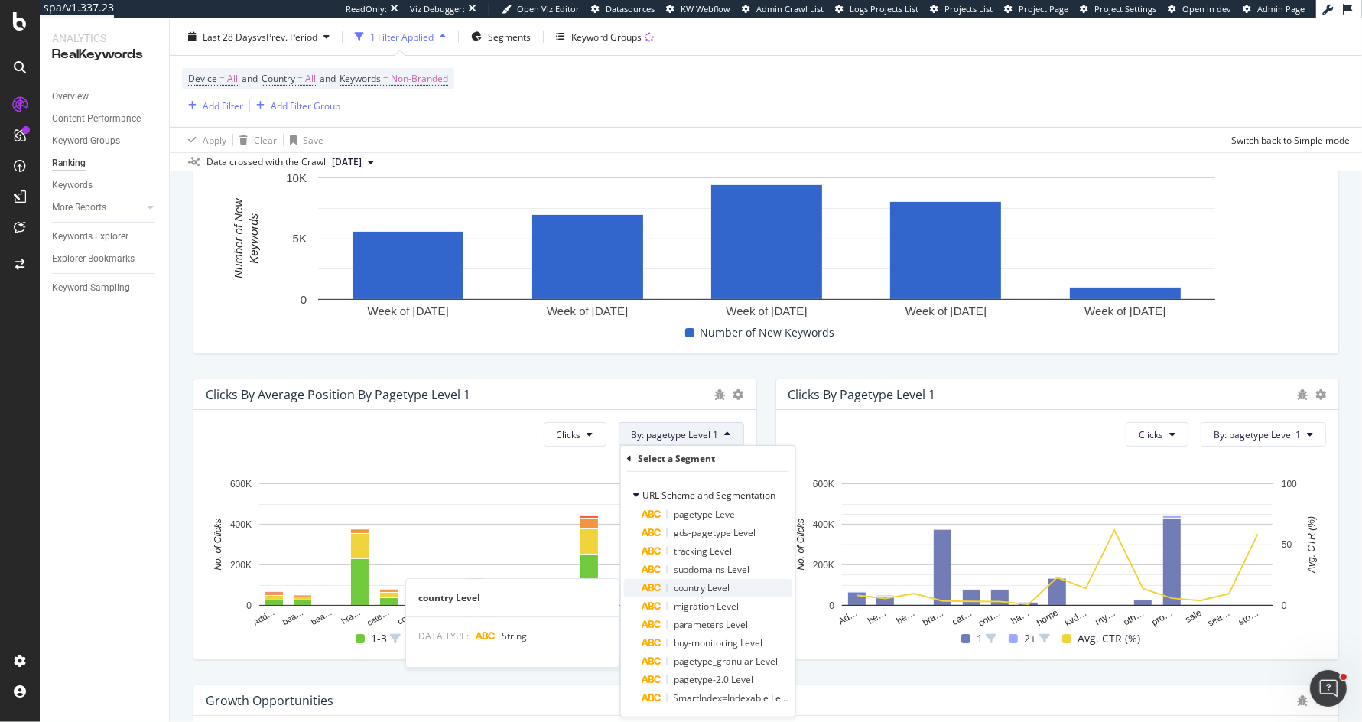
click at [692, 588] on span "country Level" at bounding box center [702, 587] width 57 height 13
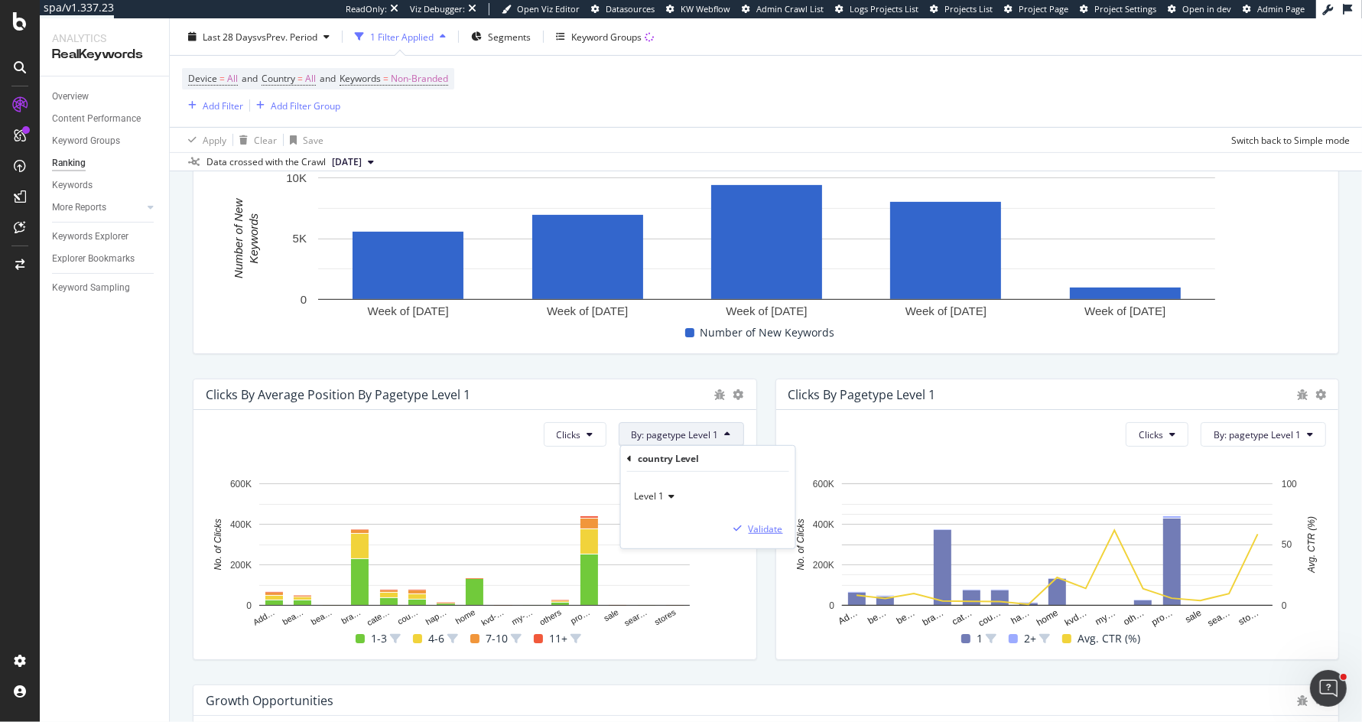
click at [768, 531] on div "Validate" at bounding box center [766, 527] width 34 height 13
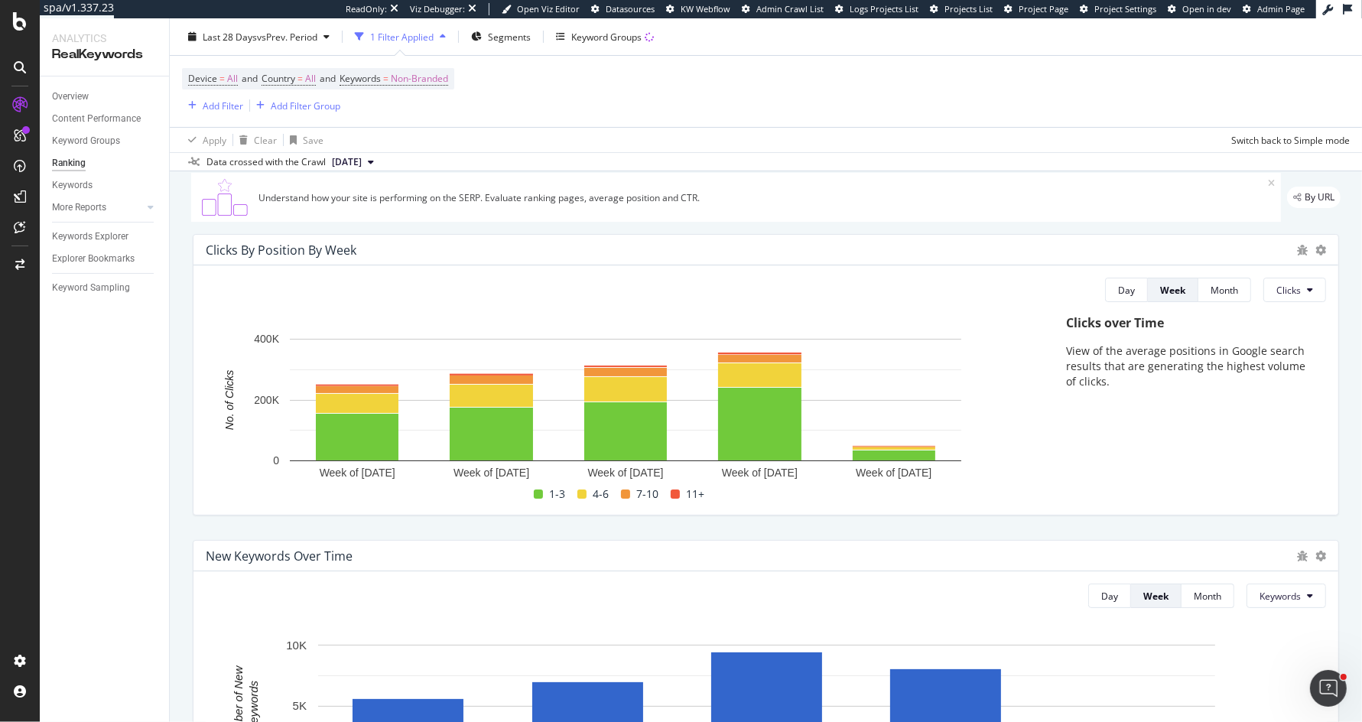
scroll to position [0, 0]
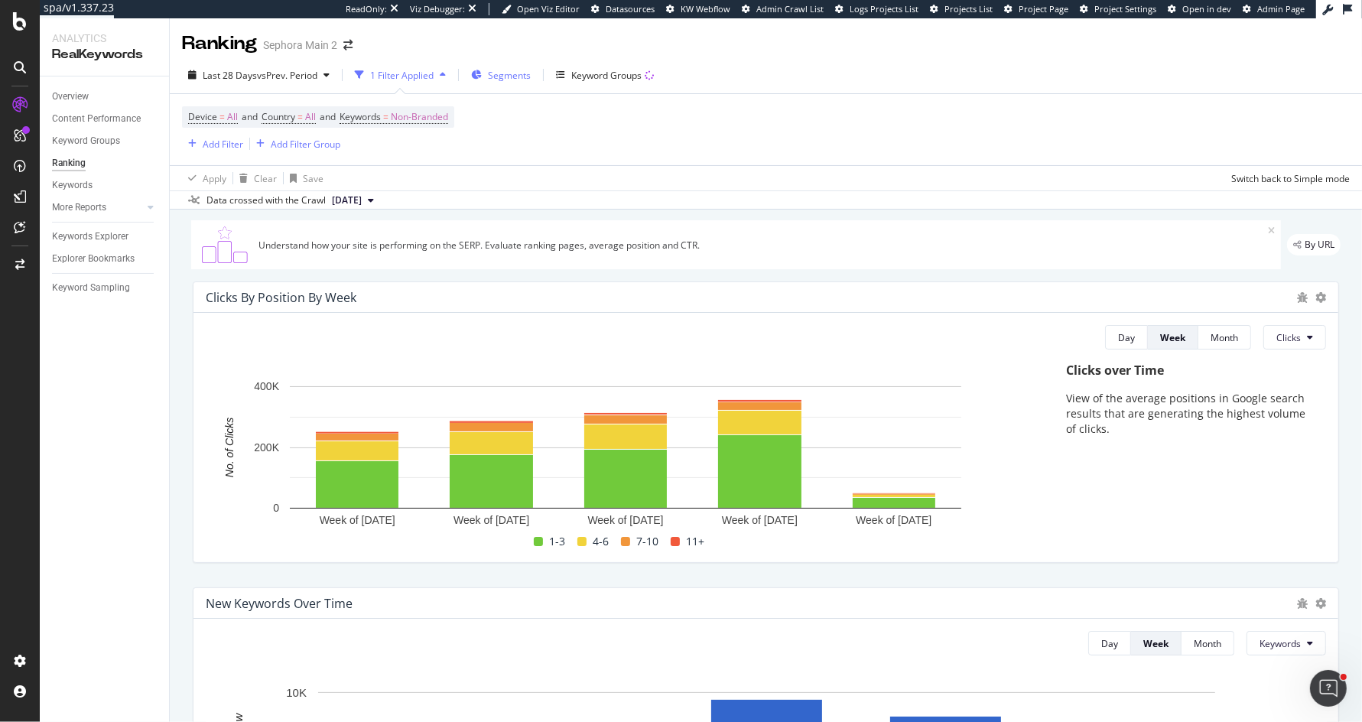
click at [513, 80] on span "Segments" at bounding box center [509, 75] width 43 height 13
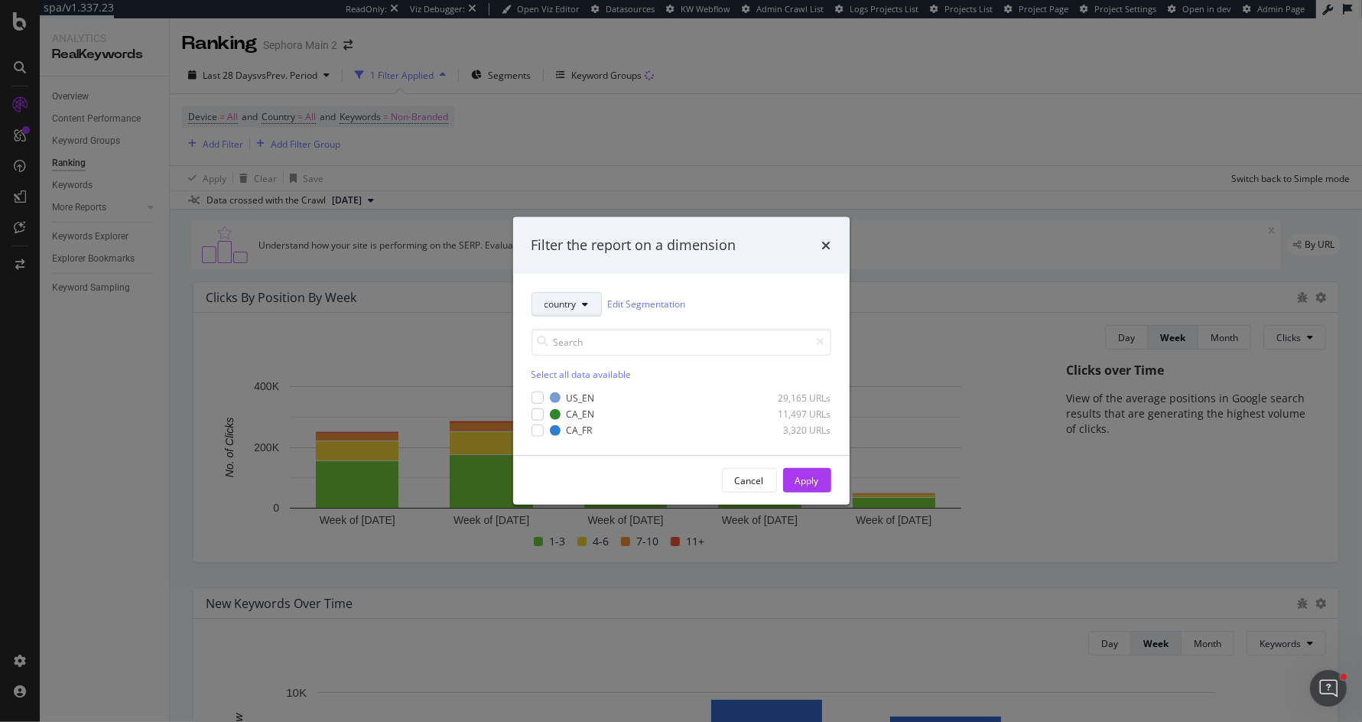
click at [586, 305] on icon "modal" at bounding box center [586, 304] width 6 height 9
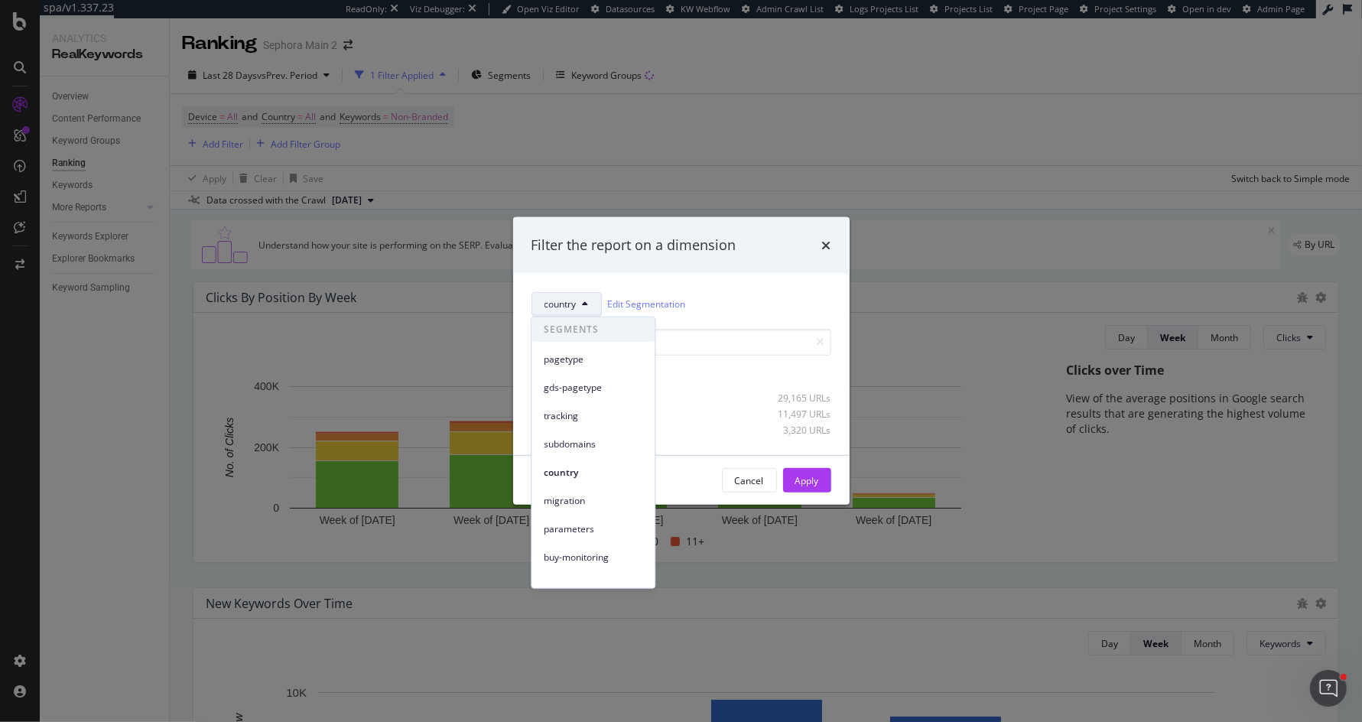
click at [586, 305] on icon "modal" at bounding box center [586, 304] width 6 height 9
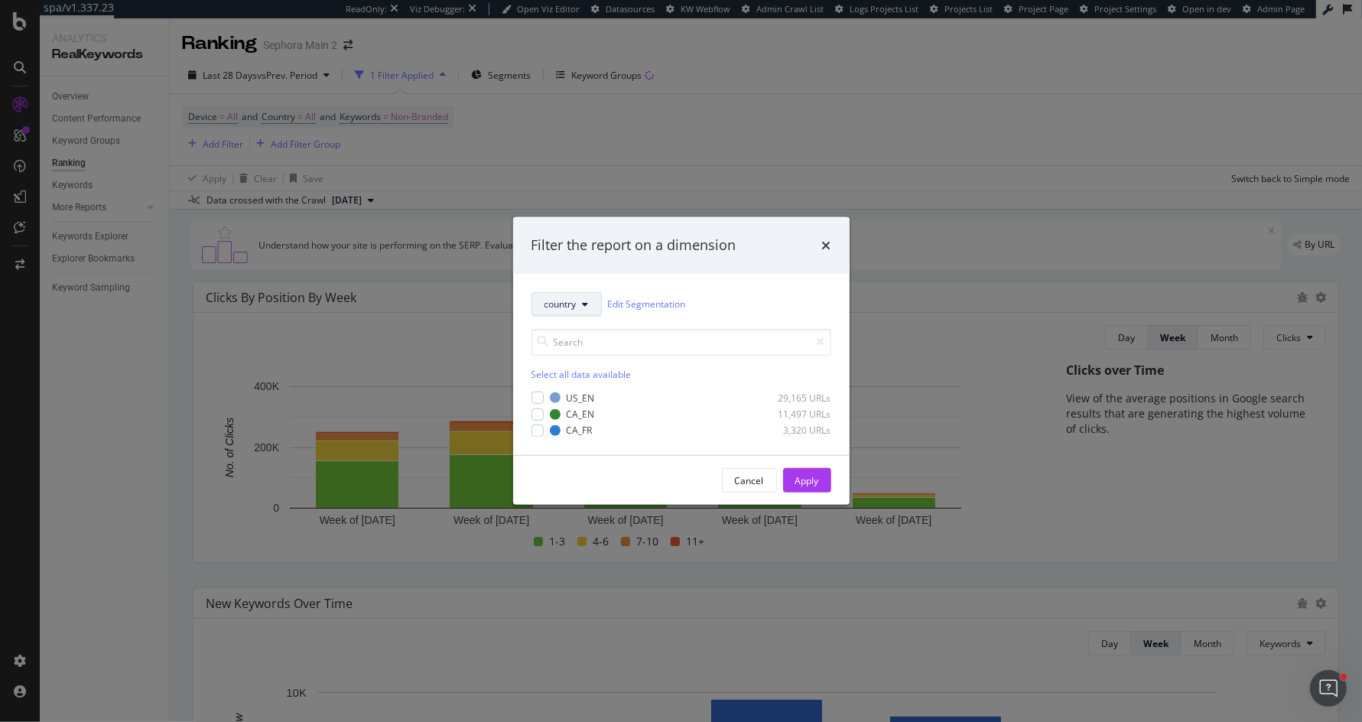
click at [586, 305] on icon "modal" at bounding box center [586, 304] width 6 height 9
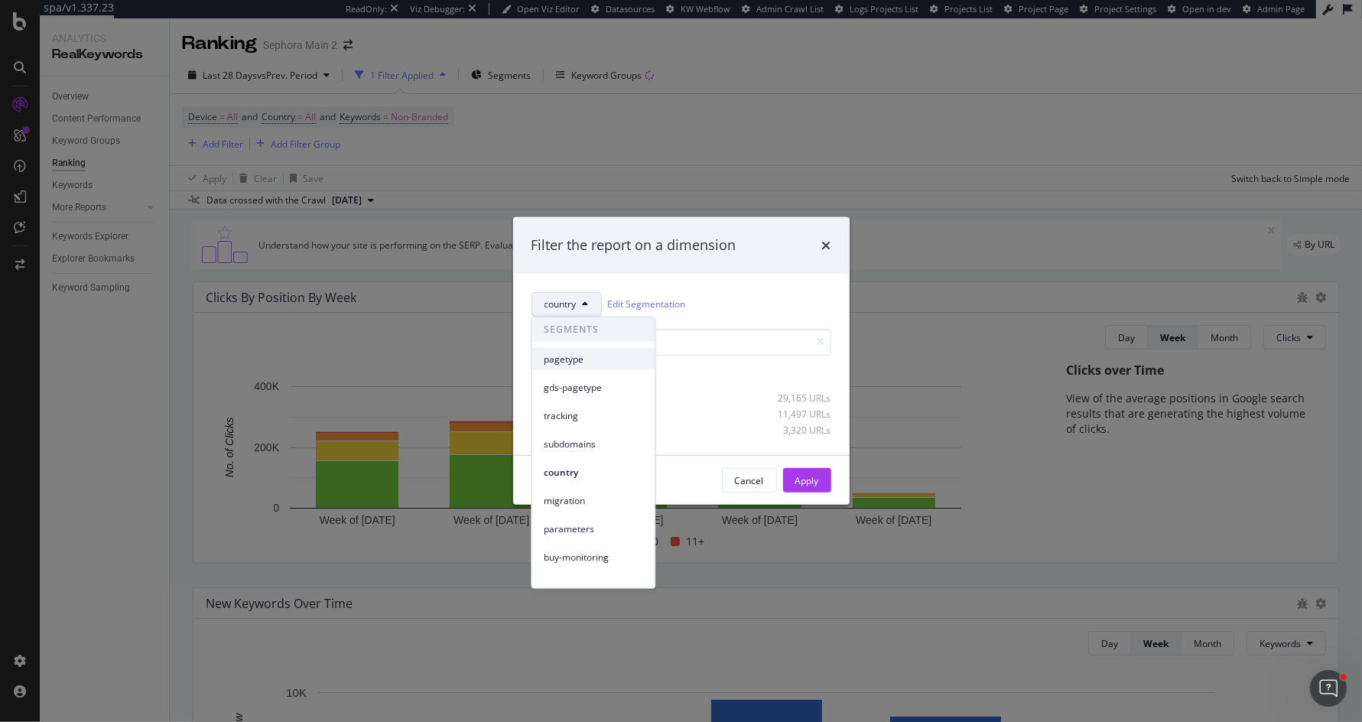
click at [577, 356] on span "pagetype" at bounding box center [593, 359] width 99 height 14
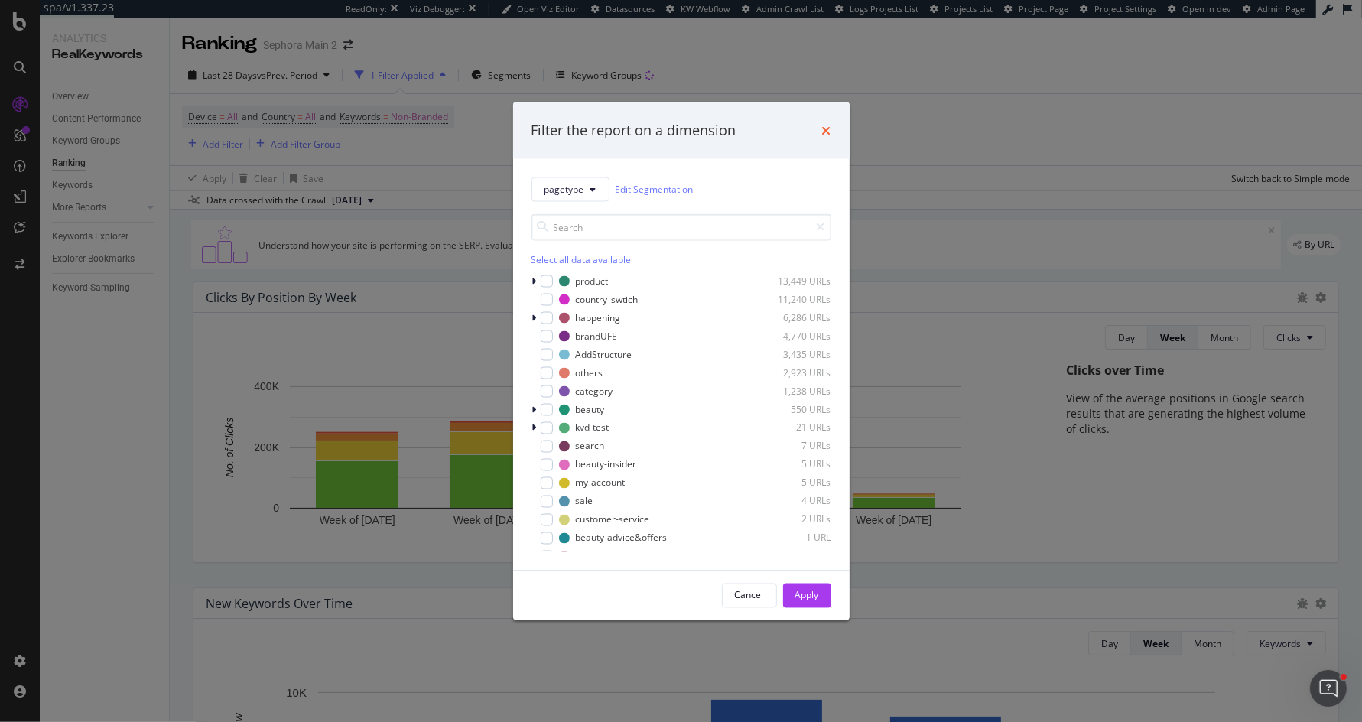
click at [827, 124] on icon "times" at bounding box center [826, 130] width 9 height 12
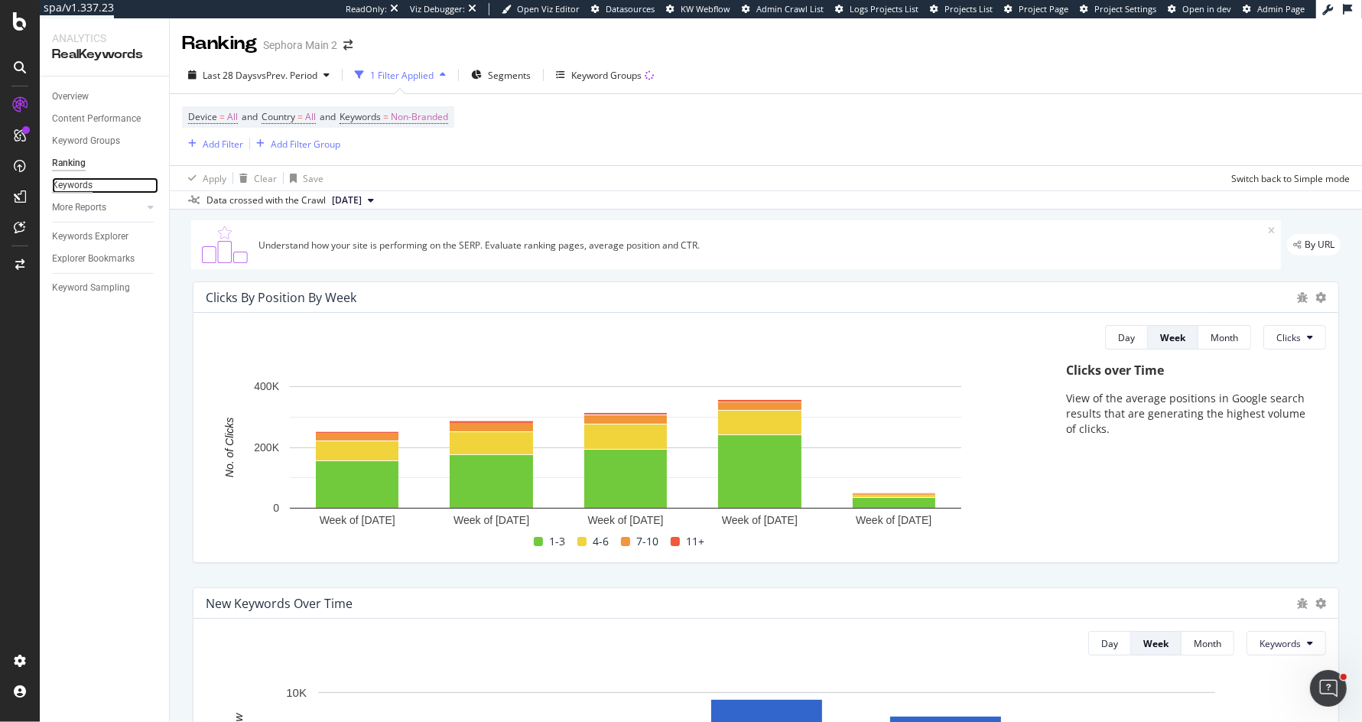
click at [89, 188] on div "Keywords" at bounding box center [72, 185] width 41 height 16
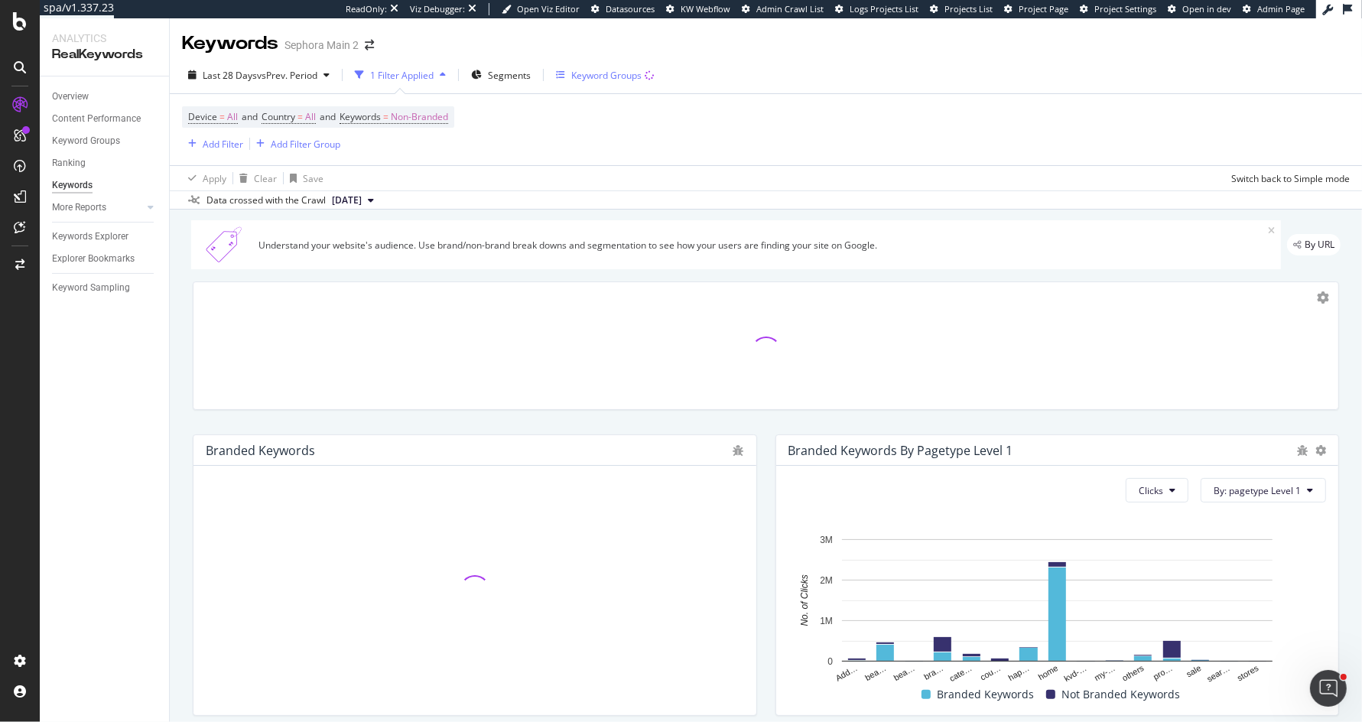
click at [596, 75] on div "Keyword Groups" at bounding box center [606, 75] width 70 height 13
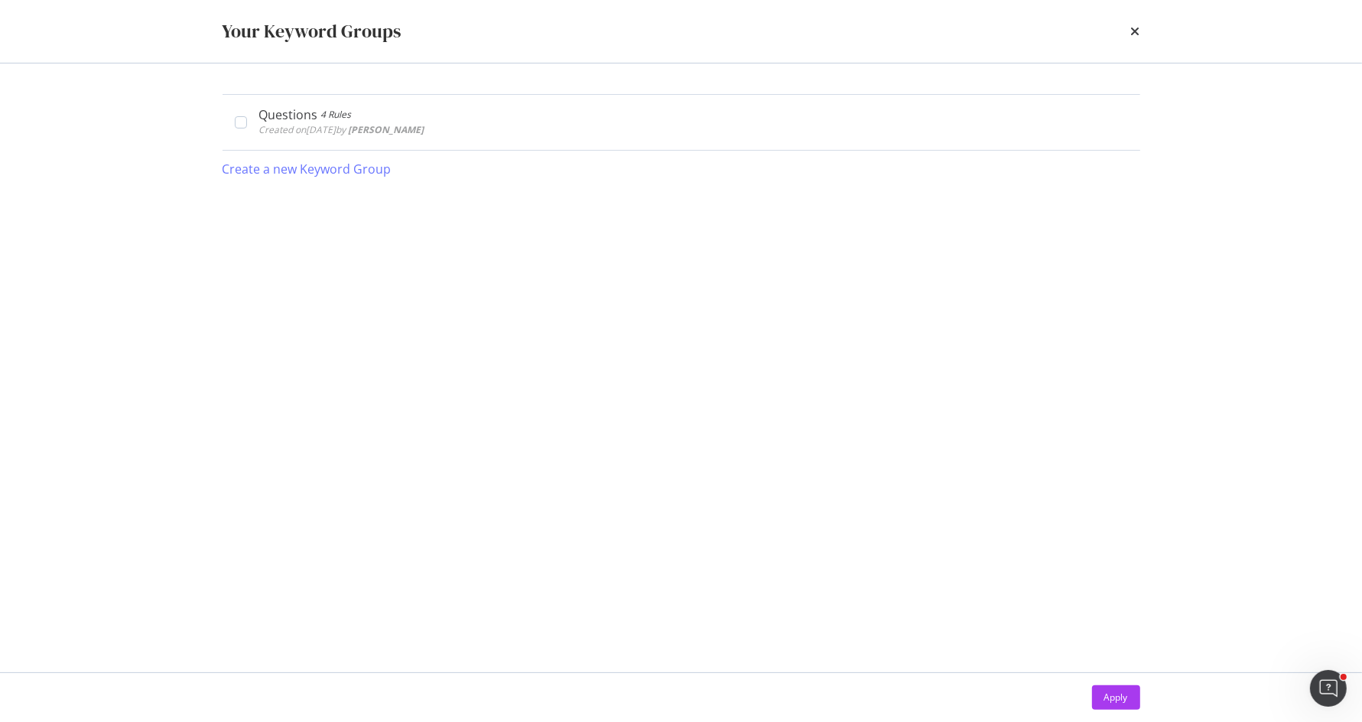
click at [1129, 21] on div "Your Keyword Groups" at bounding box center [682, 31] width 918 height 26
click at [1131, 34] on icon "times" at bounding box center [1135, 31] width 9 height 12
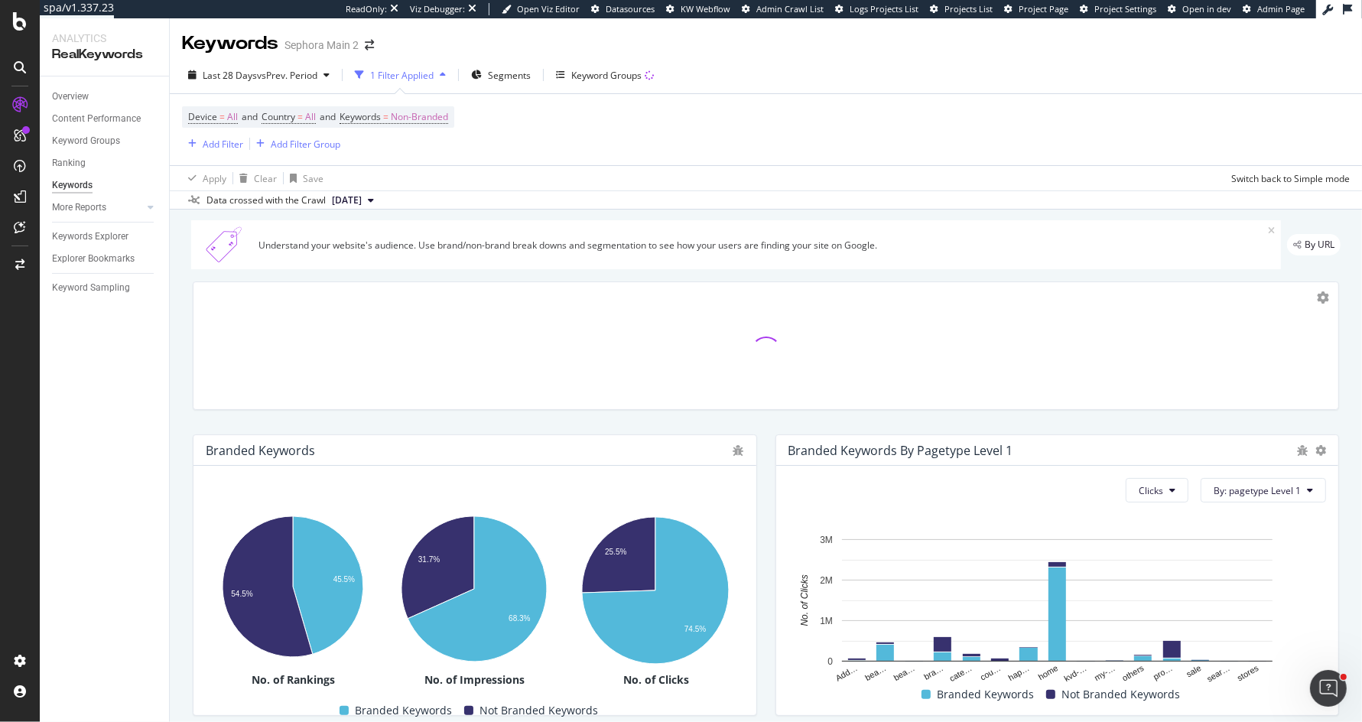
click at [759, 417] on div at bounding box center [766, 345] width 1165 height 153
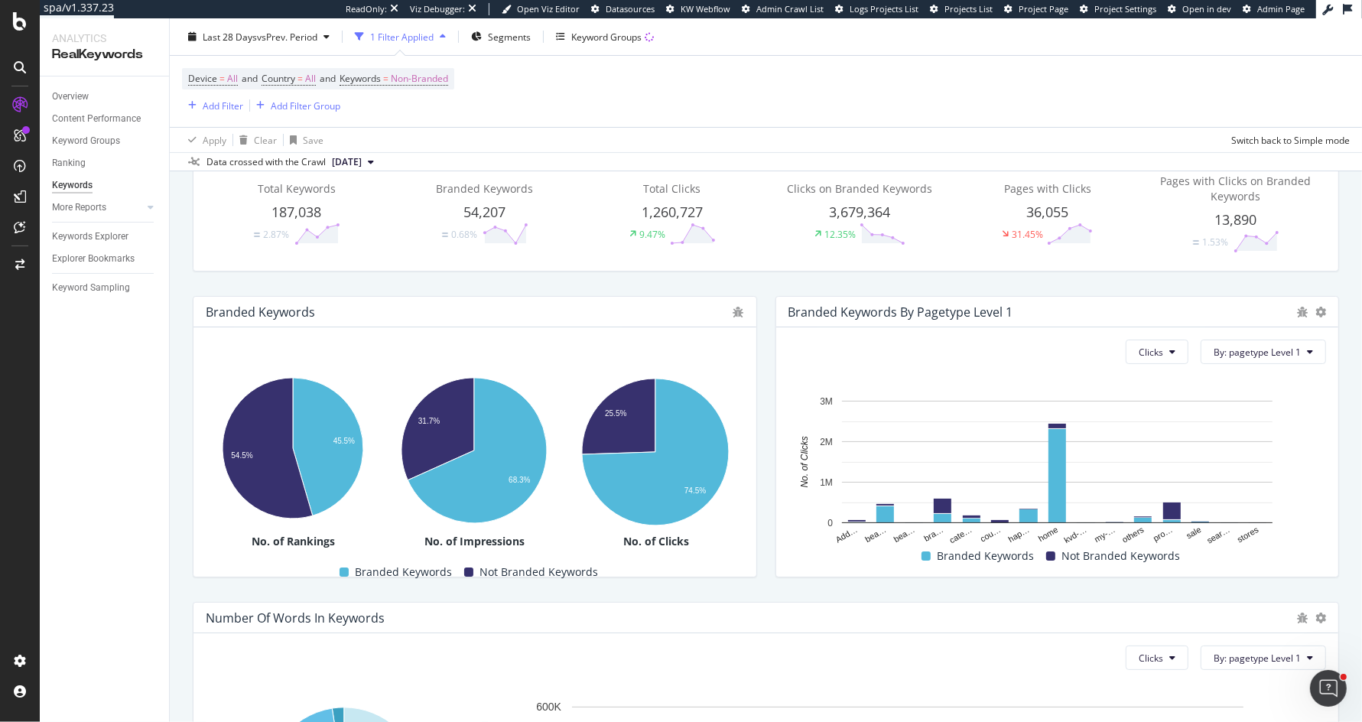
scroll to position [153, 0]
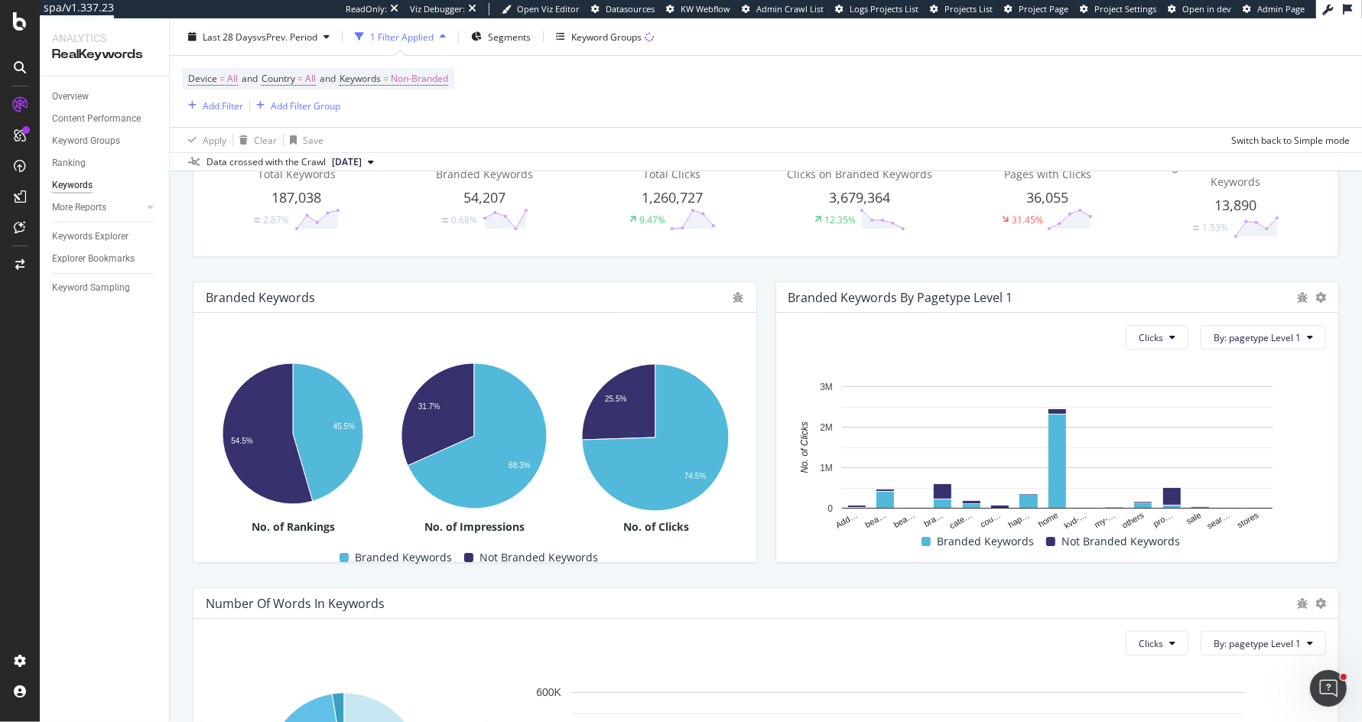
click at [768, 265] on div "Total Keywords 187,038 2.87% Branded Keywords 54,207 0.68% Total Clicks 1,260,7…" at bounding box center [766, 192] width 1165 height 153
click at [759, 271] on div "Branded Keywords Hold CMD (⌘) while clicking to filter the report. 45.5% 54.5% …" at bounding box center [475, 422] width 583 height 306
